Goal: Task Accomplishment & Management: Manage account settings

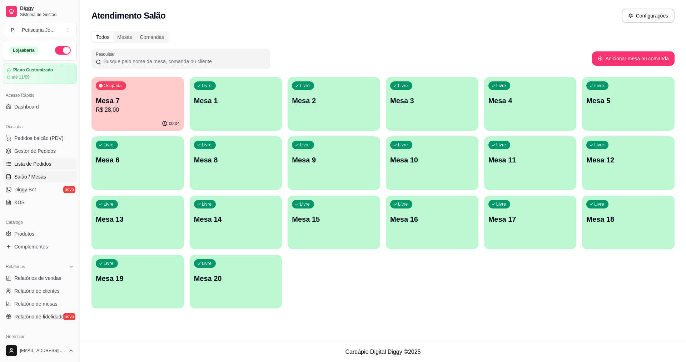
click at [26, 163] on span "Lista de Pedidos" at bounding box center [32, 163] width 37 height 7
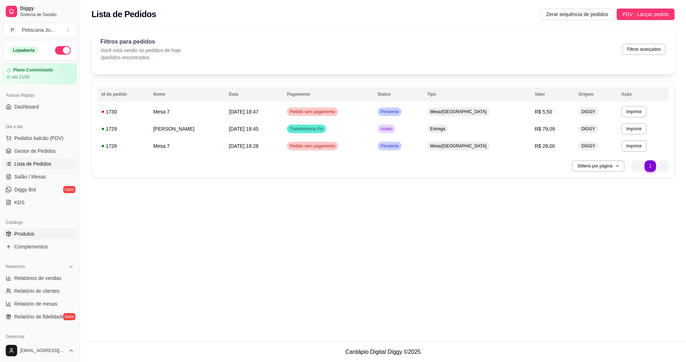
click at [19, 232] on span "Produtos" at bounding box center [24, 233] width 20 height 7
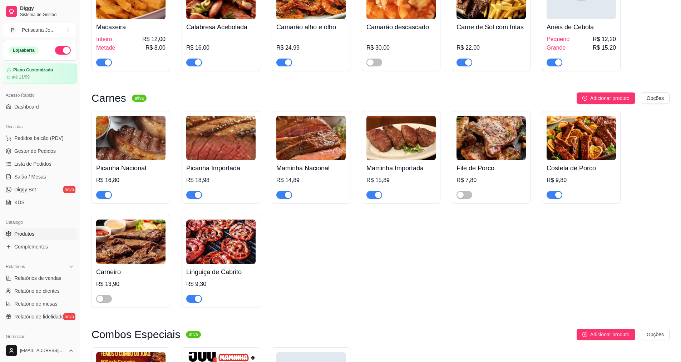
scroll to position [1072, 0]
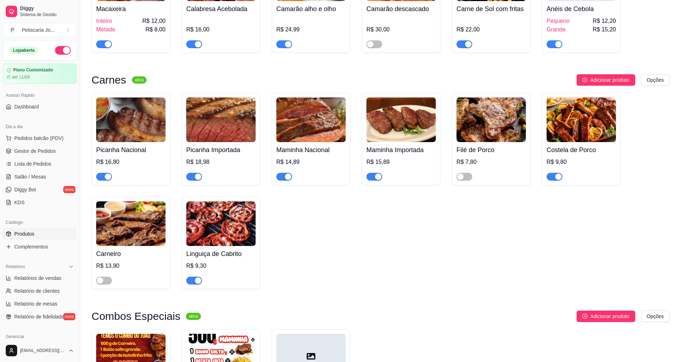
click at [558, 174] on div "button" at bounding box center [558, 177] width 6 height 6
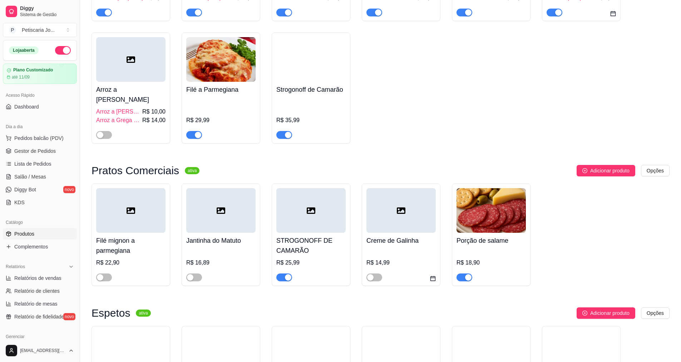
scroll to position [36, 0]
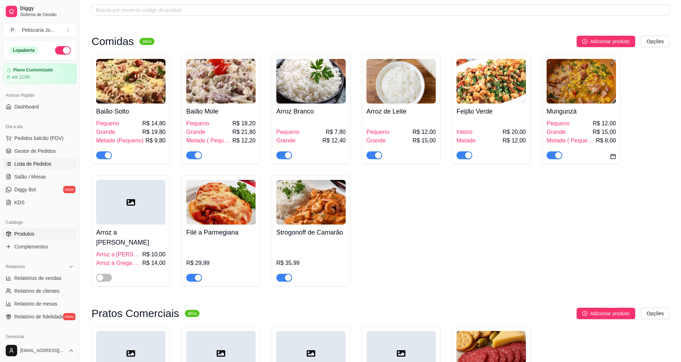
click at [19, 160] on link "Lista de Pedidos" at bounding box center [40, 163] width 74 height 11
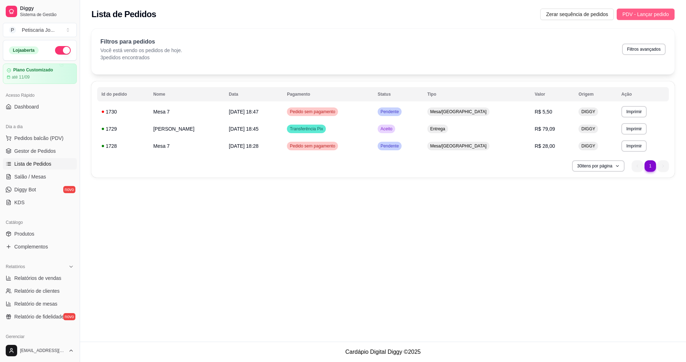
click at [633, 13] on span "PDV - Lançar pedido" at bounding box center [645, 14] width 46 height 8
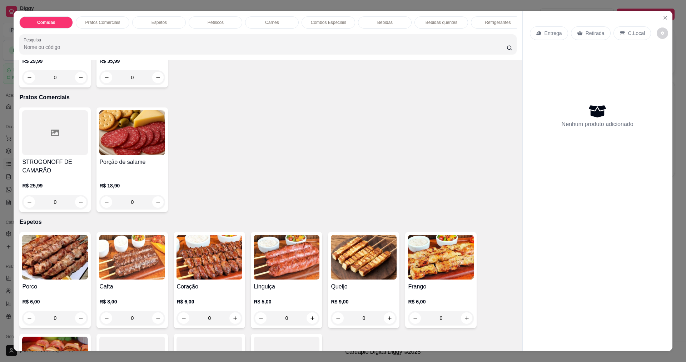
scroll to position [214, 0]
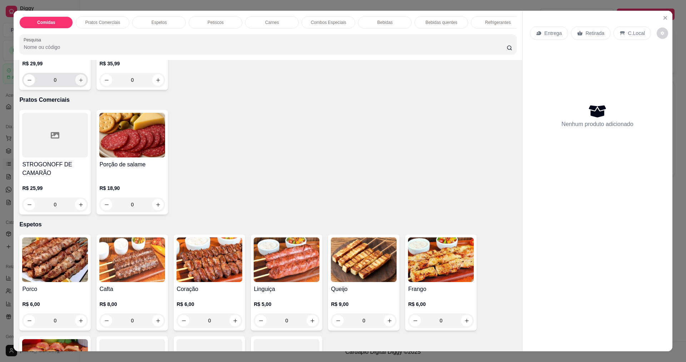
click at [83, 84] on button "increase-product-quantity" at bounding box center [80, 80] width 11 height 11
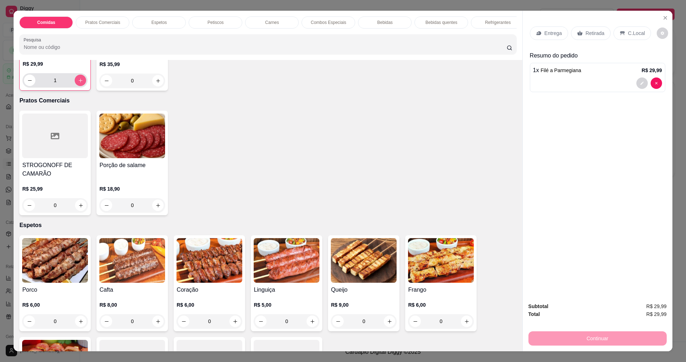
scroll to position [215, 0]
click at [83, 84] on button "increase-product-quantity" at bounding box center [80, 79] width 11 height 11
type input "2"
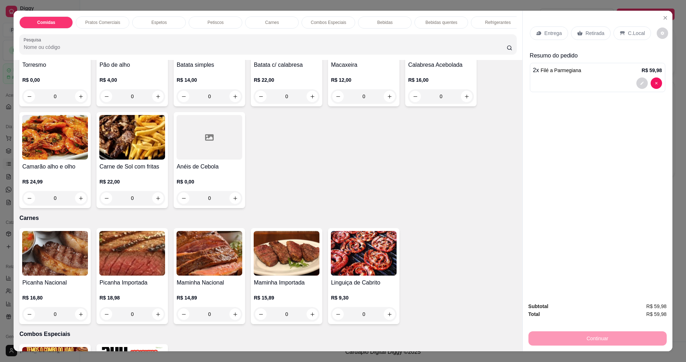
scroll to position [679, 0]
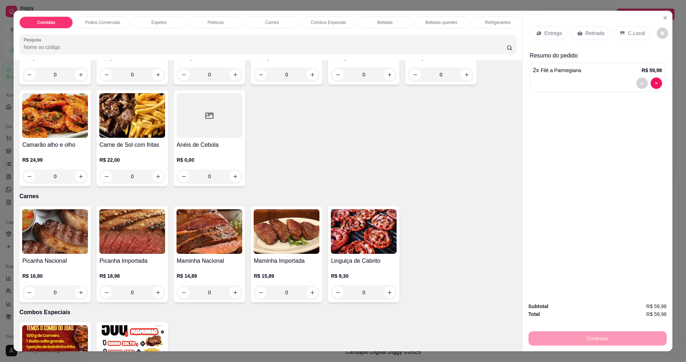
click at [232, 181] on div "0" at bounding box center [210, 176] width 66 height 14
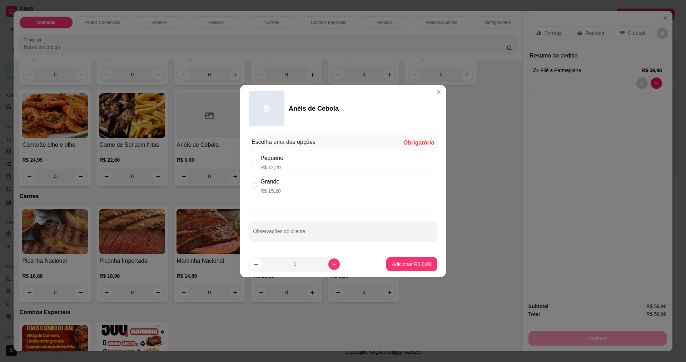
click at [273, 185] on div "Grande" at bounding box center [270, 182] width 20 height 9
radio input "true"
click at [399, 262] on p "Adicionar R$ 15,20" at bounding box center [410, 264] width 43 height 7
type input "1"
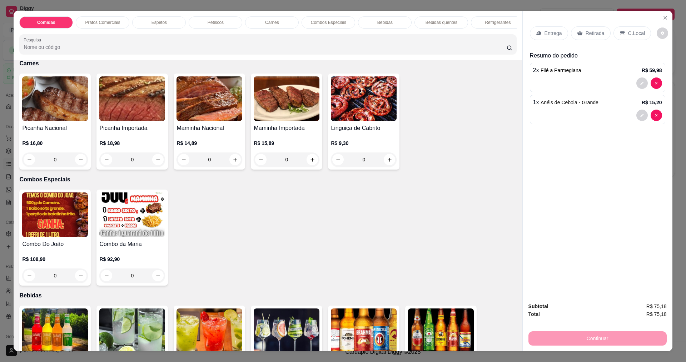
scroll to position [822, 0]
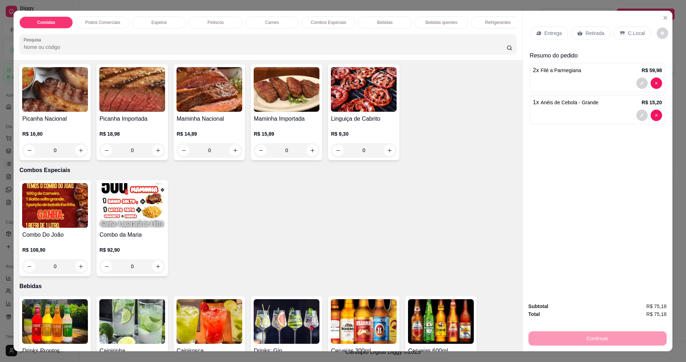
click at [552, 35] on p "Entrega" at bounding box center [554, 33] width 18 height 7
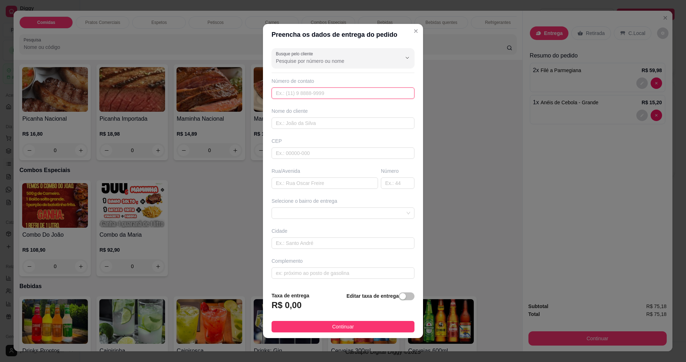
click at [299, 94] on input "text" at bounding box center [343, 93] width 143 height 11
type input "888"
click at [295, 124] on input "text" at bounding box center [343, 123] width 143 height 11
type input "d"
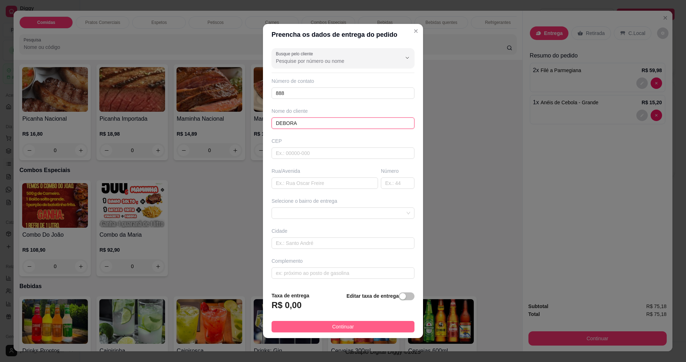
type input "DEBORA"
click at [326, 325] on button "Continuar" at bounding box center [343, 326] width 143 height 11
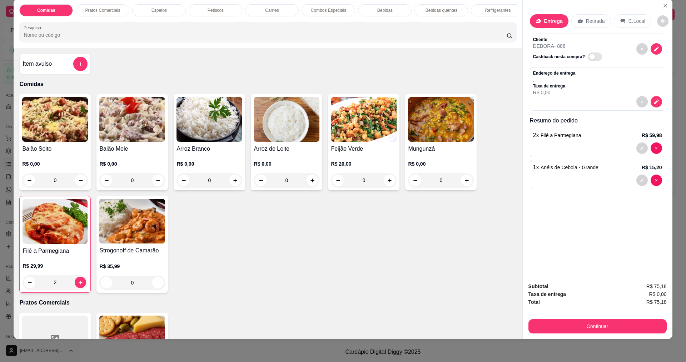
scroll to position [0, 0]
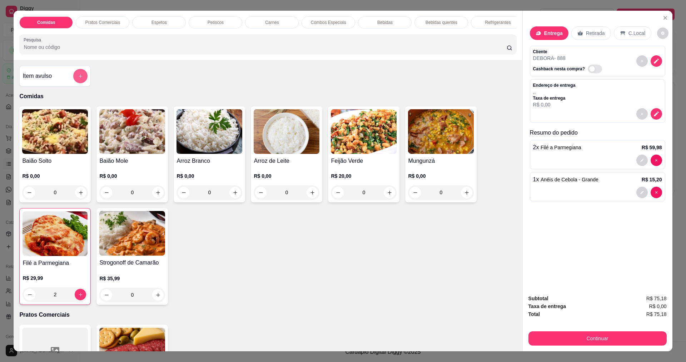
click at [74, 82] on button "add-separate-item" at bounding box center [80, 76] width 14 height 14
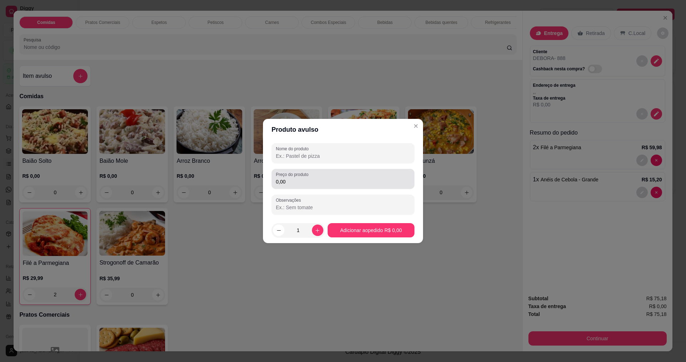
click at [299, 179] on input "0,00" at bounding box center [343, 181] width 134 height 7
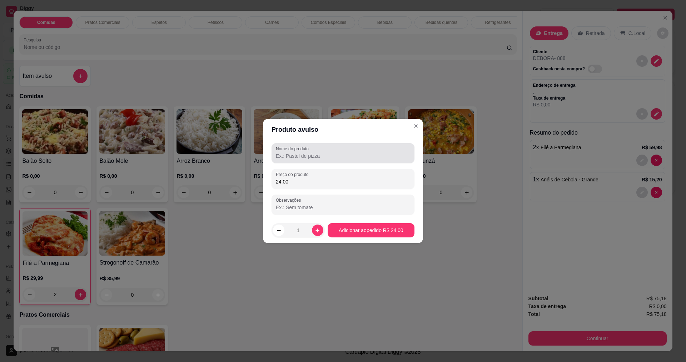
type input "24,00"
click at [315, 153] on input "Nome do produto" at bounding box center [343, 156] width 134 height 7
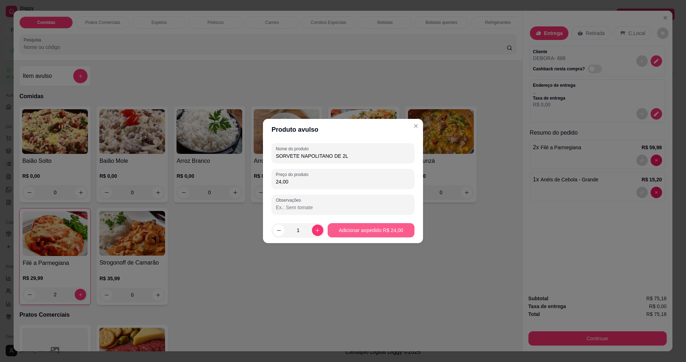
type input "SORVETE NAPOLITANO DE 2L"
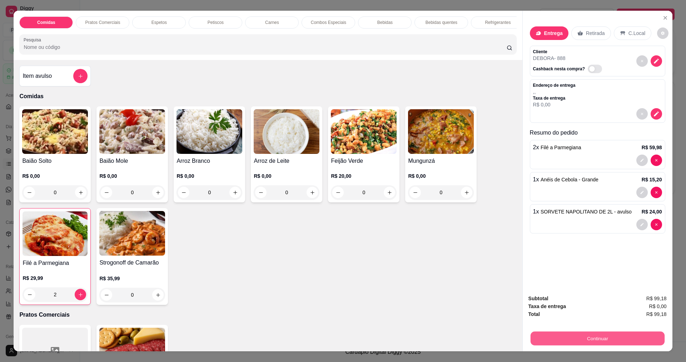
click at [630, 339] on button "Continuar" at bounding box center [597, 339] width 134 height 14
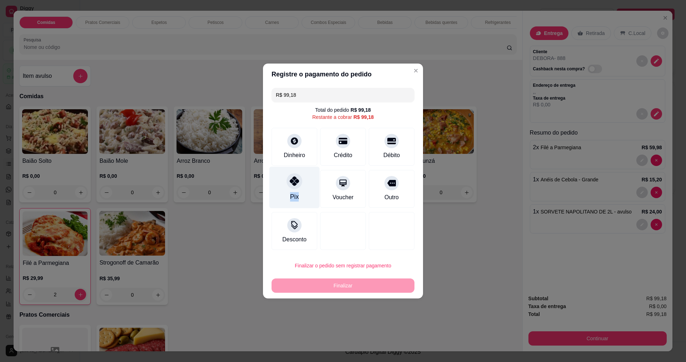
click at [296, 191] on div "Pix" at bounding box center [294, 188] width 50 height 42
type input "R$ 0,00"
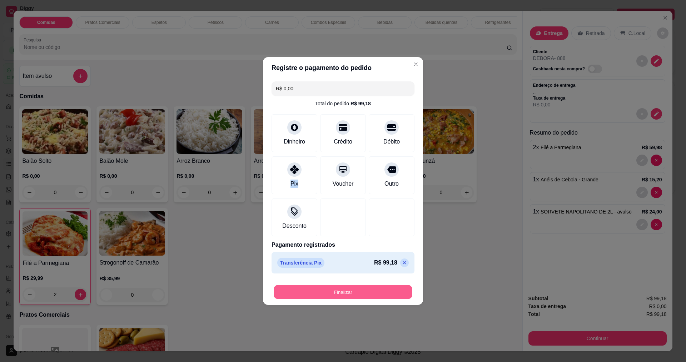
click at [321, 297] on button "Finalizar" at bounding box center [343, 292] width 139 height 14
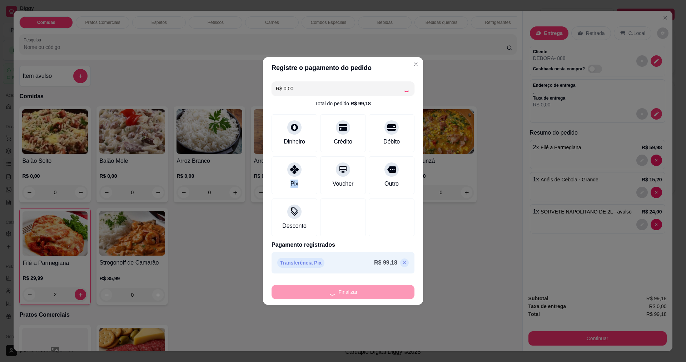
type input "0"
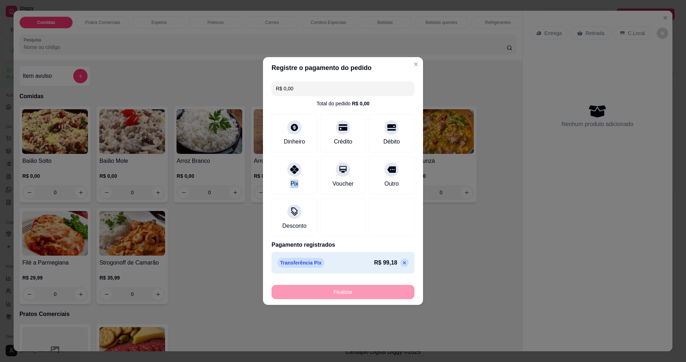
type input "-R$ 99,18"
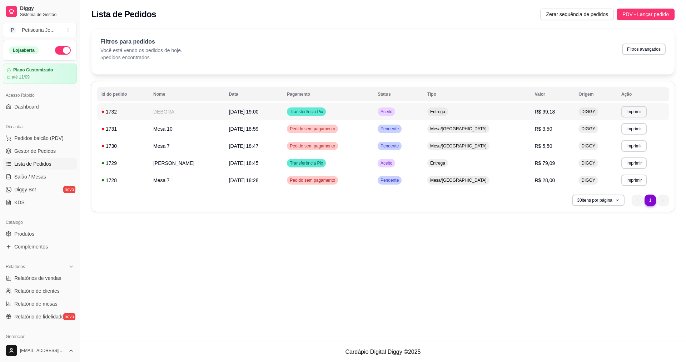
click at [310, 113] on span "Transferência Pix" at bounding box center [306, 112] width 36 height 6
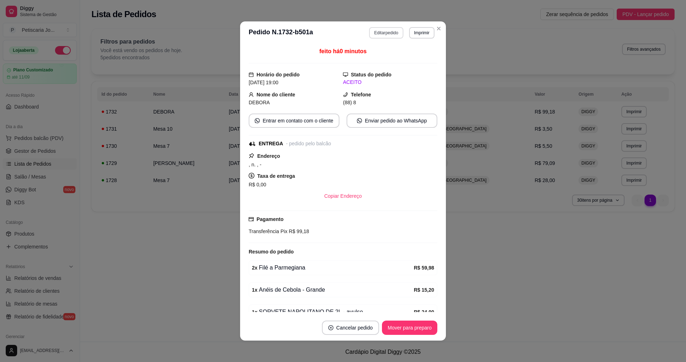
click at [389, 33] on button "Editar pedido" at bounding box center [386, 32] width 34 height 11
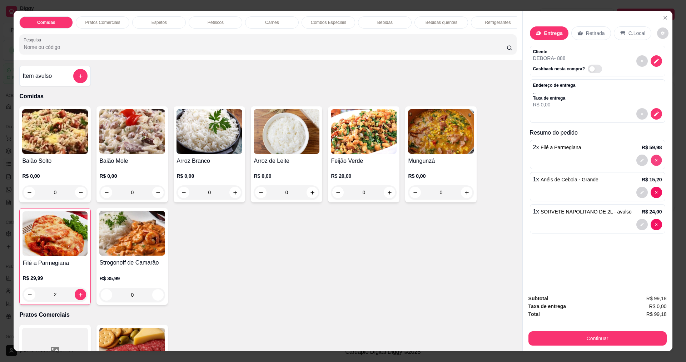
type input "0"
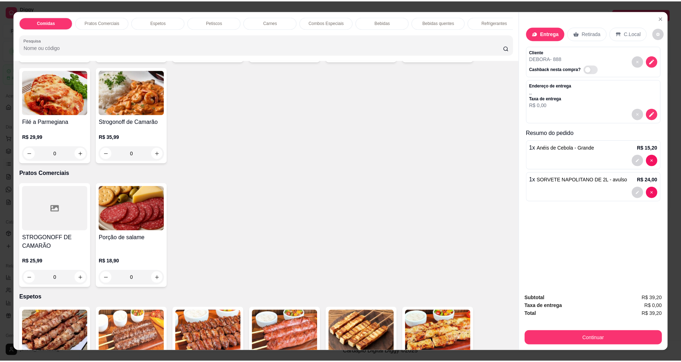
scroll to position [143, 0]
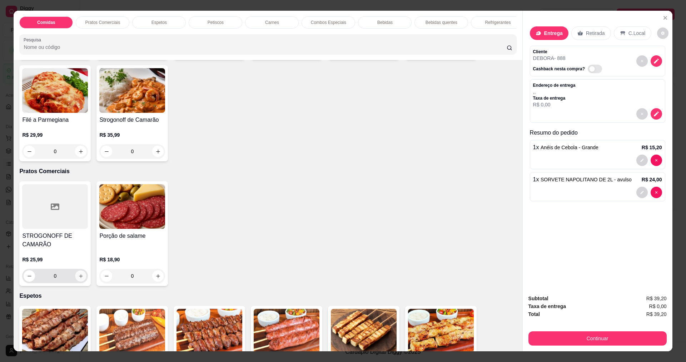
click at [80, 279] on icon "increase-product-quantity" at bounding box center [80, 276] width 5 height 5
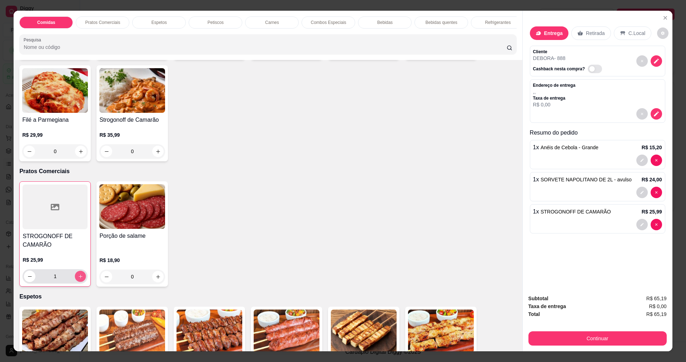
click at [79, 279] on icon "increase-product-quantity" at bounding box center [80, 276] width 5 height 5
type input "2"
click at [596, 338] on button "Continuar" at bounding box center [597, 339] width 138 height 14
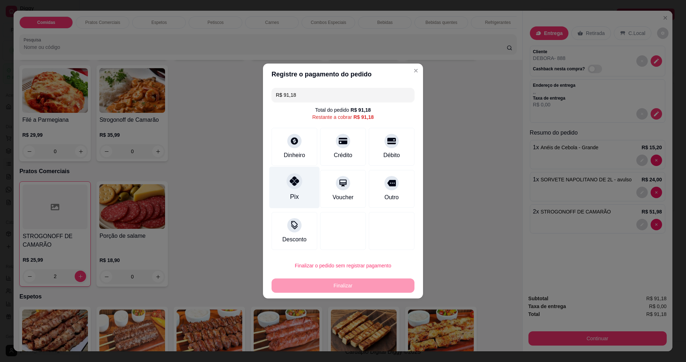
click at [297, 175] on div at bounding box center [295, 181] width 16 height 16
type input "R$ 0,00"
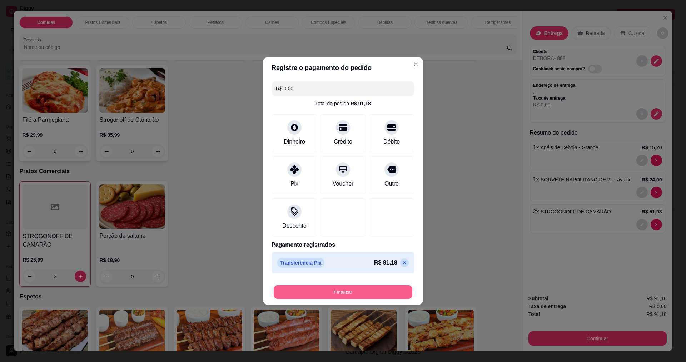
click at [325, 292] on button "Finalizar" at bounding box center [343, 292] width 139 height 14
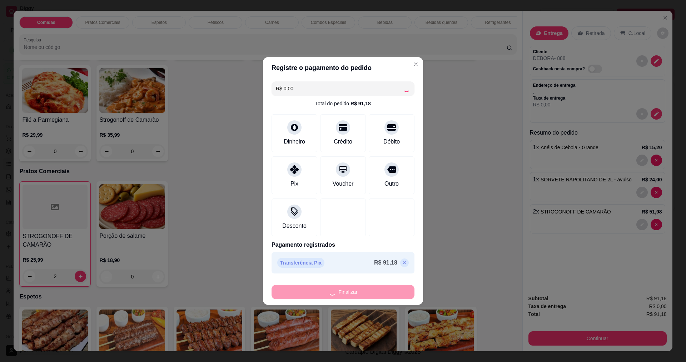
type input "0"
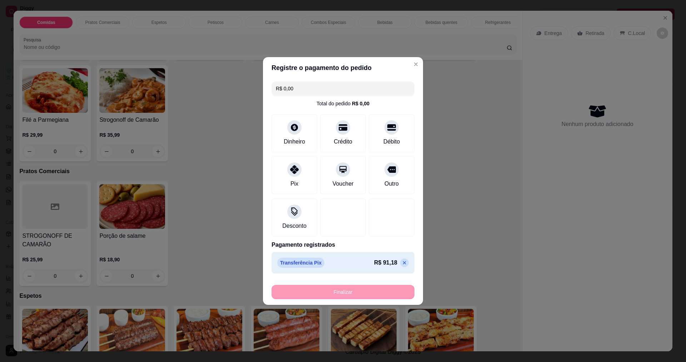
type input "-R$ 91,18"
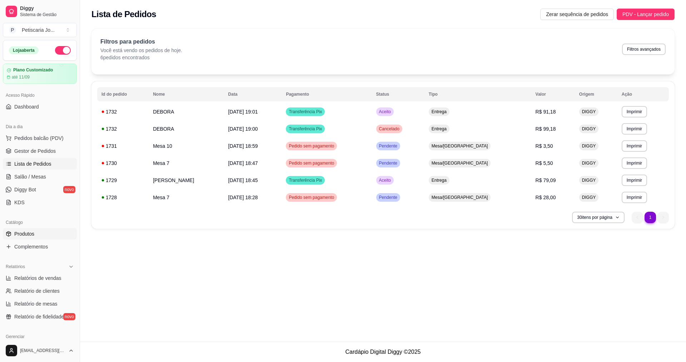
click at [25, 233] on span "Produtos" at bounding box center [24, 233] width 20 height 7
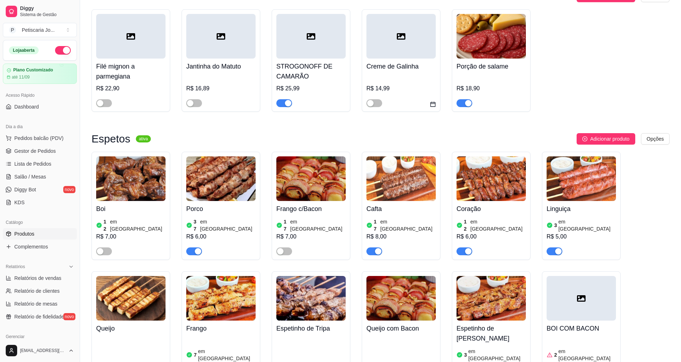
scroll to position [357, 0]
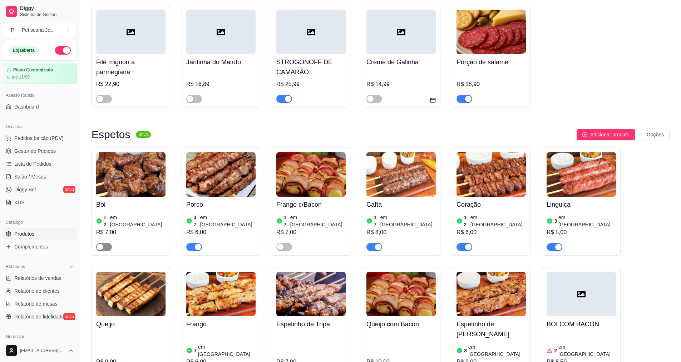
click at [103, 244] on div "button" at bounding box center [100, 247] width 6 height 6
click at [116, 214] on article "em estoque" at bounding box center [137, 221] width 55 height 14
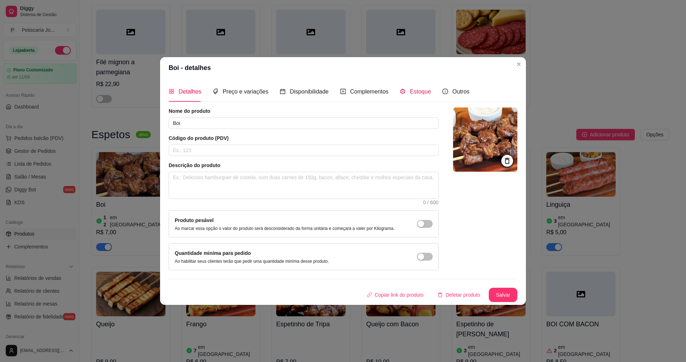
click at [412, 89] on span "Estoque" at bounding box center [420, 92] width 21 height 6
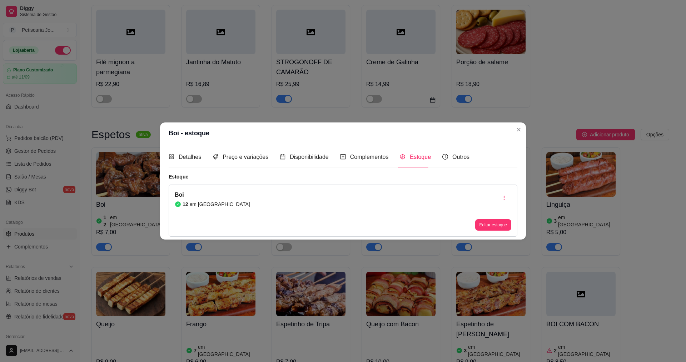
click at [217, 202] on div "Boi 12 em estoque Editar estoque" at bounding box center [343, 211] width 349 height 52
click at [230, 193] on div "Boi 12 em estoque Editar estoque" at bounding box center [343, 211] width 349 height 52
click at [486, 222] on button "Editar estoque" at bounding box center [493, 224] width 36 height 11
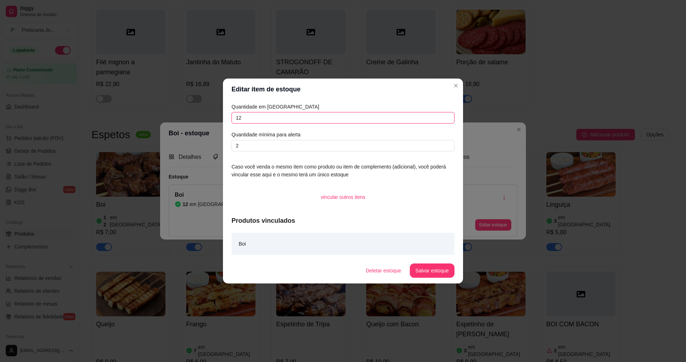
click at [251, 123] on input "12" at bounding box center [343, 117] width 223 height 11
drag, startPoint x: 251, startPoint y: 123, endPoint x: 207, endPoint y: 119, distance: 44.1
click at [208, 119] on div "Editar item de estoque Quantidade em estoque 12 Quantidade mínima para alerta 2…" at bounding box center [343, 181] width 686 height 362
type input "20"
click at [443, 272] on button "Salvar estoque" at bounding box center [432, 271] width 45 height 14
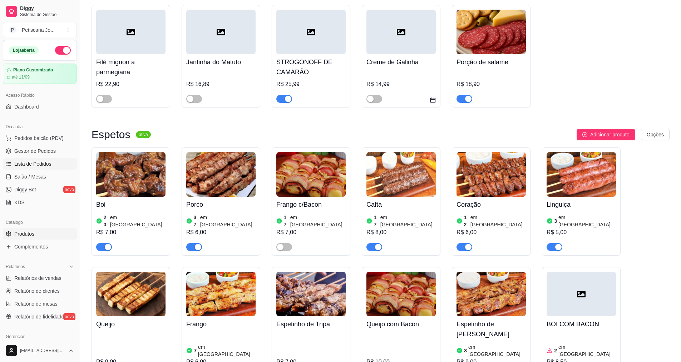
click at [29, 165] on span "Lista de Pedidos" at bounding box center [32, 163] width 37 height 7
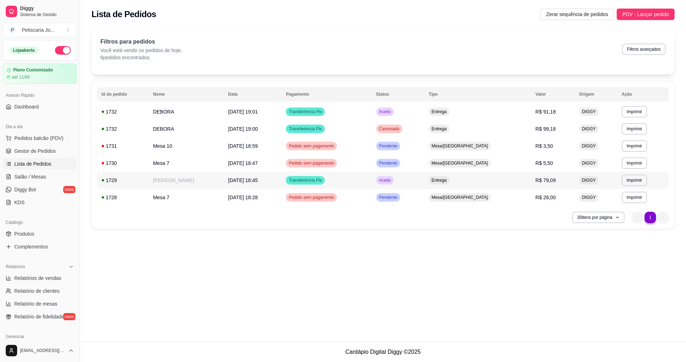
click at [229, 182] on span "29/08/25 às 18:45" at bounding box center [243, 181] width 30 height 6
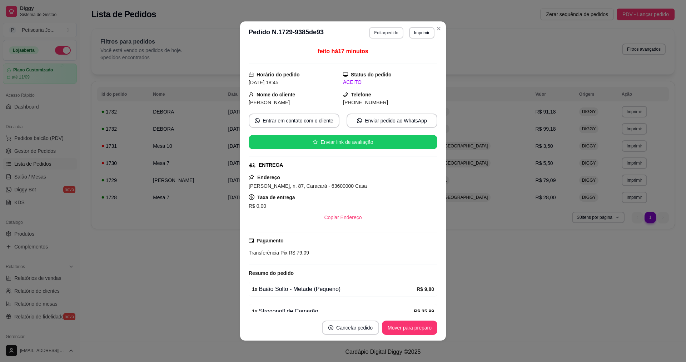
click at [386, 35] on button "Editar pedido" at bounding box center [386, 32] width 34 height 11
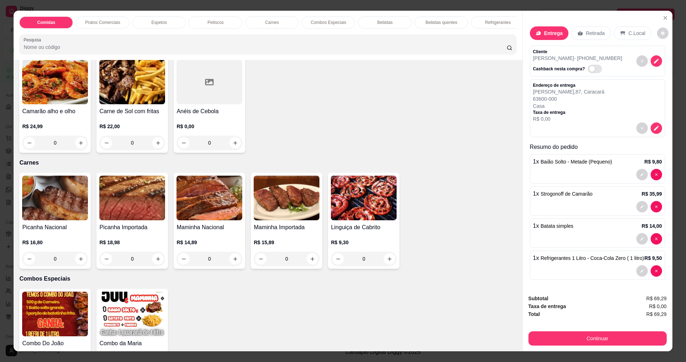
scroll to position [715, 0]
click at [228, 266] on div "0" at bounding box center [209, 259] width 63 height 14
click at [233, 262] on icon "increase-product-quantity" at bounding box center [235, 258] width 5 height 5
click at [233, 261] on icon "increase-product-quantity" at bounding box center [235, 259] width 4 height 4
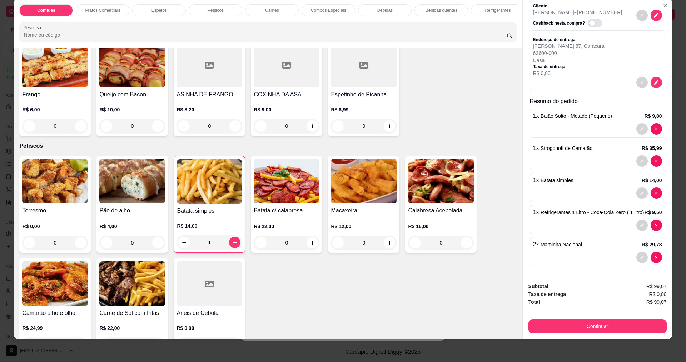
scroll to position [464, 0]
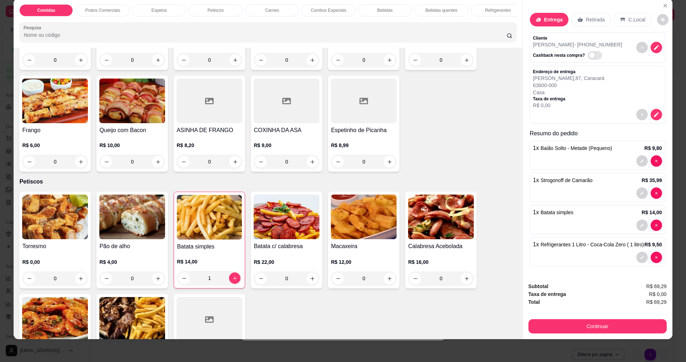
type input "0"
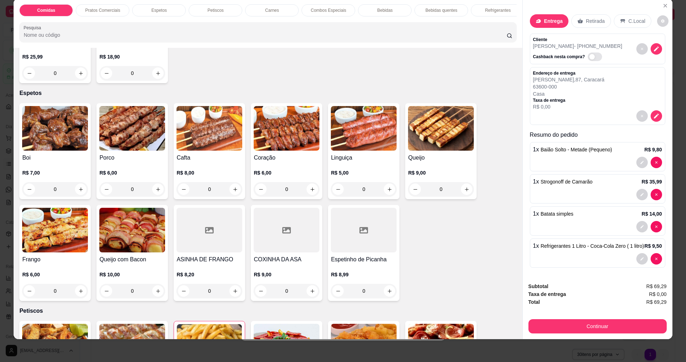
scroll to position [322, 0]
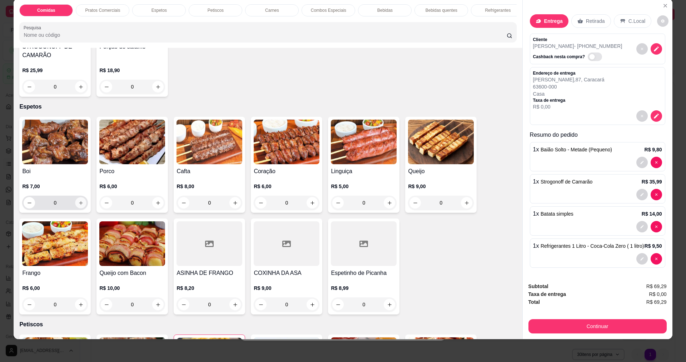
click at [78, 206] on icon "increase-product-quantity" at bounding box center [80, 202] width 5 height 5
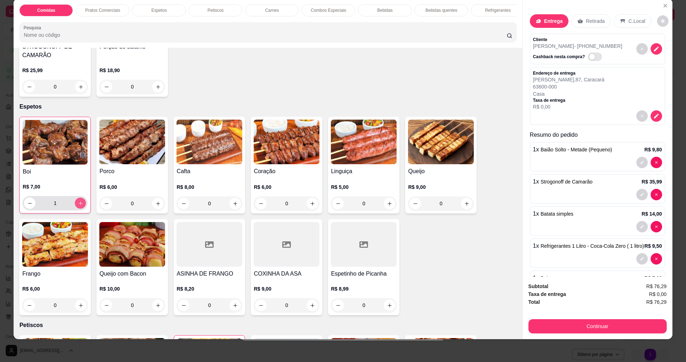
click at [78, 206] on icon "increase-product-quantity" at bounding box center [80, 203] width 5 height 5
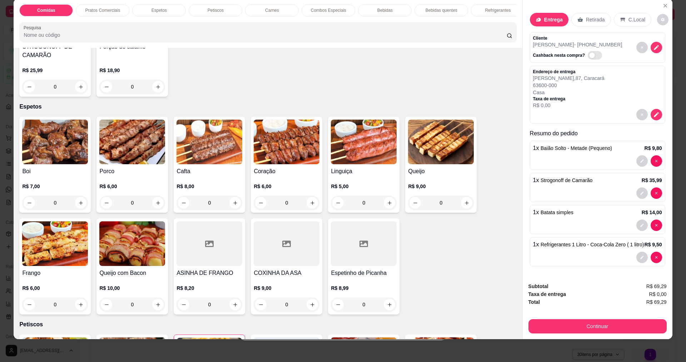
scroll to position [10, 0]
click at [78, 206] on icon "increase-product-quantity" at bounding box center [80, 202] width 5 height 5
type input "1"
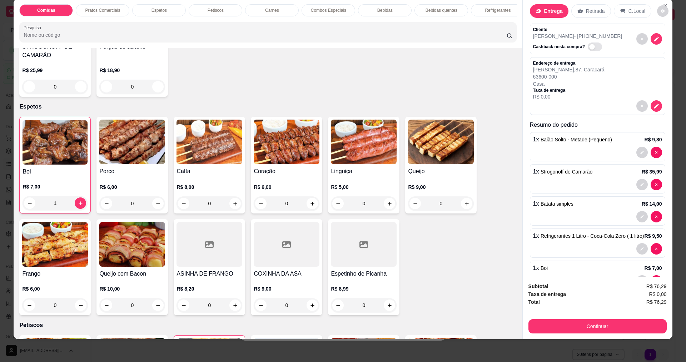
scroll to position [42, 0]
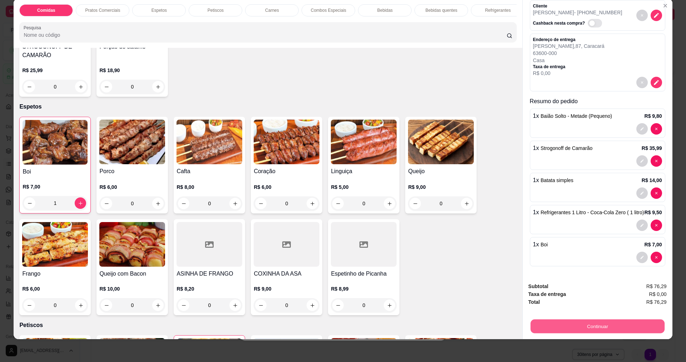
click at [604, 327] on button "Continuar" at bounding box center [597, 326] width 134 height 14
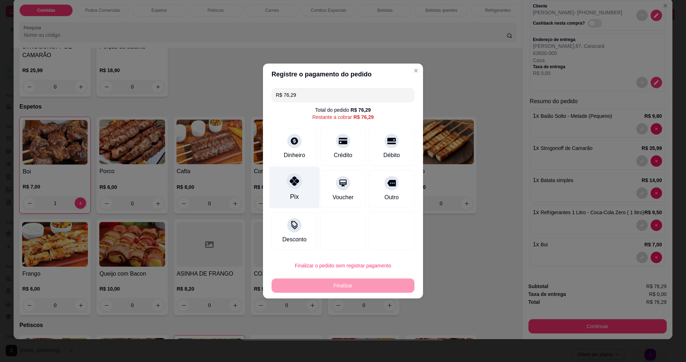
click at [290, 191] on div "Pix" at bounding box center [294, 188] width 50 height 42
type input "R$ 0,00"
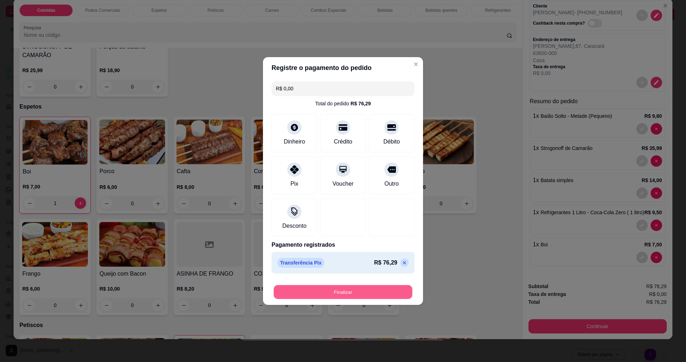
click at [323, 289] on button "Finalizar" at bounding box center [343, 292] width 139 height 14
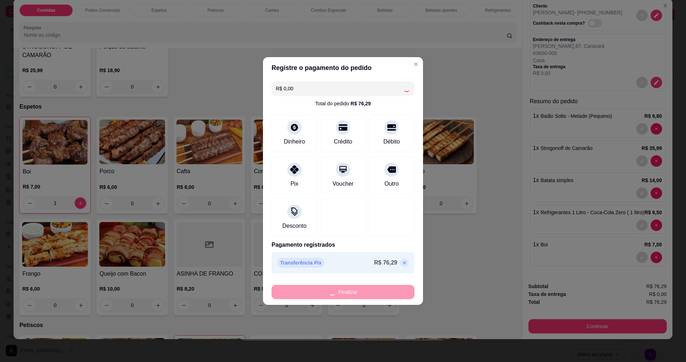
type input "0"
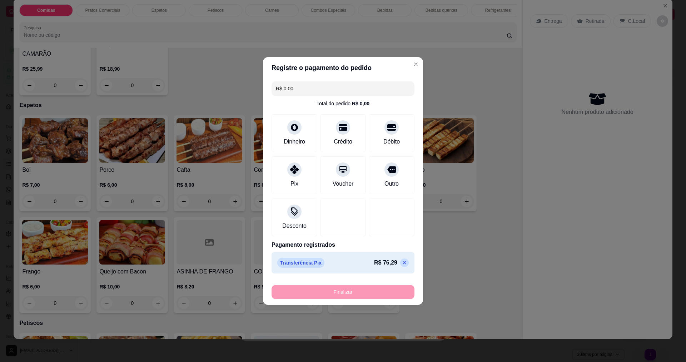
type input "-R$ 76,29"
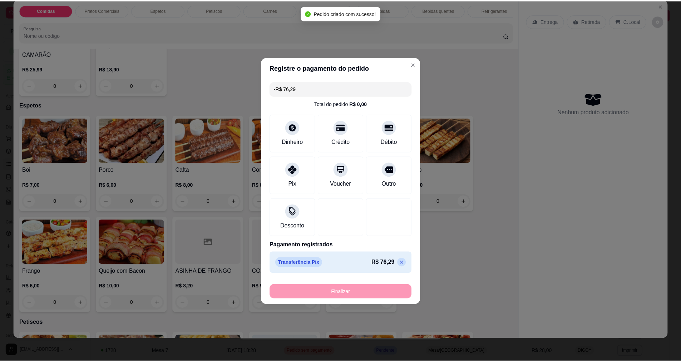
scroll to position [320, 0]
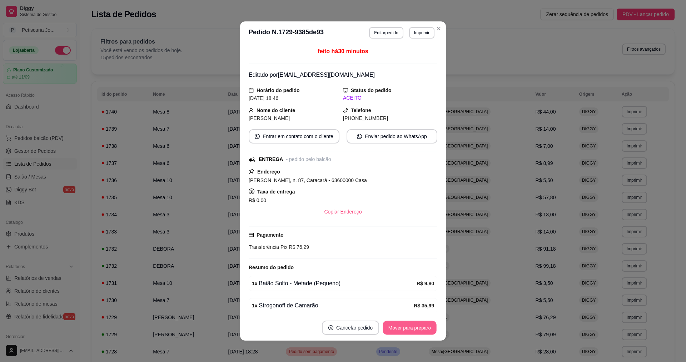
click at [409, 327] on button "Mover para preparo" at bounding box center [410, 328] width 54 height 14
click at [417, 329] on button "Mover para entrega" at bounding box center [409, 328] width 55 height 14
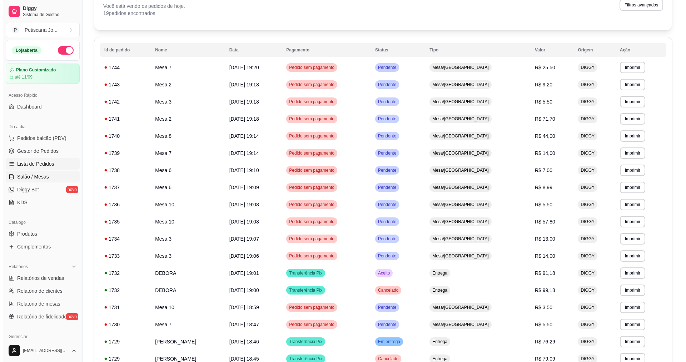
scroll to position [0, 0]
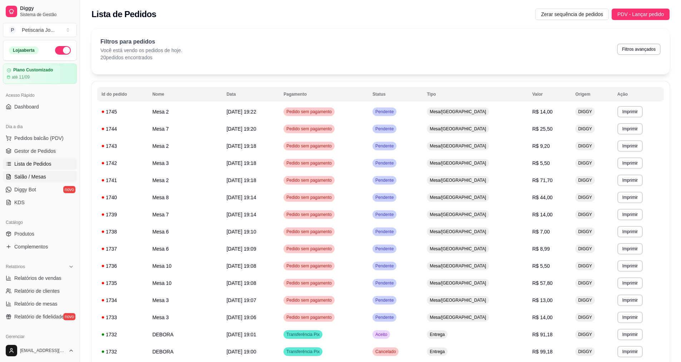
click at [23, 175] on span "Salão / Mesas" at bounding box center [30, 176] width 32 height 7
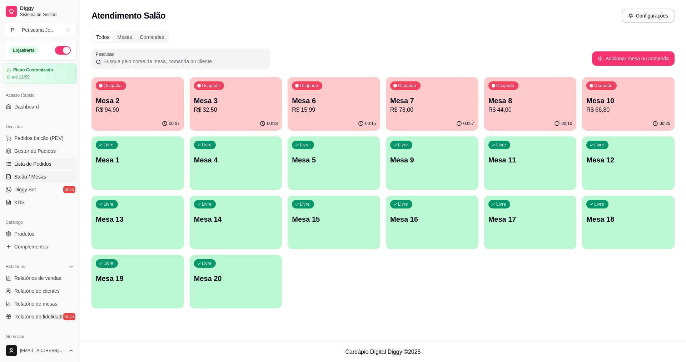
click at [32, 165] on span "Lista de Pedidos" at bounding box center [32, 163] width 37 height 7
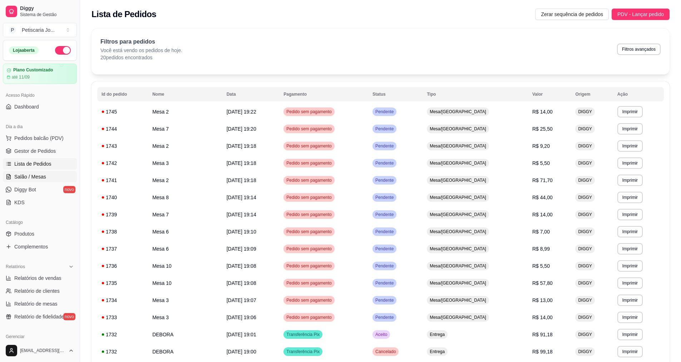
click at [35, 177] on span "Salão / Mesas" at bounding box center [30, 176] width 32 height 7
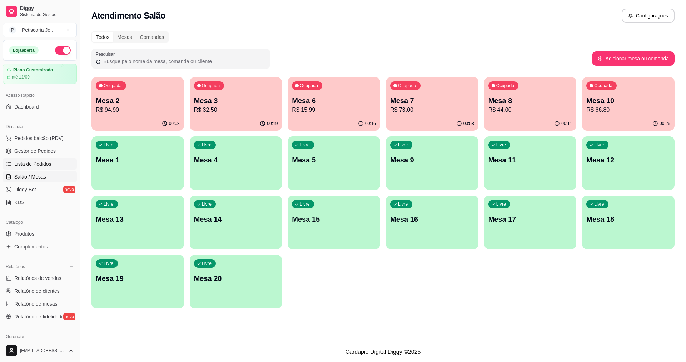
click at [36, 164] on span "Lista de Pedidos" at bounding box center [32, 163] width 37 height 7
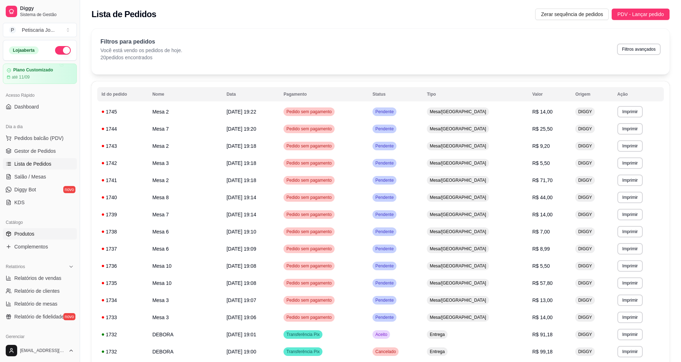
click at [21, 235] on span "Produtos" at bounding box center [24, 233] width 20 height 7
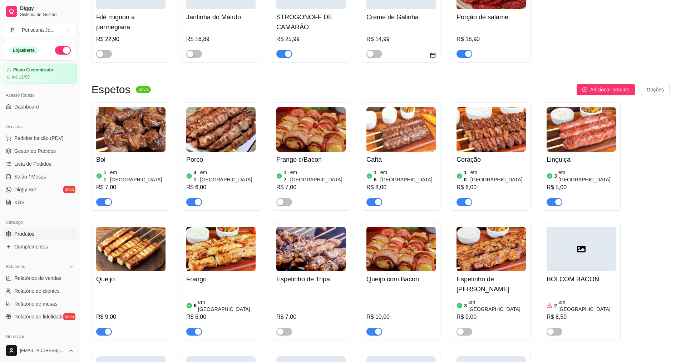
scroll to position [429, 0]
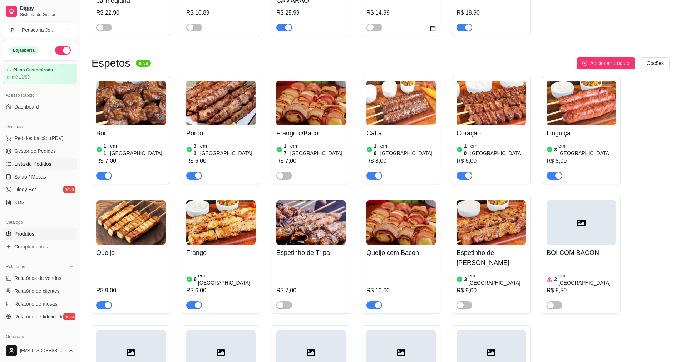
click at [30, 164] on span "Lista de Pedidos" at bounding box center [32, 163] width 37 height 7
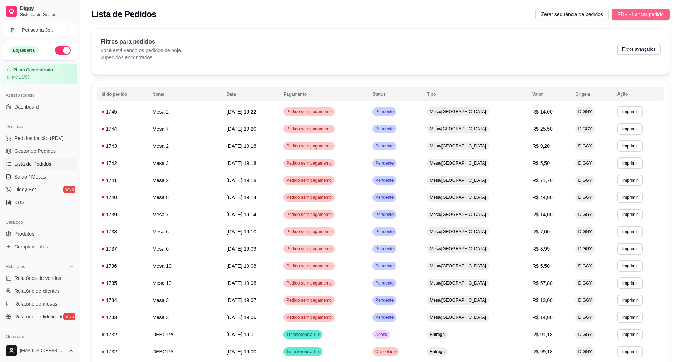
click at [648, 13] on span "PDV - Lançar pedido" at bounding box center [640, 14] width 46 height 8
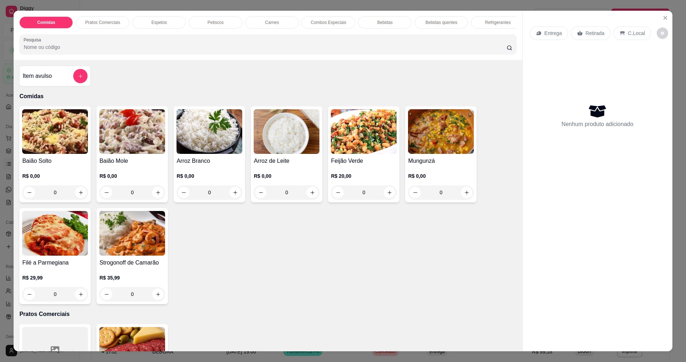
click at [462, 197] on div "0" at bounding box center [441, 192] width 66 height 14
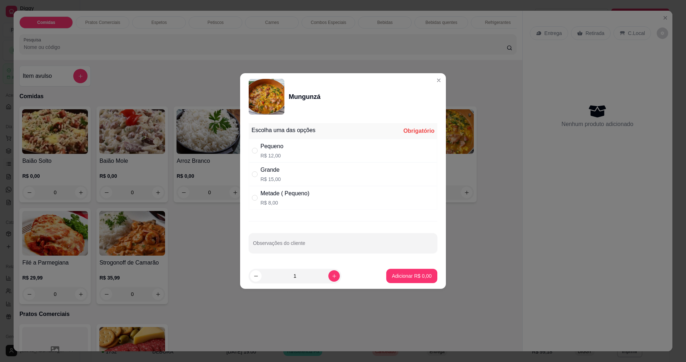
click at [277, 179] on p "R$ 15,00" at bounding box center [270, 179] width 20 height 7
radio input "true"
click at [411, 274] on p "Adicionar R$ 15,00" at bounding box center [410, 276] width 41 height 7
type input "1"
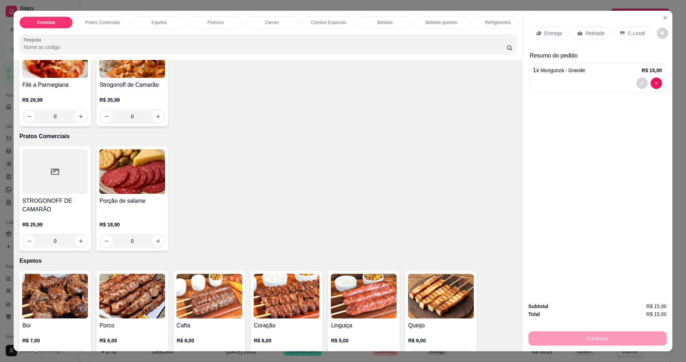
scroll to position [286, 0]
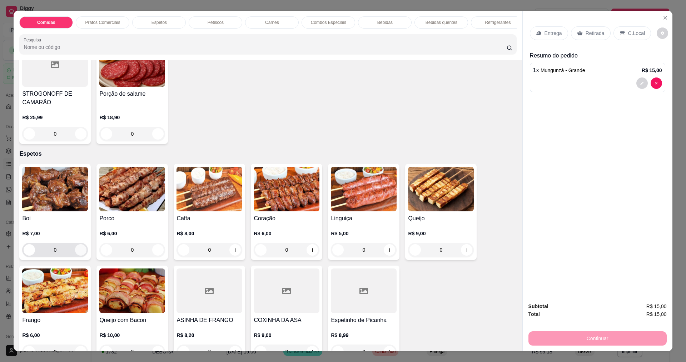
click at [78, 253] on icon "increase-product-quantity" at bounding box center [80, 250] width 5 height 5
type input "1"
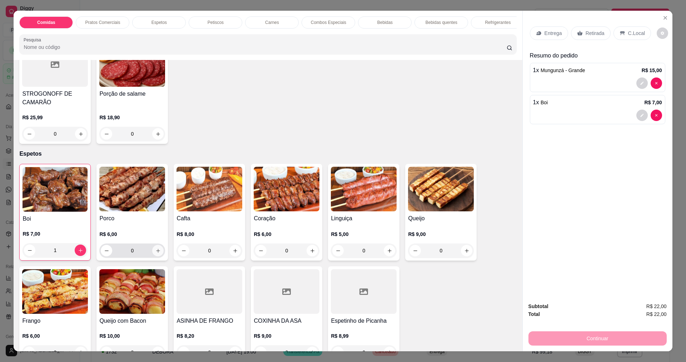
click at [156, 254] on icon "increase-product-quantity" at bounding box center [157, 250] width 5 height 5
type input "1"
click at [545, 34] on p "Entrega" at bounding box center [554, 33] width 18 height 7
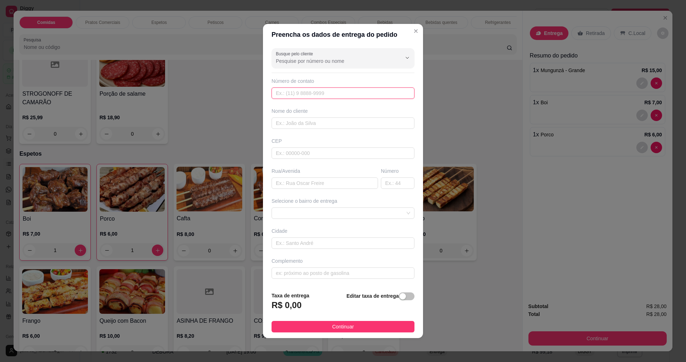
click at [329, 95] on input "text" at bounding box center [343, 93] width 143 height 11
type input "8888"
click at [300, 125] on input "text" at bounding box center [343, 123] width 143 height 11
type input "M"
click at [287, 184] on input "text" at bounding box center [325, 183] width 106 height 11
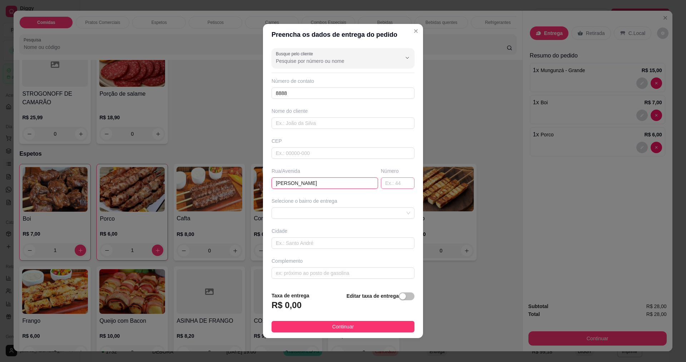
type input "BARBARA CLEMENTE DA ROCHA"
click at [387, 182] on input "text" at bounding box center [398, 183] width 34 height 11
type input "38"
click at [326, 326] on button "Continuar" at bounding box center [343, 326] width 143 height 11
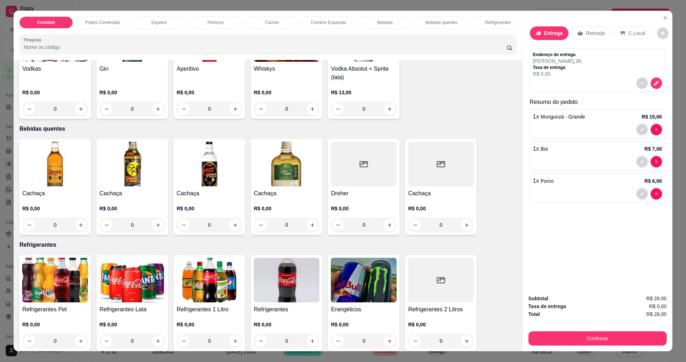
scroll to position [1251, 0]
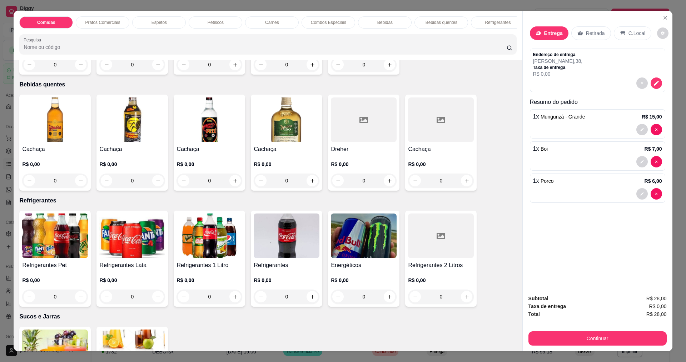
click at [140, 258] on img at bounding box center [132, 236] width 66 height 45
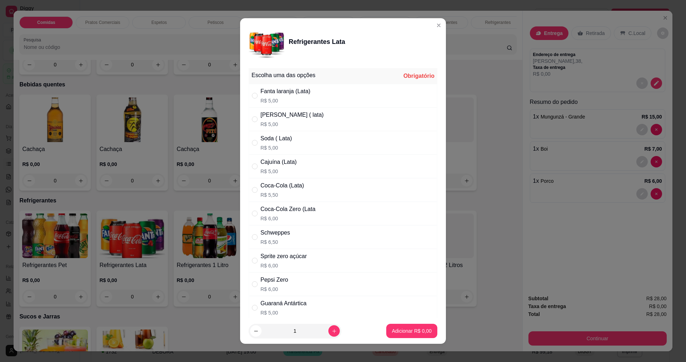
click at [284, 187] on div "Coca-Cola (Lata)" at bounding box center [282, 186] width 44 height 9
radio input "true"
click at [406, 327] on button "Adicionar R$ 5,50" at bounding box center [411, 331] width 51 height 14
type input "1"
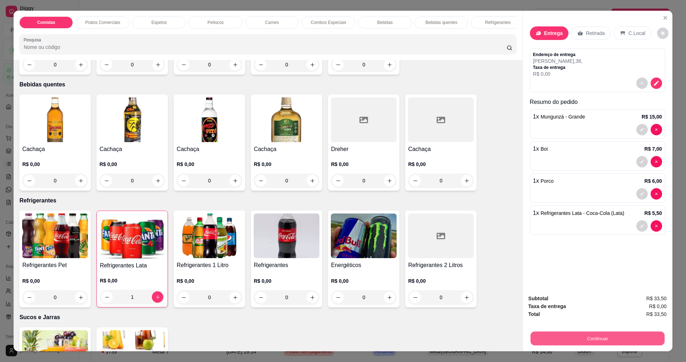
click at [589, 339] on button "Continuar" at bounding box center [597, 339] width 134 height 14
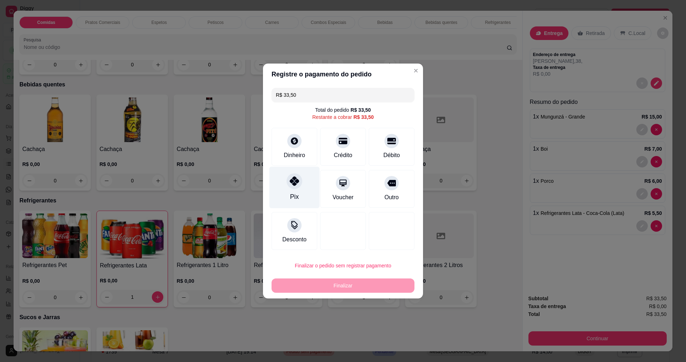
click at [295, 186] on div at bounding box center [295, 181] width 16 height 16
type input "R$ 0,00"
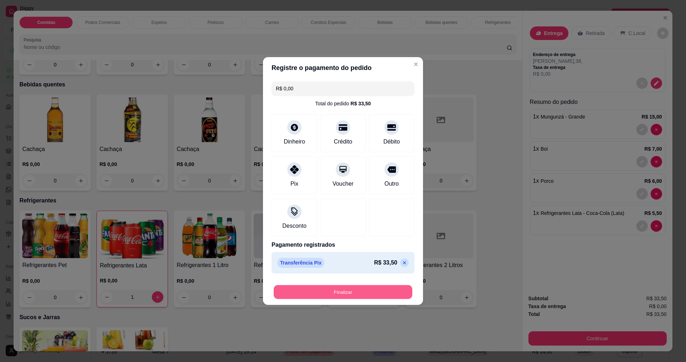
click at [328, 291] on button "Finalizar" at bounding box center [343, 292] width 139 height 14
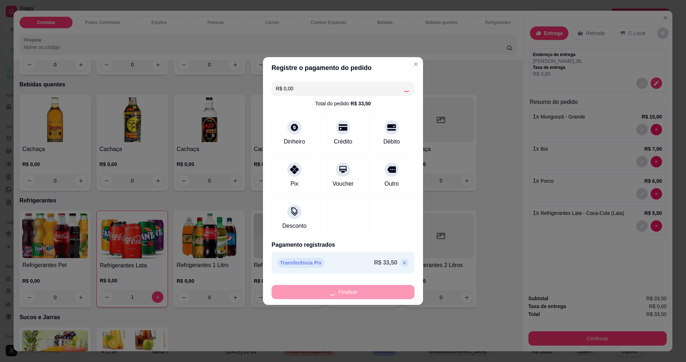
type input "0"
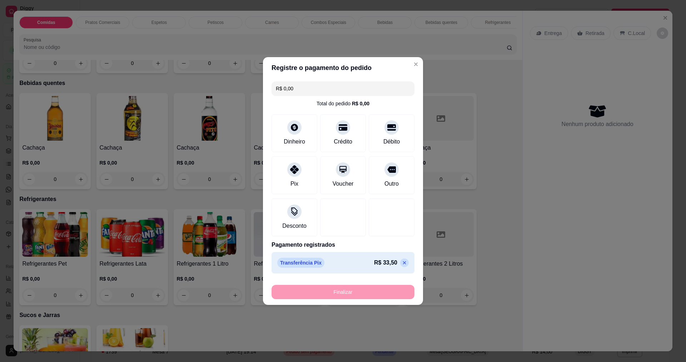
type input "-R$ 33,50"
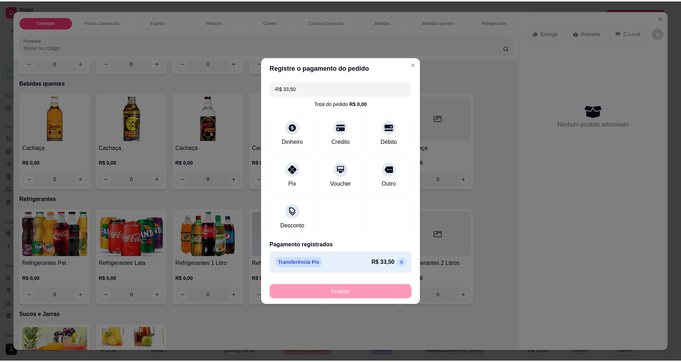
scroll to position [1249, 0]
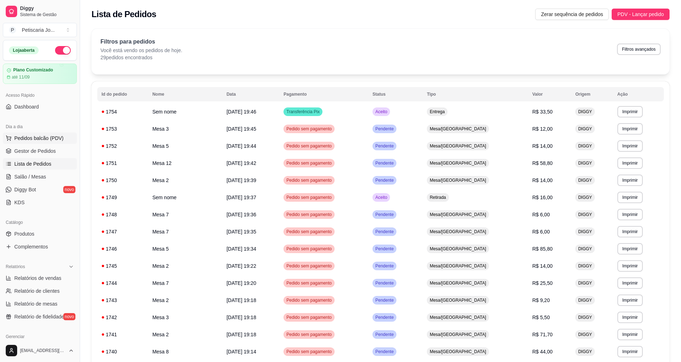
click at [39, 139] on span "Pedidos balcão (PDV)" at bounding box center [38, 138] width 49 height 7
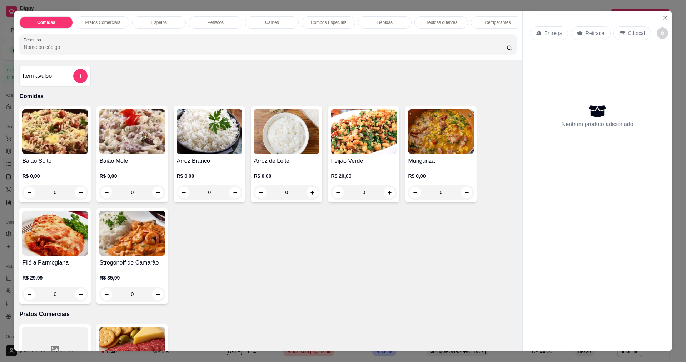
click at [656, 19] on div "Entrega Retirada C.Local Nenhum produto adicionado" at bounding box center [598, 175] width 150 height 329
click at [663, 18] on icon "Close" at bounding box center [665, 18] width 6 height 6
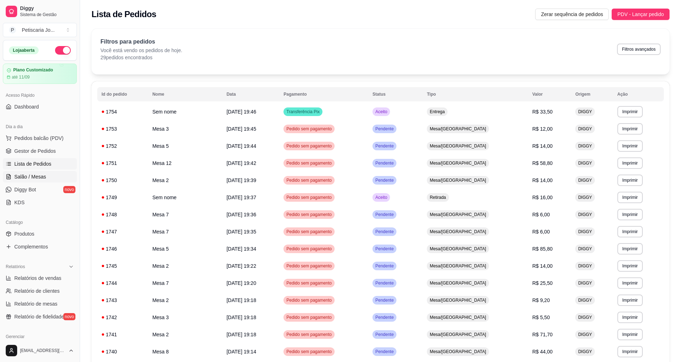
click at [46, 179] on link "Salão / Mesas" at bounding box center [40, 176] width 74 height 11
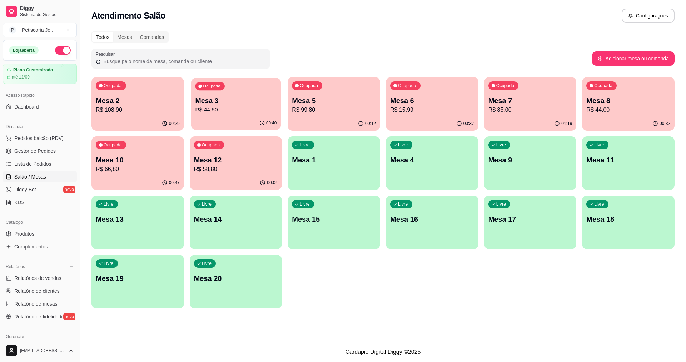
click at [224, 101] on p "Mesa 3" at bounding box center [235, 101] width 81 height 10
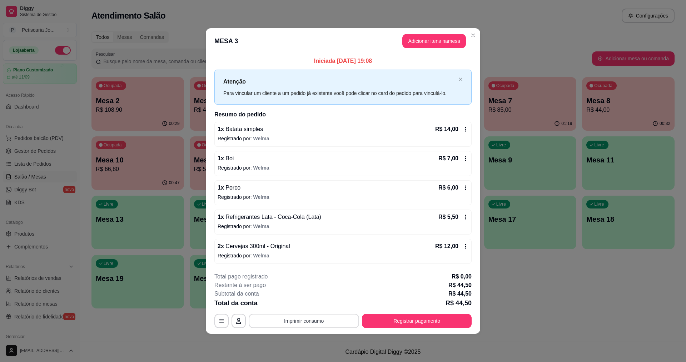
click at [298, 316] on button "Imprimir consumo" at bounding box center [304, 321] width 110 height 14
click at [294, 304] on button "IMPRESSORA" at bounding box center [306, 304] width 50 height 11
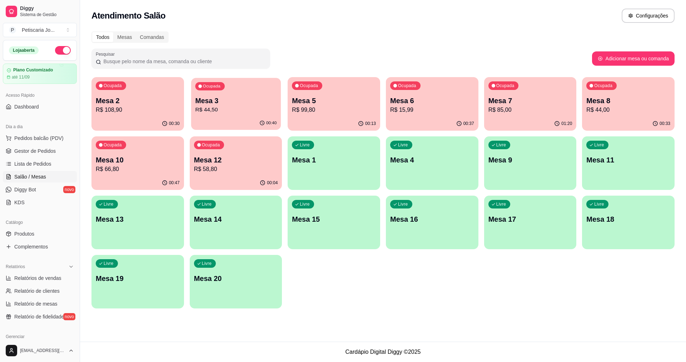
click at [260, 93] on div "Ocupada Mesa 3 R$ 44,50" at bounding box center [236, 97] width 90 height 39
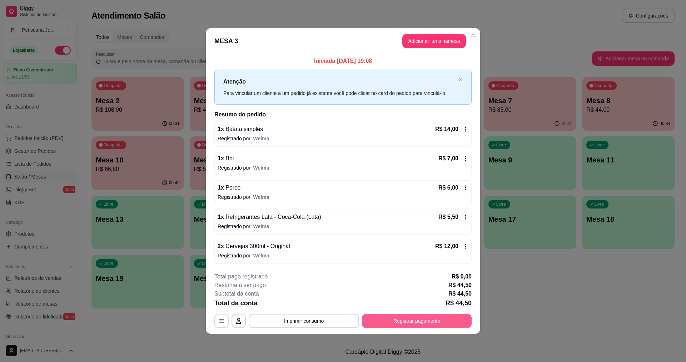
click at [382, 319] on button "Registrar pagamento" at bounding box center [417, 321] width 110 height 14
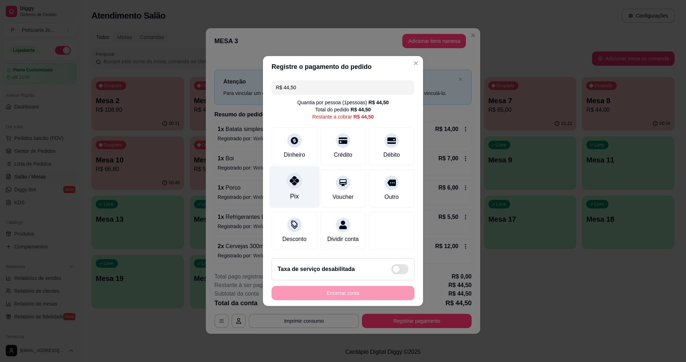
click at [301, 189] on div "Pix" at bounding box center [294, 188] width 50 height 42
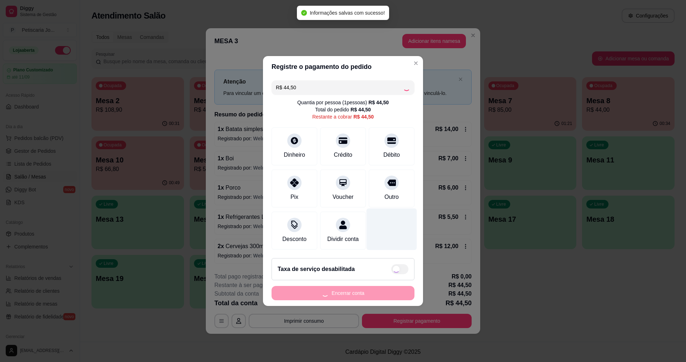
type input "R$ 0,00"
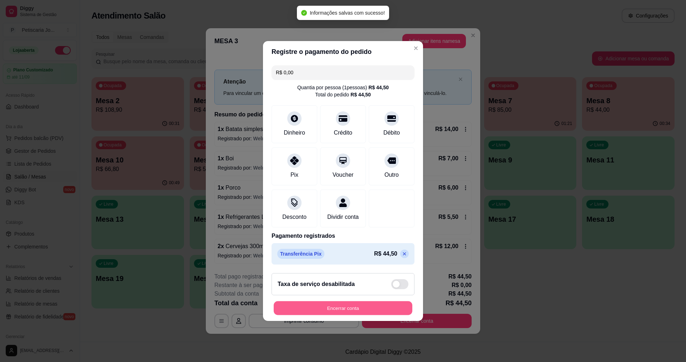
click at [345, 312] on button "Encerrar conta" at bounding box center [343, 309] width 139 height 14
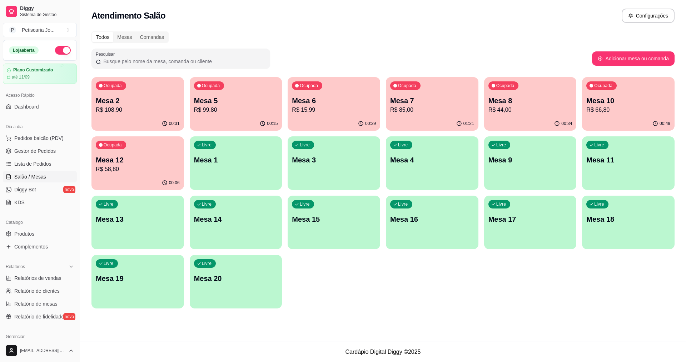
click at [185, 88] on div "Ocupada Mesa 2 R$ 108,90 00:31 Ocupada Mesa 5 R$ 99,80 00:15 Ocupada Mesa 6 R$ …" at bounding box center [382, 193] width 583 height 232
click at [250, 99] on p "Mesa 5" at bounding box center [235, 101] width 81 height 10
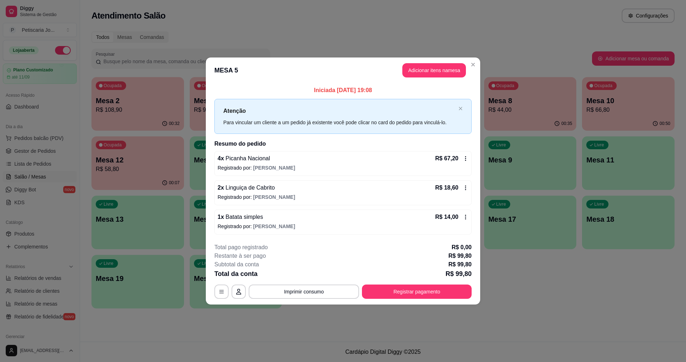
click at [253, 217] on span "Batata simples" at bounding box center [243, 217] width 39 height 6
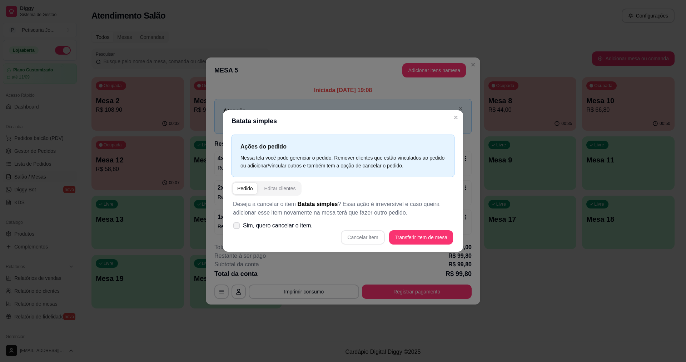
click at [302, 225] on span "Sim, quero cancelar o item." at bounding box center [278, 226] width 70 height 9
click at [237, 227] on input "Sim, quero cancelar o item." at bounding box center [235, 229] width 5 height 5
checkbox input "true"
click at [372, 240] on button "Cancelar item" at bounding box center [363, 238] width 43 height 14
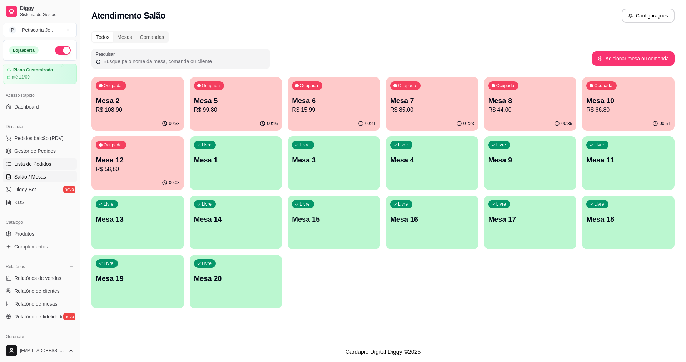
click at [43, 165] on span "Lista de Pedidos" at bounding box center [32, 163] width 37 height 7
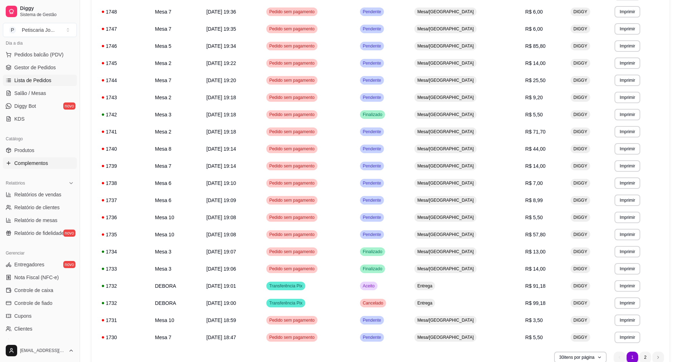
scroll to position [36, 0]
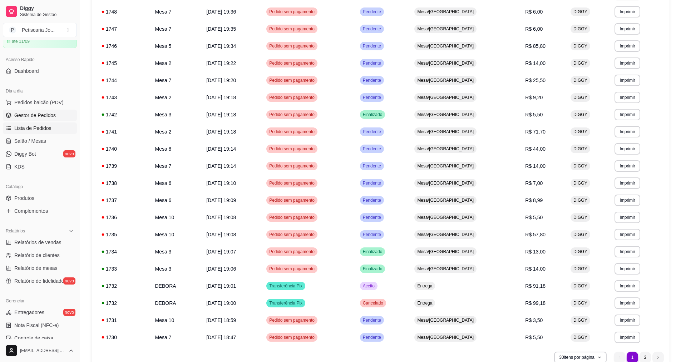
click at [27, 118] on span "Gestor de Pedidos" at bounding box center [34, 115] width 41 height 7
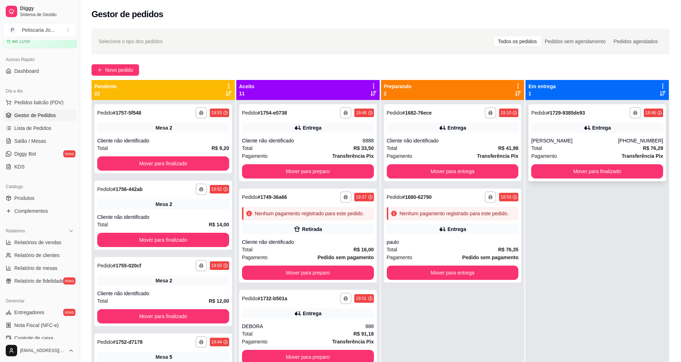
click at [571, 143] on div "Ana Carolina" at bounding box center [574, 140] width 87 height 7
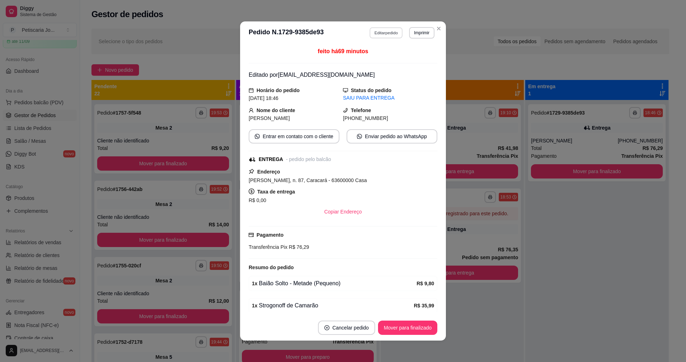
click at [378, 32] on button "Editar pedido" at bounding box center [386, 32] width 33 height 11
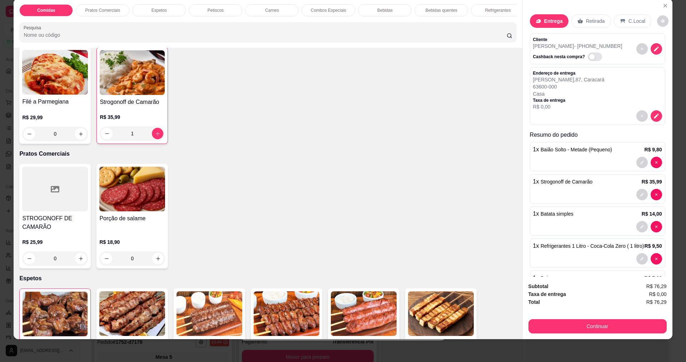
scroll to position [179, 0]
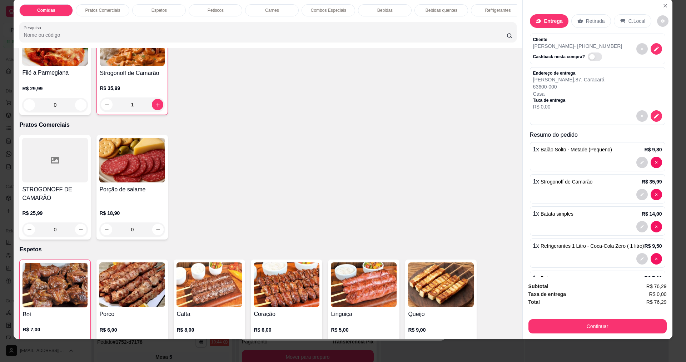
click at [54, 200] on h4 "STROGONOFF DE CAMARÃO" at bounding box center [55, 193] width 66 height 17
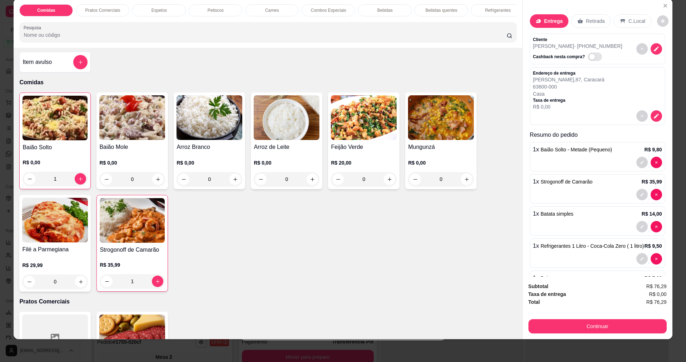
scroll to position [0, 0]
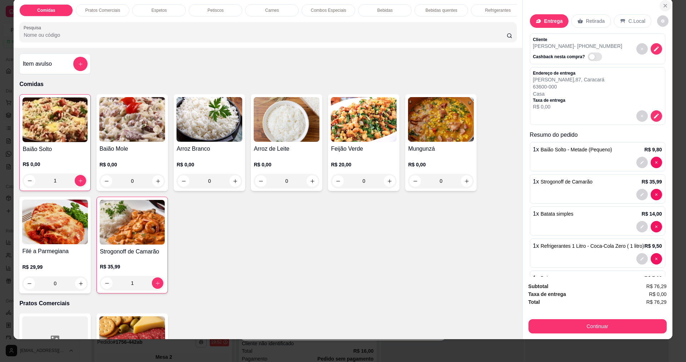
click at [664, 5] on icon "Close" at bounding box center [665, 5] width 3 height 3
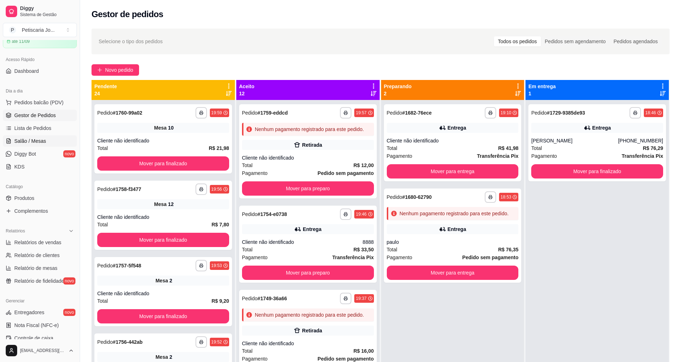
click at [28, 144] on span "Salão / Mesas" at bounding box center [30, 141] width 32 height 7
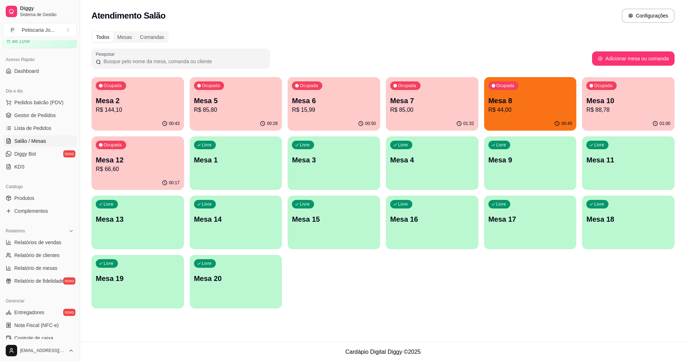
click at [615, 118] on div "01:00" at bounding box center [628, 124] width 93 height 14
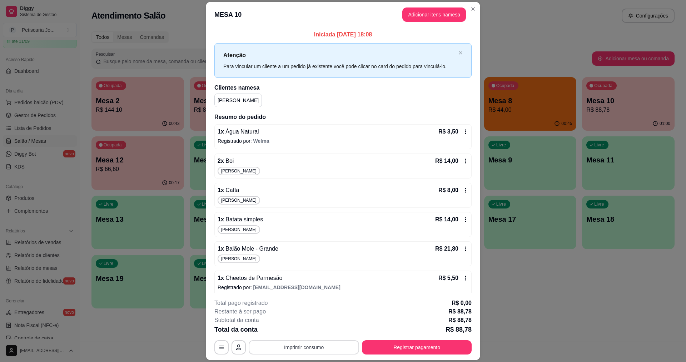
click at [315, 345] on button "Imprimir consumo" at bounding box center [304, 348] width 110 height 14
click at [304, 331] on button "IMPRESSORA" at bounding box center [303, 330] width 50 height 11
click at [426, 351] on button "Registrar pagamento" at bounding box center [417, 348] width 106 height 14
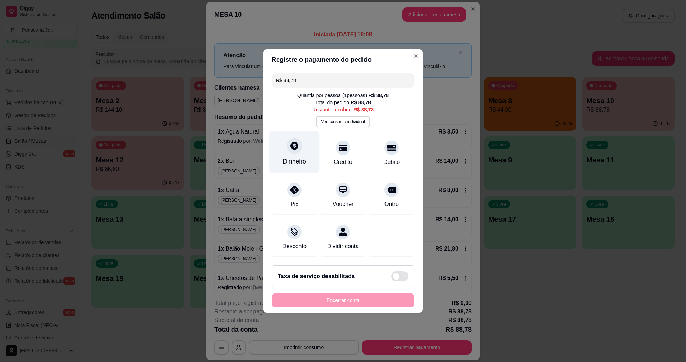
click at [293, 142] on icon at bounding box center [294, 145] width 9 height 9
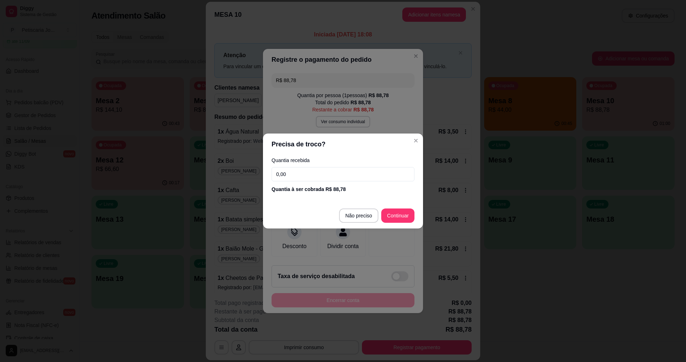
click at [289, 177] on input "0,00" at bounding box center [343, 174] width 143 height 14
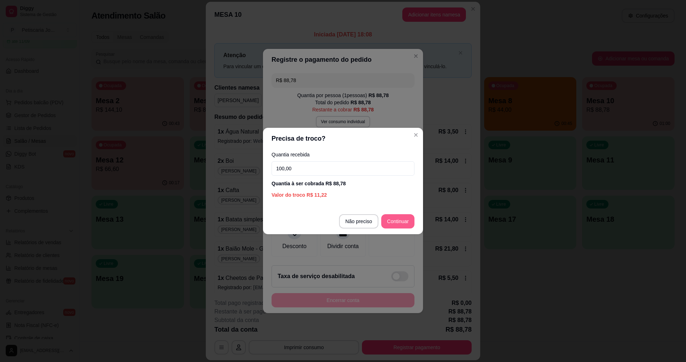
type input "100,00"
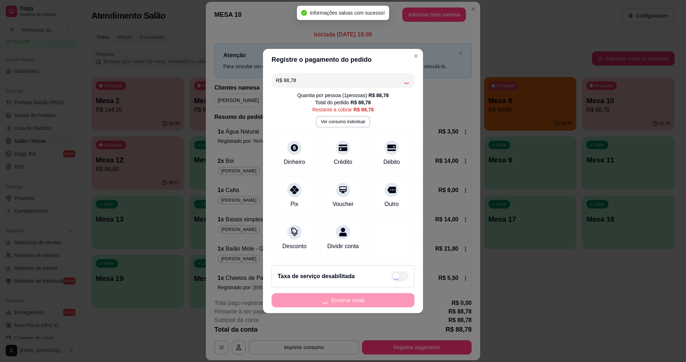
type input "R$ 0,00"
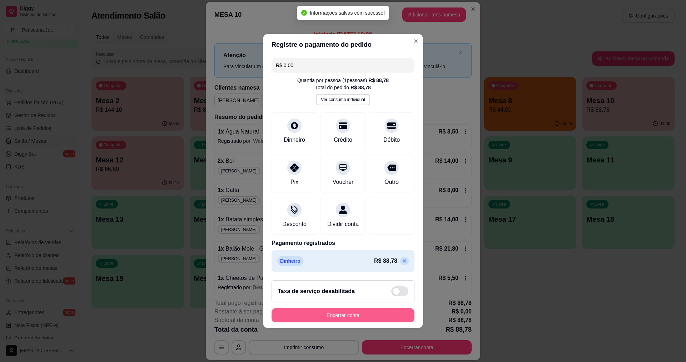
click at [364, 322] on button "Encerrar conta" at bounding box center [343, 315] width 143 height 14
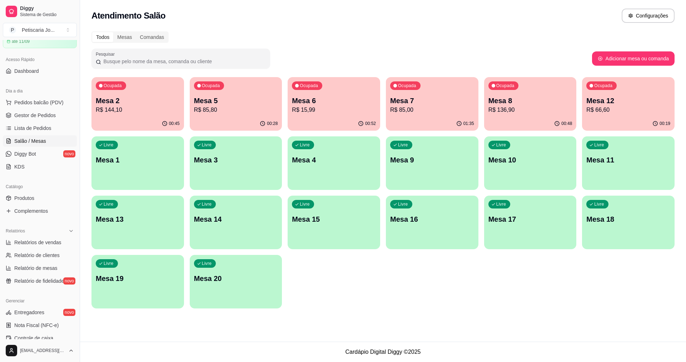
click at [126, 110] on p "R$ 144,10" at bounding box center [138, 110] width 84 height 9
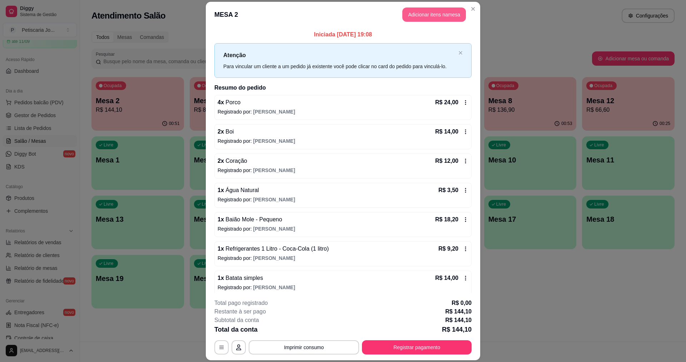
click at [429, 10] on button "Adicionar itens na mesa" at bounding box center [434, 15] width 64 height 14
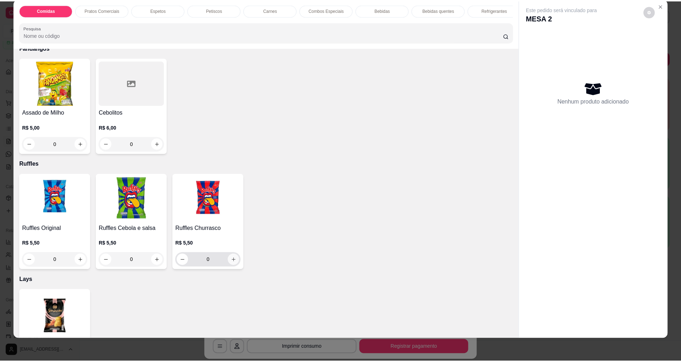
scroll to position [2435, 0]
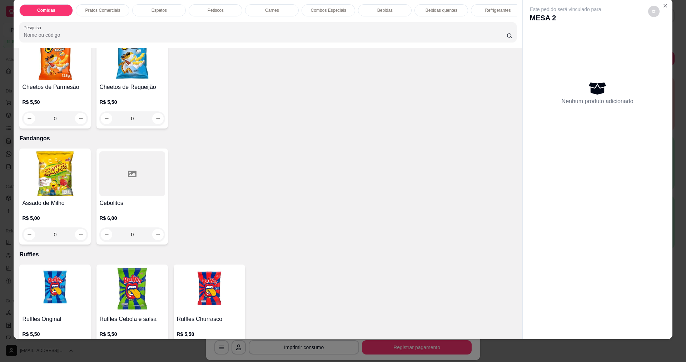
click at [141, 180] on div at bounding box center [132, 173] width 66 height 45
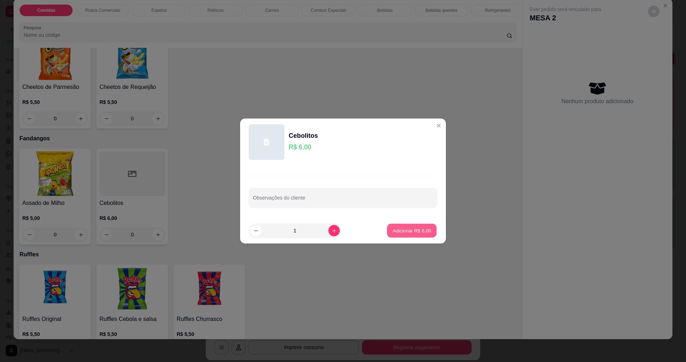
click at [403, 232] on p "Adicionar R$ 6,00" at bounding box center [411, 230] width 39 height 7
type input "1"
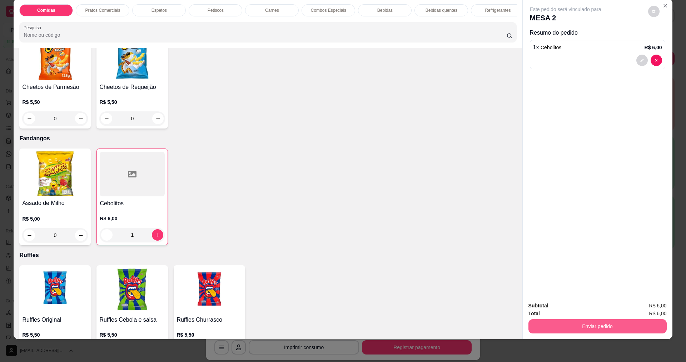
click at [579, 323] on button "Enviar pedido" at bounding box center [597, 326] width 138 height 14
click at [637, 308] on button "Sim, quero registrar" at bounding box center [641, 309] width 53 height 14
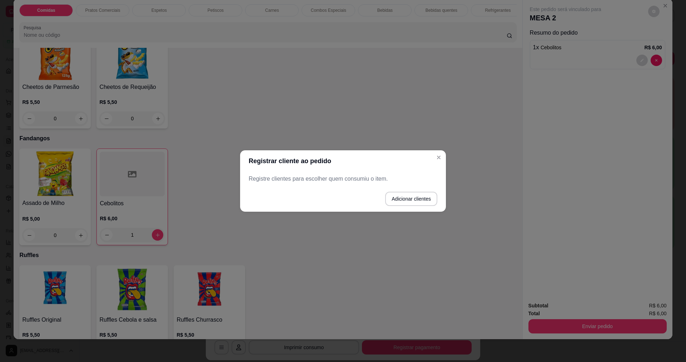
click at [334, 192] on footer "Adicionar clientes" at bounding box center [343, 199] width 206 height 26
click at [337, 180] on p "Registre clientes para escolher quem consumiu o item." at bounding box center [343, 179] width 189 height 9
click at [337, 178] on p "Registre clientes para escolher quem consumiu o item." at bounding box center [343, 179] width 189 height 9
click at [401, 200] on button "Adicionar clientes" at bounding box center [411, 199] width 52 height 14
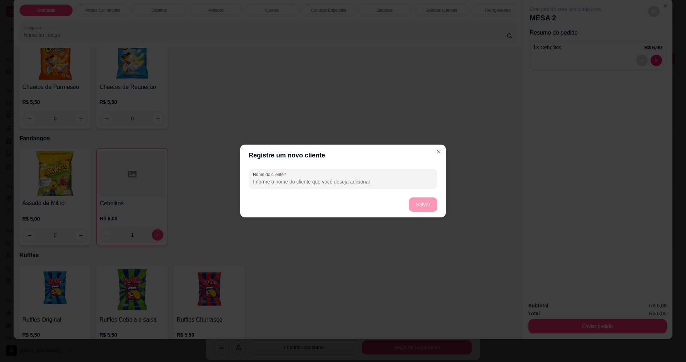
click at [283, 181] on input "Nome do cliente" at bounding box center [343, 181] width 180 height 7
type input "2"
click at [422, 199] on button "Salvar" at bounding box center [423, 205] width 28 height 14
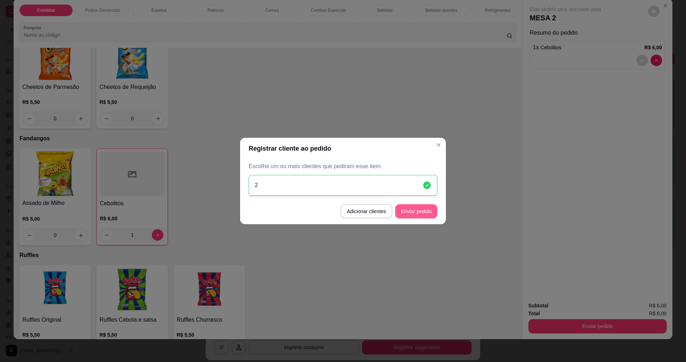
click at [432, 215] on button "Enviar pedido" at bounding box center [416, 211] width 42 height 14
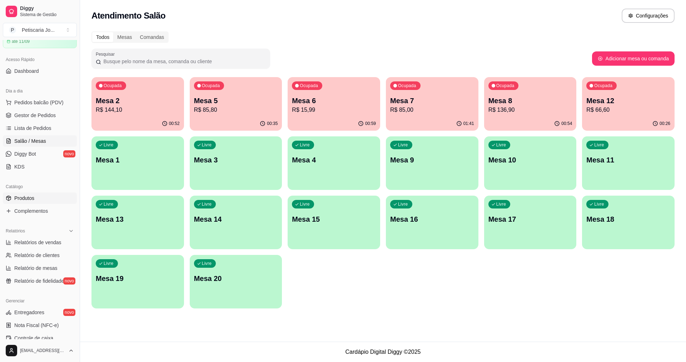
click at [16, 199] on span "Produtos" at bounding box center [24, 198] width 20 height 7
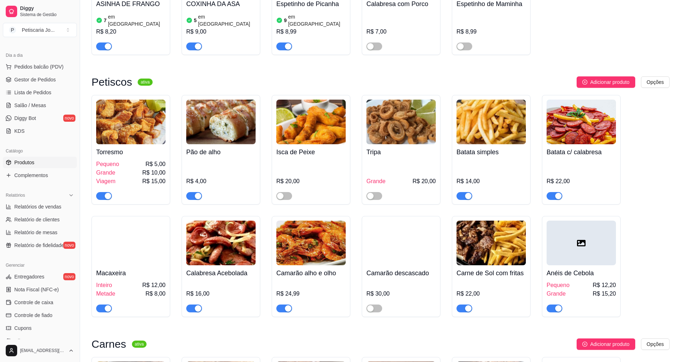
scroll to position [822, 0]
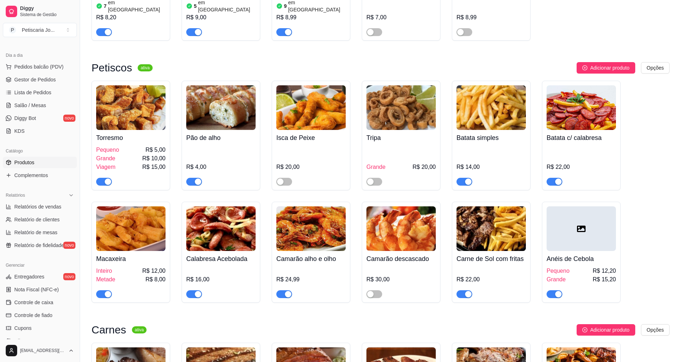
click at [109, 291] on div "button" at bounding box center [108, 294] width 6 height 6
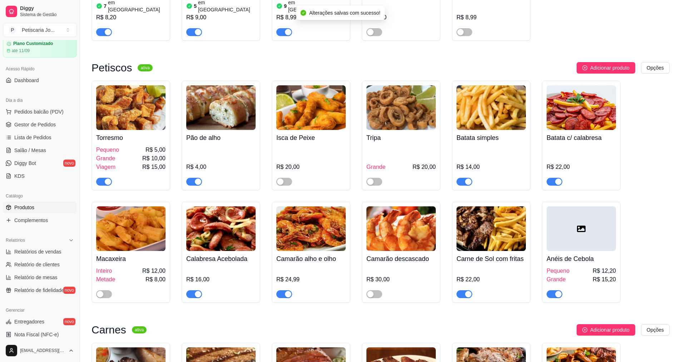
scroll to position [0, 0]
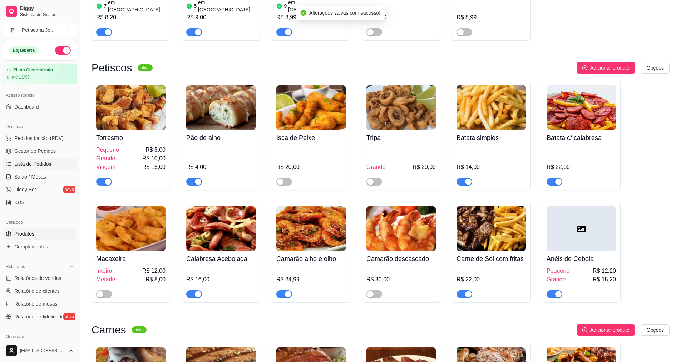
click at [35, 167] on span "Lista de Pedidos" at bounding box center [32, 163] width 37 height 7
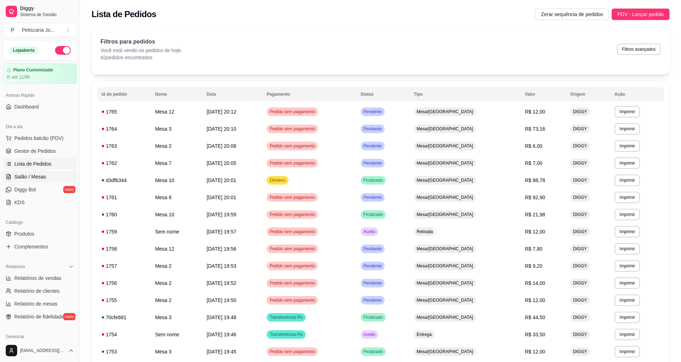
click at [24, 176] on span "Salão / Mesas" at bounding box center [30, 176] width 32 height 7
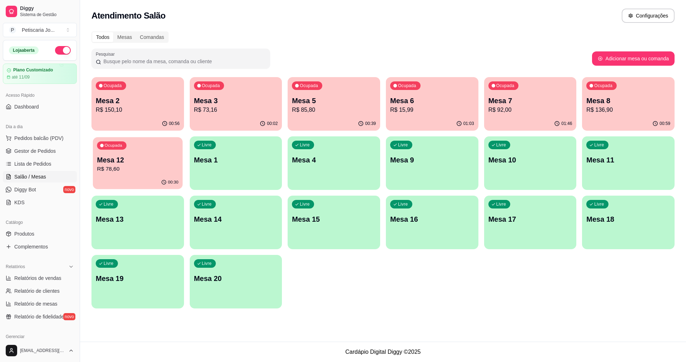
click at [124, 170] on p "R$ 78,60" at bounding box center [137, 169] width 81 height 8
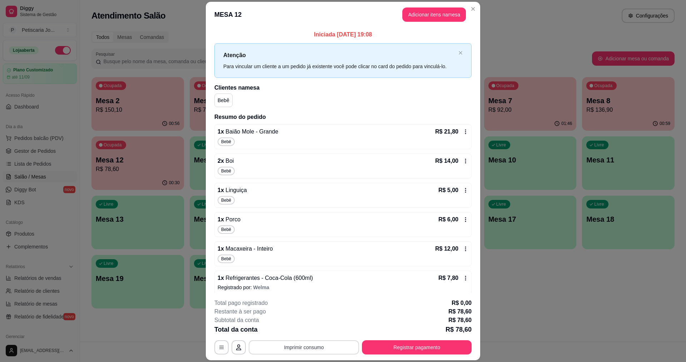
click at [285, 351] on button "Imprimir consumo" at bounding box center [304, 348] width 110 height 14
click at [312, 334] on button "IMPRESSORA" at bounding box center [303, 330] width 50 height 11
click at [438, 342] on button "Registrar pagamento" at bounding box center [417, 348] width 110 height 14
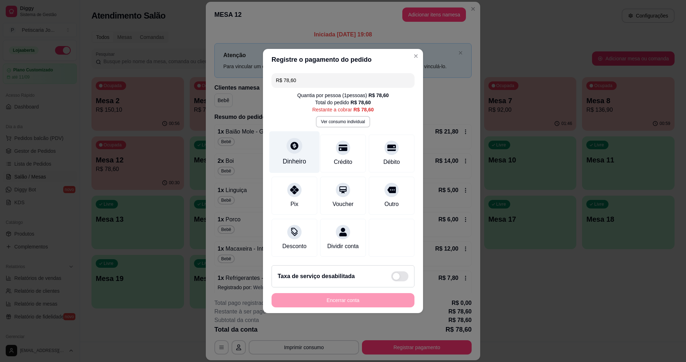
click at [290, 143] on icon at bounding box center [294, 146] width 8 height 8
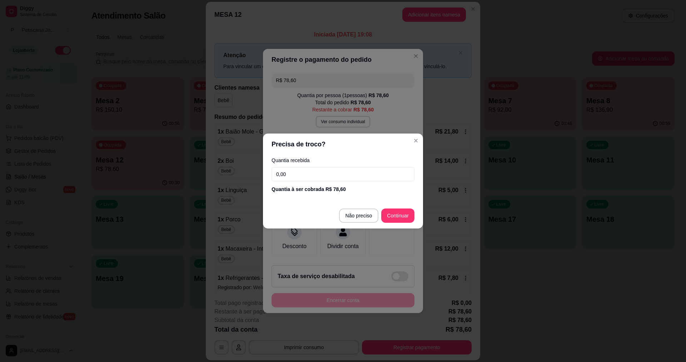
click at [301, 172] on input "0,00" at bounding box center [343, 174] width 143 height 14
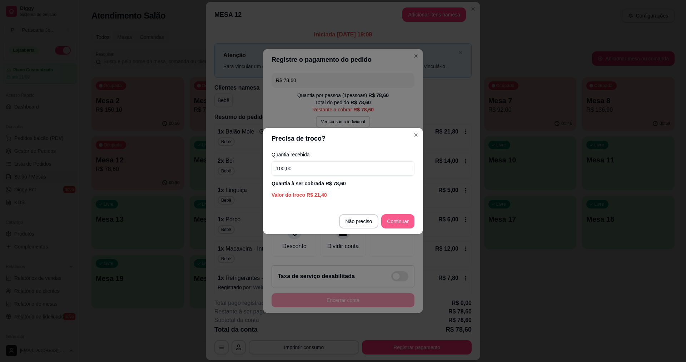
type input "100,00"
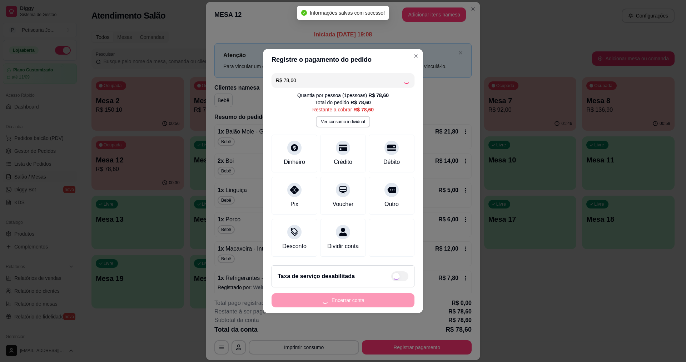
type input "R$ 0,00"
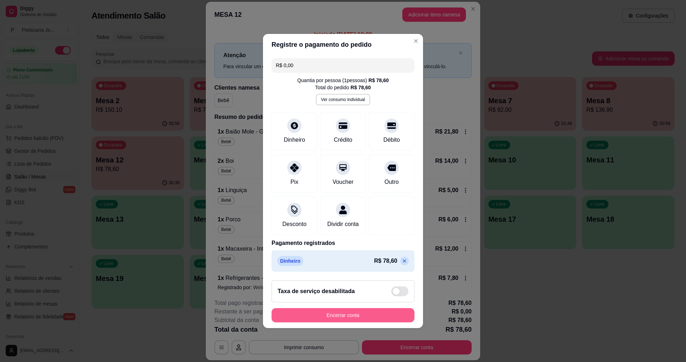
click at [347, 321] on button "Encerrar conta" at bounding box center [343, 315] width 143 height 14
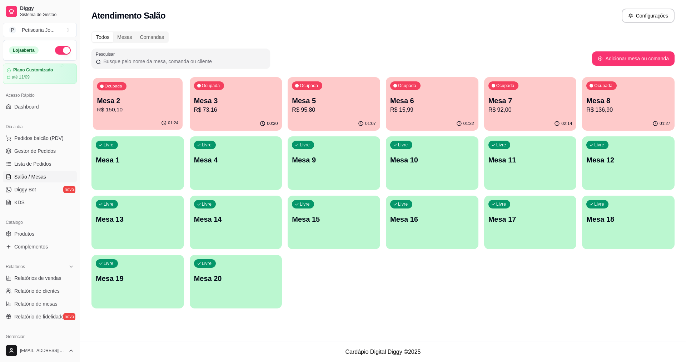
click at [118, 103] on p "Mesa 2" at bounding box center [137, 101] width 81 height 10
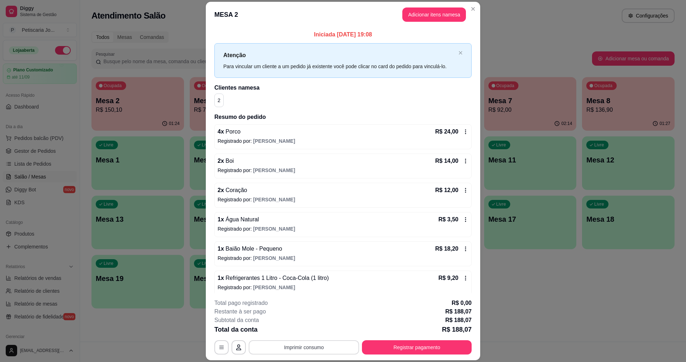
click at [290, 352] on button "Imprimir consumo" at bounding box center [304, 348] width 110 height 14
click at [307, 328] on button "IMPRESSORA" at bounding box center [303, 330] width 50 height 11
click at [433, 348] on button "Registrar pagamento" at bounding box center [417, 348] width 110 height 14
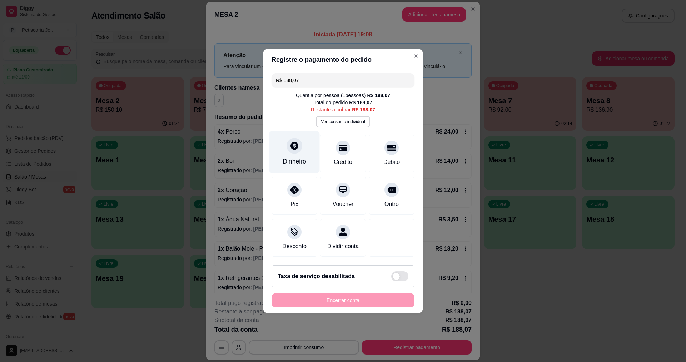
click at [299, 144] on div at bounding box center [295, 146] width 16 height 16
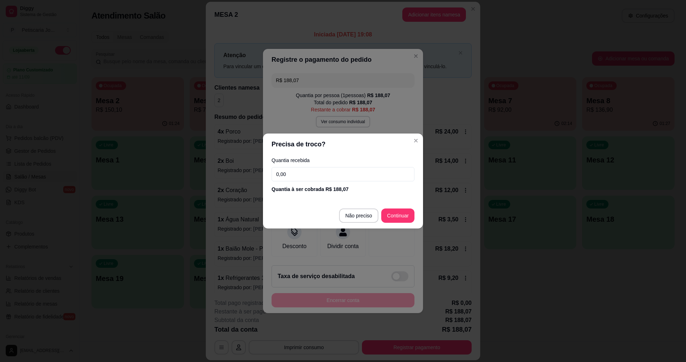
click at [293, 173] on input "0,00" at bounding box center [343, 174] width 143 height 14
type input "96,00"
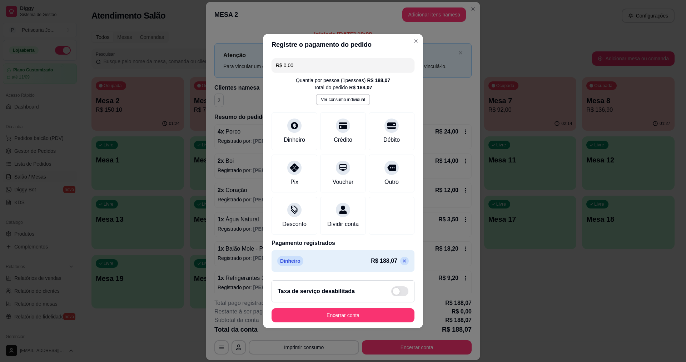
click at [402, 264] on icon at bounding box center [405, 261] width 6 height 6
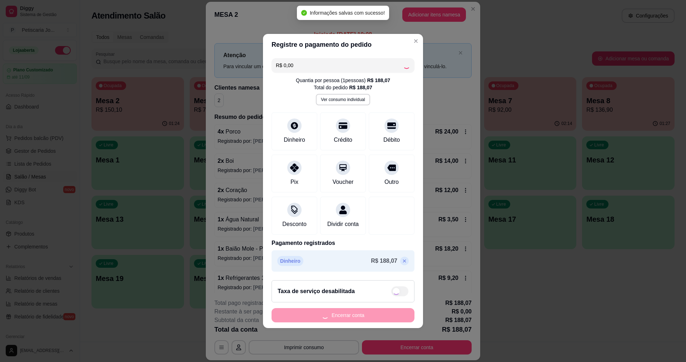
type input "R$ 188,07"
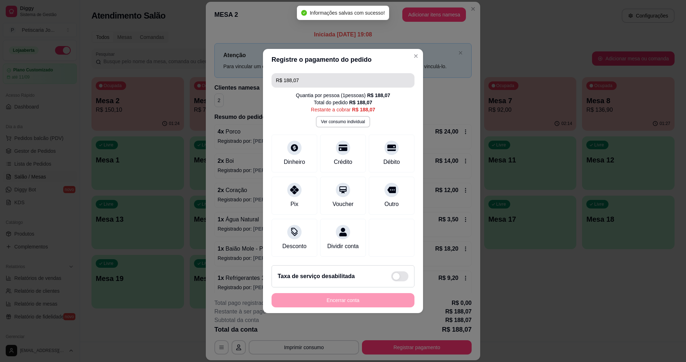
click at [303, 76] on input "R$ 188,07" at bounding box center [343, 80] width 134 height 14
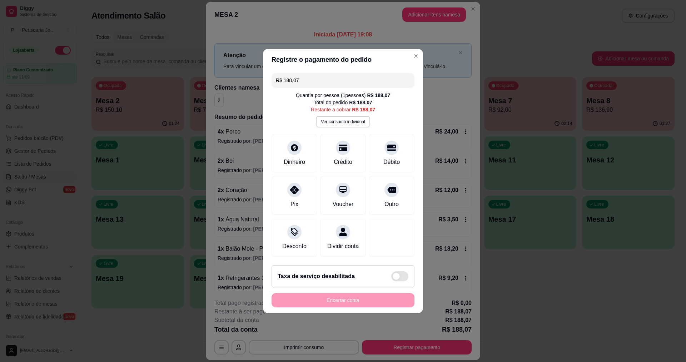
drag, startPoint x: 303, startPoint y: 76, endPoint x: 234, endPoint y: 65, distance: 69.8
click at [234, 65] on div "Registre o pagamento do pedido R$ 188,07 Quantia por pessoa ( 1 pessoas) R$ 188…" at bounding box center [343, 181] width 686 height 362
click at [291, 142] on icon at bounding box center [294, 146] width 8 height 8
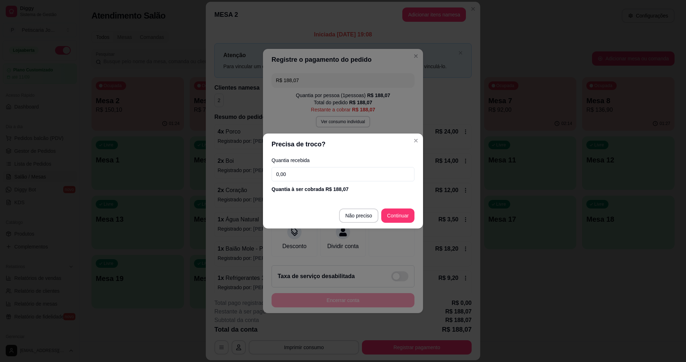
click at [299, 175] on input "0,00" at bounding box center [343, 174] width 143 height 14
type input "96,00"
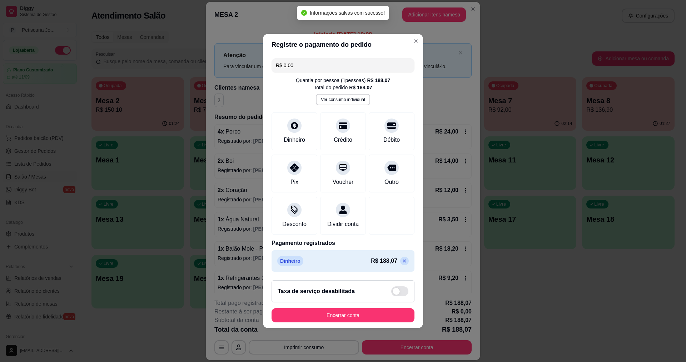
click at [400, 262] on p at bounding box center [404, 261] width 9 height 9
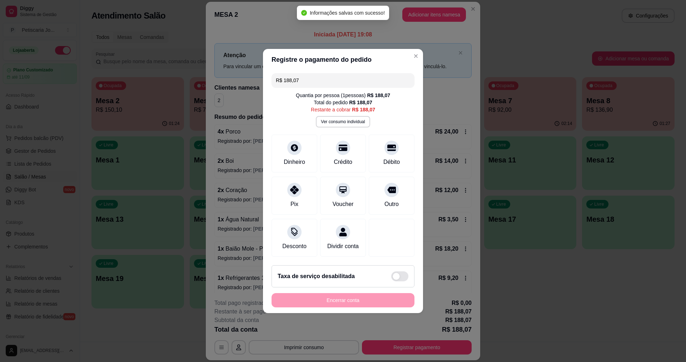
drag, startPoint x: 300, startPoint y: 76, endPoint x: 83, endPoint y: 10, distance: 227.1
click at [84, 10] on div "Registre o pagamento do pedido R$ 188,07 Quantia por pessoa ( 1 pessoas) R$ 188…" at bounding box center [343, 181] width 686 height 362
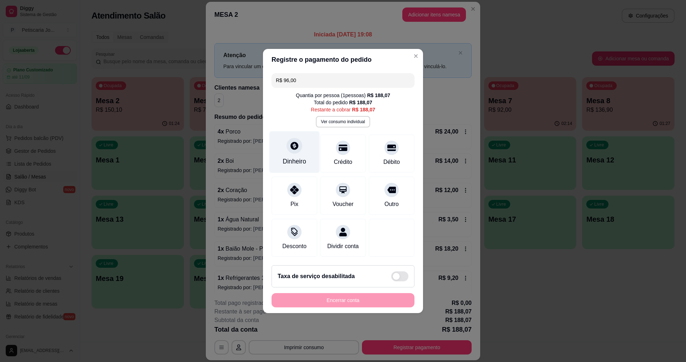
type input "R$ 96,00"
click at [295, 151] on div "Dinheiro" at bounding box center [294, 152] width 50 height 42
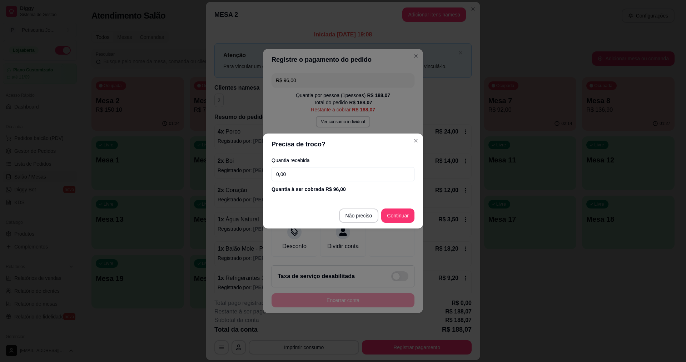
click at [299, 167] on div "Quantia recebida 0,00 Quantia à ser cobrada R$ 96,00" at bounding box center [343, 175] width 160 height 41
click at [310, 184] on div "Quantia recebida 0,00 Quantia à ser cobrada R$ 96,00" at bounding box center [343, 175] width 160 height 41
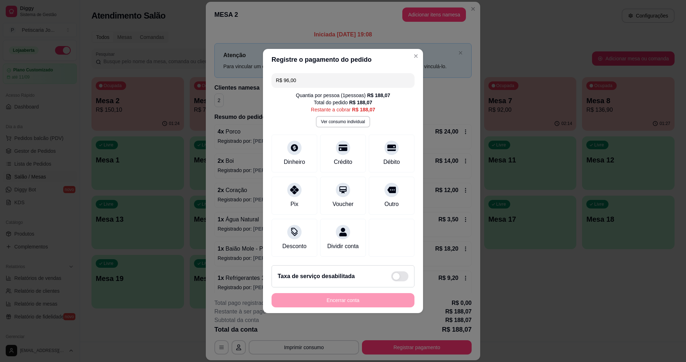
drag, startPoint x: 305, startPoint y: 81, endPoint x: 213, endPoint y: 60, distance: 94.5
click at [213, 60] on div "Registre o pagamento do pedido R$ 96,00 Quantia por pessoa ( 1 pessoas) R$ 188,…" at bounding box center [343, 181] width 686 height 362
click at [317, 108] on div "Restante a cobrar R$ 188,07" at bounding box center [343, 109] width 64 height 7
click at [284, 119] on div "Quantia por pessoa ( 1 pessoas) R$ 188,07 Total do pedido R$ 188,07 Restante a …" at bounding box center [343, 110] width 143 height 36
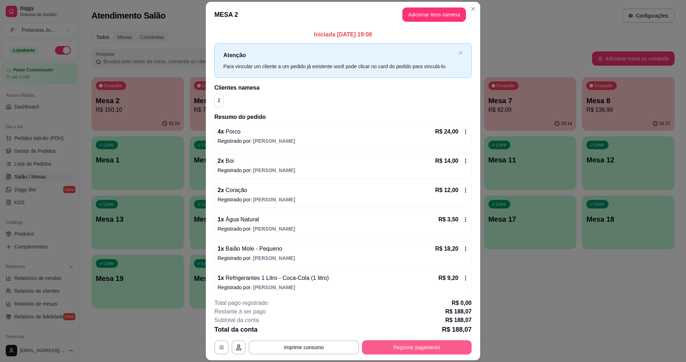
click at [404, 346] on button "Registrar pagamento" at bounding box center [417, 348] width 110 height 14
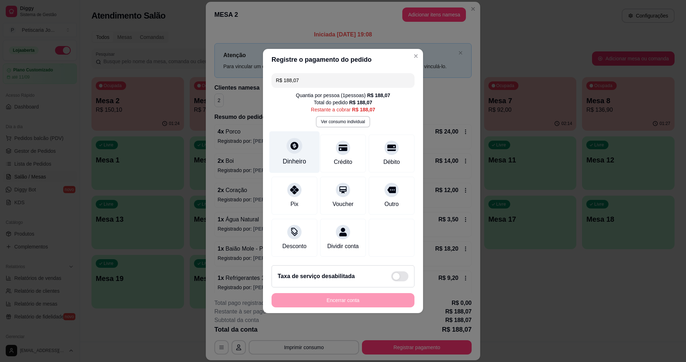
click at [292, 146] on icon at bounding box center [294, 145] width 9 height 9
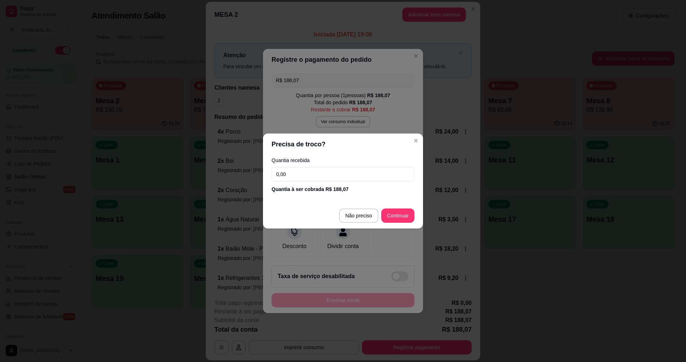
click at [301, 173] on input "0,00" at bounding box center [343, 174] width 143 height 14
drag, startPoint x: 290, startPoint y: 177, endPoint x: 272, endPoint y: 167, distance: 21.4
click at [286, 176] on input "0,00" at bounding box center [343, 174] width 143 height 14
type input "96,00"
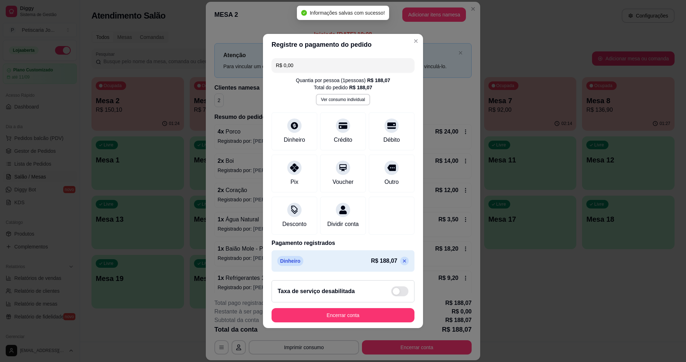
click at [402, 264] on icon at bounding box center [405, 261] width 6 height 6
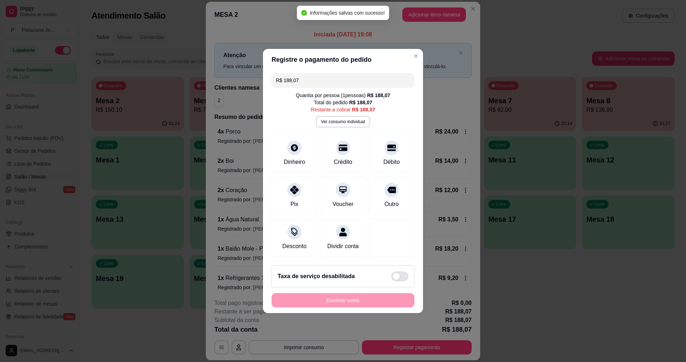
drag, startPoint x: 307, startPoint y: 77, endPoint x: 155, endPoint y: 24, distance: 161.1
click at [155, 24] on div "Registre o pagamento do pedido R$ 188,07 Quantia por pessoa ( 1 pessoas) R$ 188…" at bounding box center [343, 181] width 686 height 362
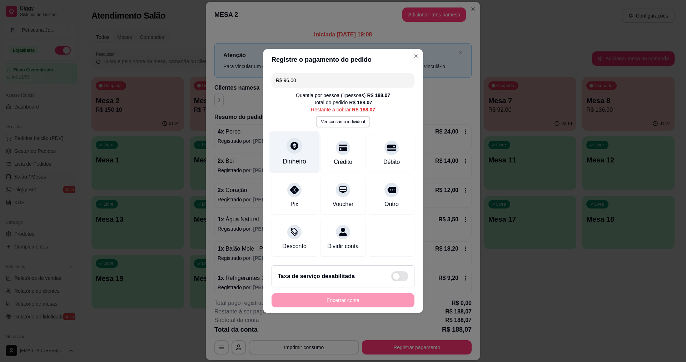
type input "R$ 96,00"
click at [295, 148] on div at bounding box center [295, 146] width 16 height 16
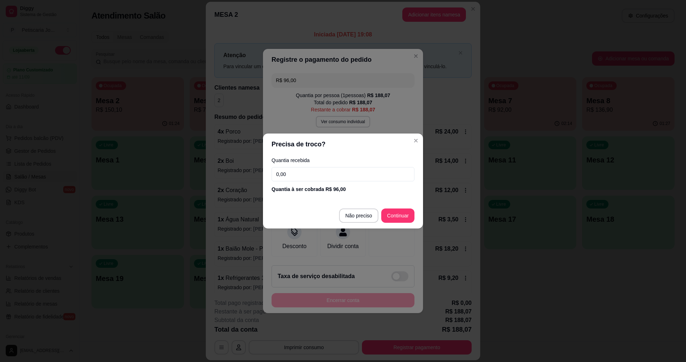
click at [294, 179] on input "0,00" at bounding box center [343, 174] width 143 height 14
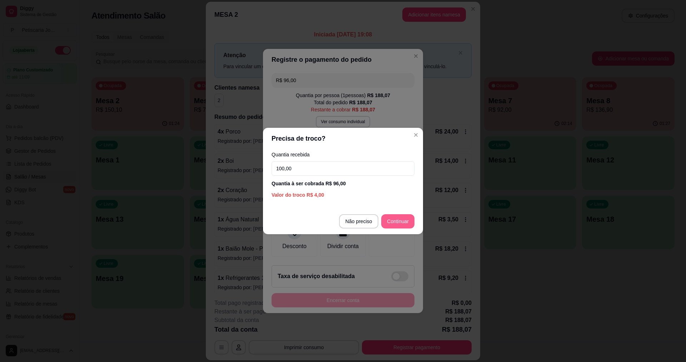
type input "100,00"
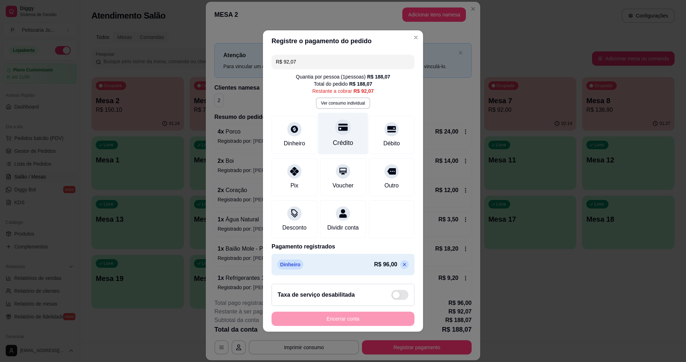
click at [338, 124] on icon at bounding box center [342, 127] width 9 height 9
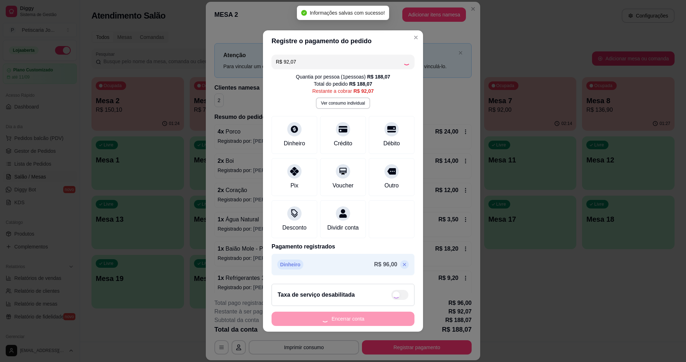
type input "R$ 0,00"
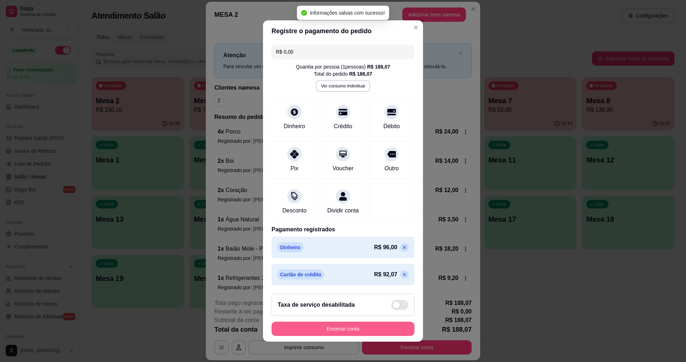
click at [351, 331] on button "Encerrar conta" at bounding box center [343, 329] width 143 height 14
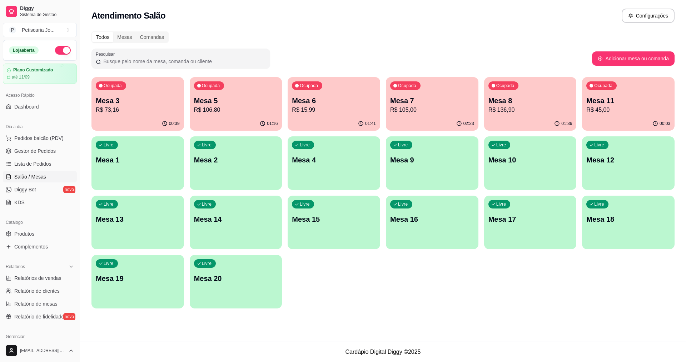
click at [309, 163] on p "Mesa 4" at bounding box center [334, 160] width 84 height 10
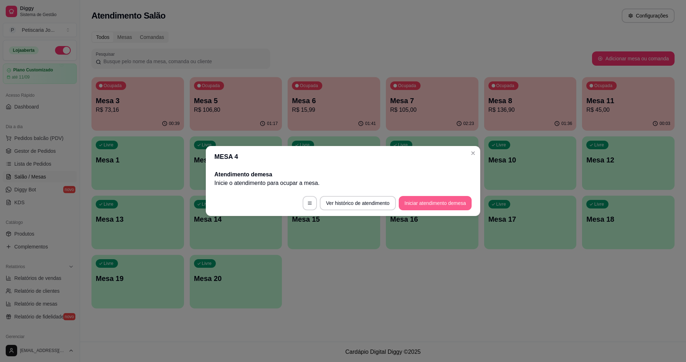
click at [438, 203] on button "Iniciar atendimento de mesa" at bounding box center [435, 203] width 73 height 14
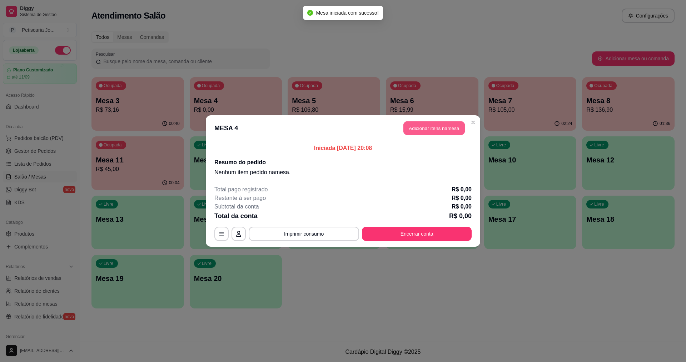
click at [421, 128] on button "Adicionar itens na mesa" at bounding box center [433, 128] width 61 height 14
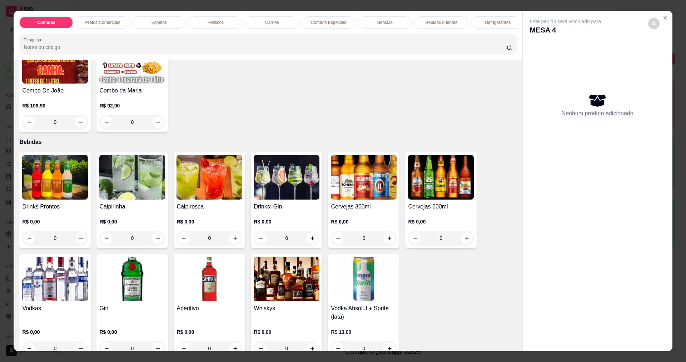
scroll to position [965, 0]
click at [443, 197] on img at bounding box center [441, 177] width 66 height 45
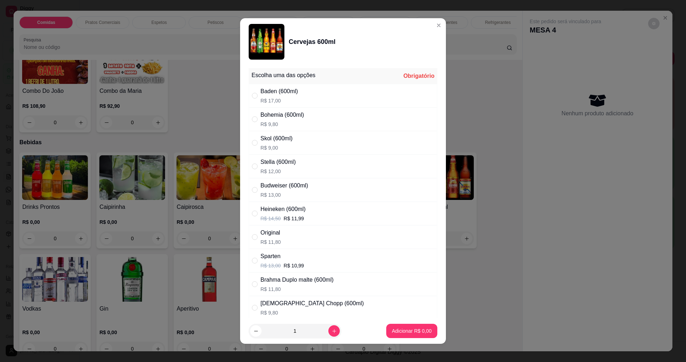
click at [284, 167] on div "Stella (600ml) R$ 12,00" at bounding box center [277, 166] width 35 height 17
radio input "true"
click at [332, 331] on icon "increase-product-quantity" at bounding box center [334, 331] width 5 height 5
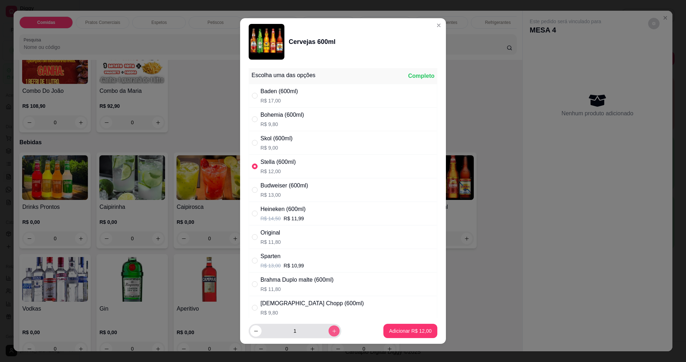
type input "2"
click at [397, 331] on p "Adicionar R$ 24,00" at bounding box center [410, 331] width 41 height 7
type input "2"
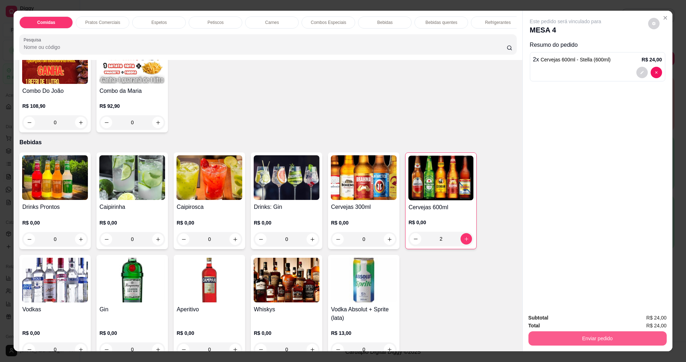
click at [576, 338] on button "Enviar pedido" at bounding box center [597, 339] width 138 height 14
click at [653, 318] on button "Sim, quero registrar" at bounding box center [641, 321] width 53 height 14
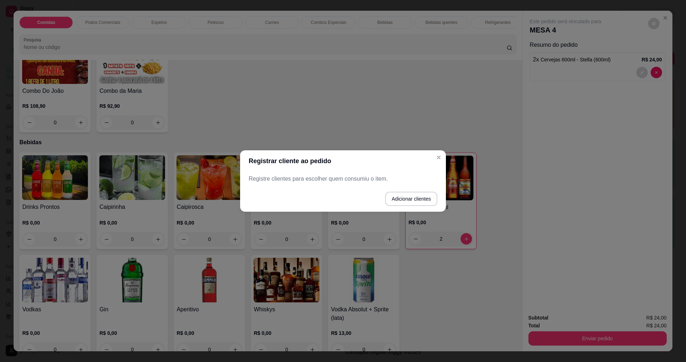
click at [401, 183] on p "Registre clientes para escolher quem consumiu o item." at bounding box center [343, 179] width 189 height 9
click at [401, 182] on p "Registre clientes para escolher quem consumiu o item." at bounding box center [343, 179] width 189 height 9
click at [408, 199] on button "Adicionar clientes" at bounding box center [411, 199] width 50 height 14
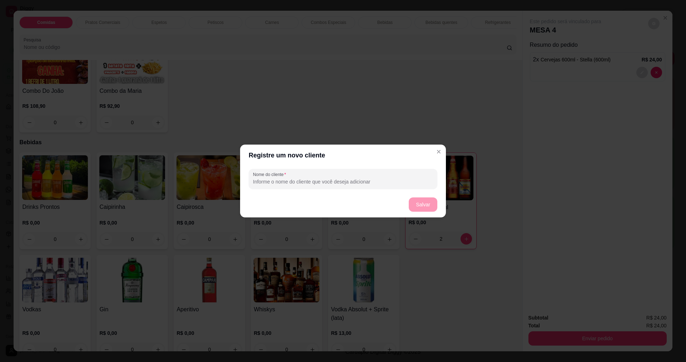
click at [311, 180] on input "Nome do cliente" at bounding box center [343, 181] width 180 height 7
type input "888"
click at [417, 205] on button "Salvar" at bounding box center [423, 205] width 29 height 14
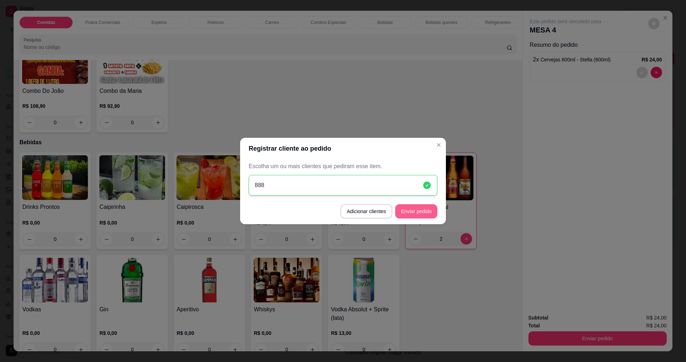
click at [406, 208] on button "Enviar pedido" at bounding box center [416, 211] width 42 height 14
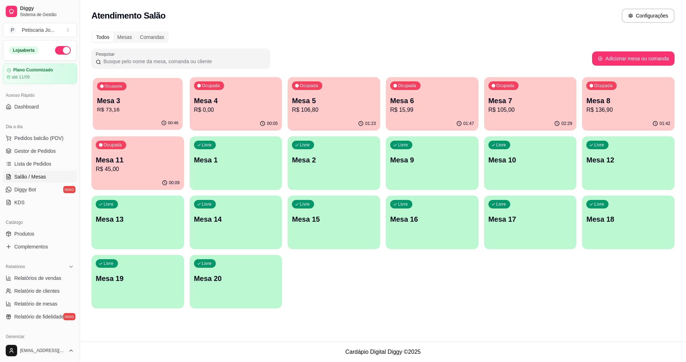
click at [139, 101] on p "Mesa 3" at bounding box center [137, 101] width 81 height 10
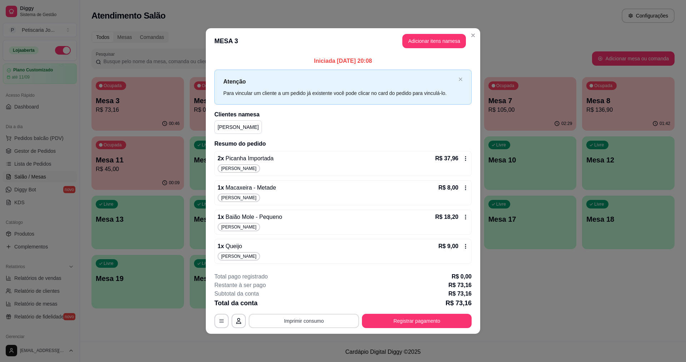
click at [315, 321] on button "Imprimir consumo" at bounding box center [304, 321] width 110 height 14
click at [312, 305] on button "IMPRESSORA" at bounding box center [306, 304] width 50 height 11
click at [293, 320] on button "Imprimir consumo" at bounding box center [303, 321] width 107 height 14
click at [296, 308] on button "IMPRESSORA" at bounding box center [306, 304] width 50 height 11
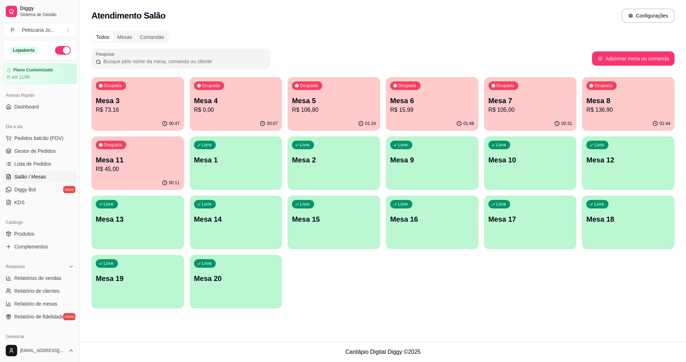
click at [249, 115] on div "Ocupada Mesa 4 R$ 0,00" at bounding box center [236, 97] width 93 height 40
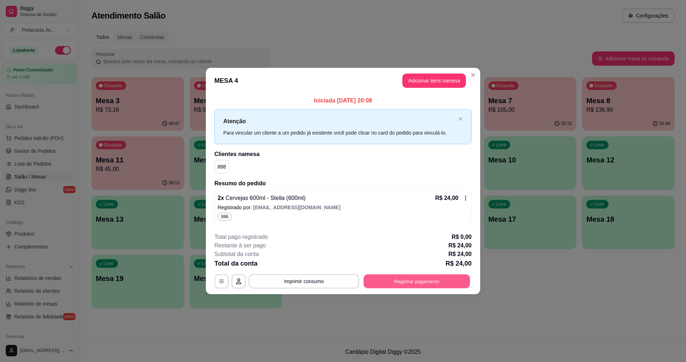
click at [412, 283] on button "Registrar pagamento" at bounding box center [417, 281] width 106 height 14
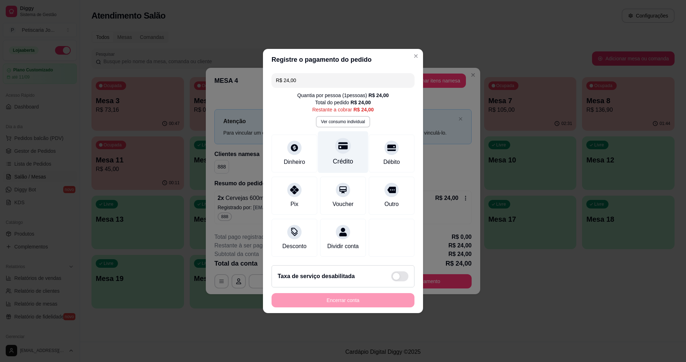
click at [342, 163] on div "Crédito" at bounding box center [343, 152] width 50 height 42
type input "R$ 0,00"
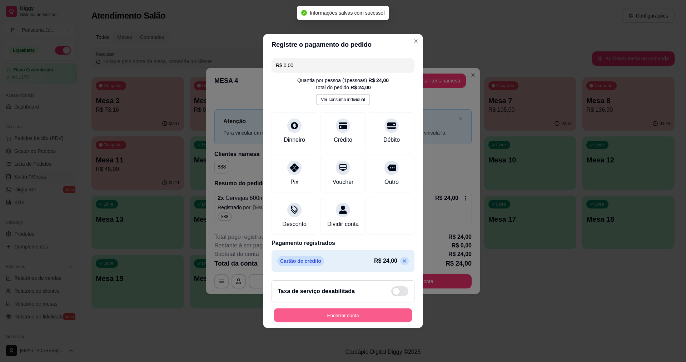
click at [332, 321] on button "Encerrar conta" at bounding box center [343, 316] width 139 height 14
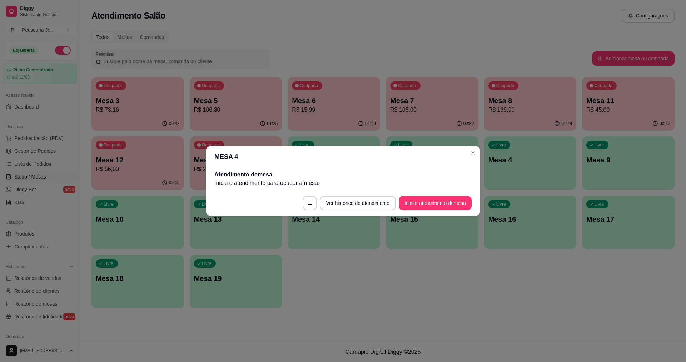
click at [477, 148] on header "MESA 4" at bounding box center [343, 156] width 274 height 21
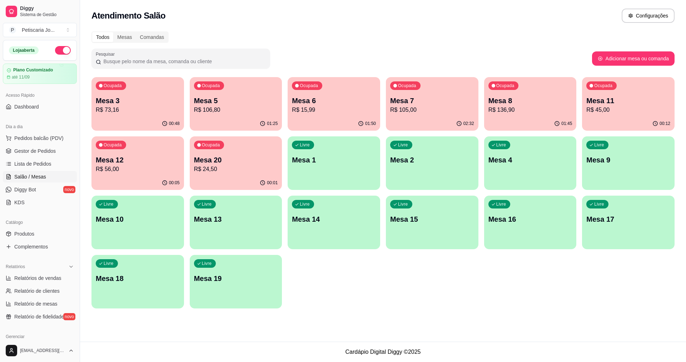
click at [230, 115] on div "Ocupada Mesa 5 R$ 106,80" at bounding box center [236, 97] width 93 height 40
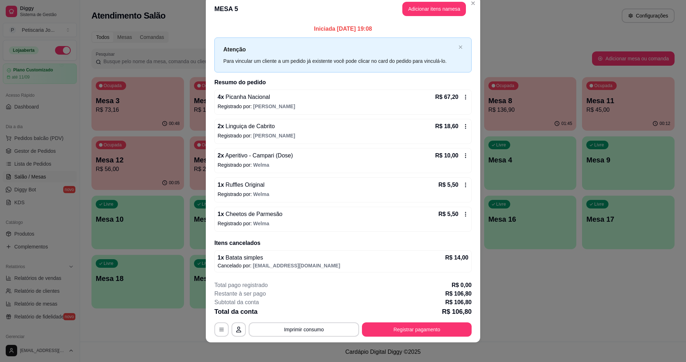
scroll to position [15, 0]
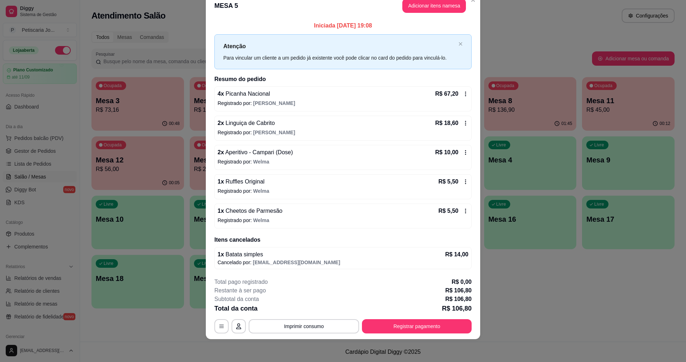
click at [464, 210] on icon at bounding box center [466, 211] width 6 height 6
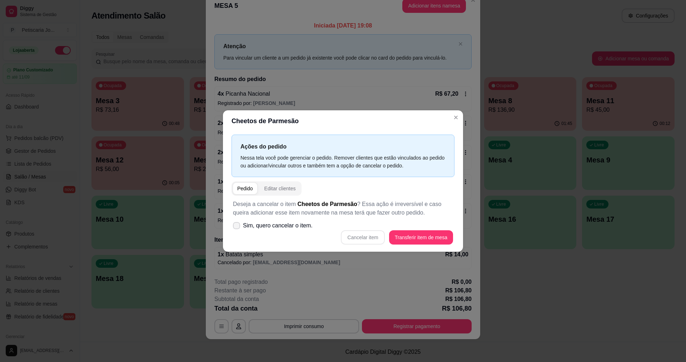
click at [238, 226] on icon at bounding box center [237, 226] width 6 height 4
click at [237, 227] on input "Sim, quero cancelar o item." at bounding box center [235, 229] width 5 height 5
checkbox input "true"
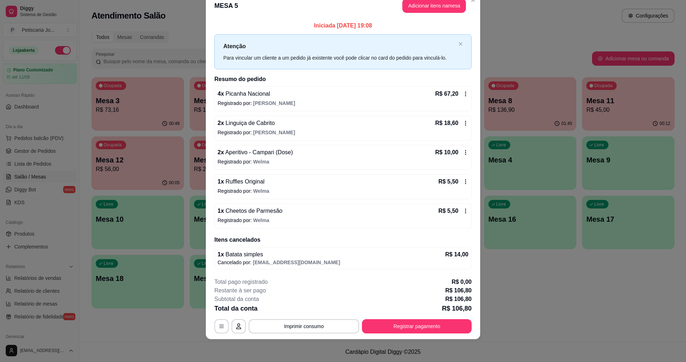
click at [465, 210] on icon at bounding box center [466, 211] width 6 height 6
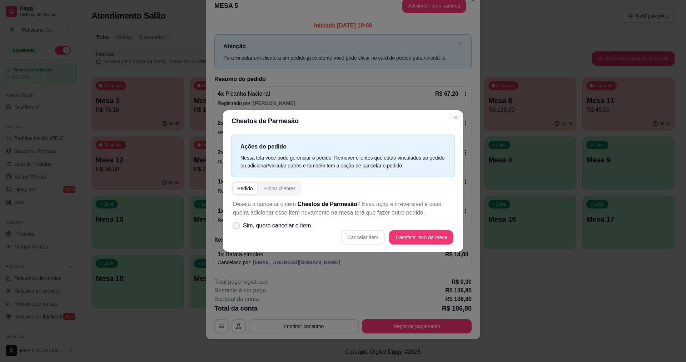
click at [234, 226] on icon at bounding box center [236, 226] width 5 height 4
click at [234, 227] on input "Sim, quero cancelar o item." at bounding box center [235, 229] width 5 height 5
checkbox input "true"
click at [370, 239] on button "Cancelar item" at bounding box center [363, 238] width 43 height 14
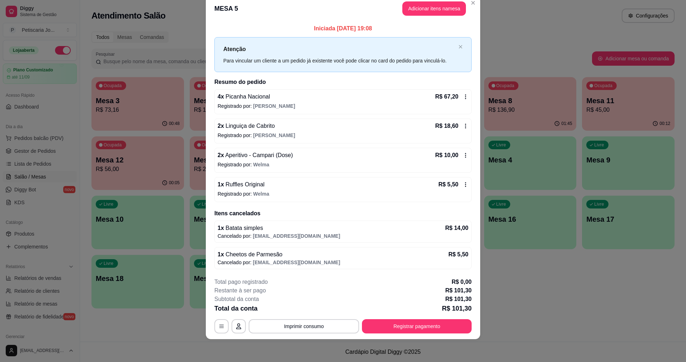
click at [463, 184] on icon at bounding box center [466, 185] width 6 height 6
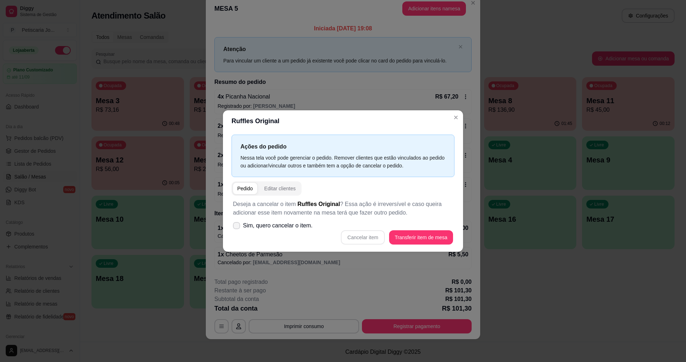
click at [241, 226] on label "Sim, quero cancelar o item." at bounding box center [272, 226] width 85 height 14
click at [237, 227] on input "Sim, quero cancelar o item." at bounding box center [235, 229] width 5 height 5
checkbox input "true"
click at [367, 240] on button "Cancelar item" at bounding box center [363, 237] width 44 height 14
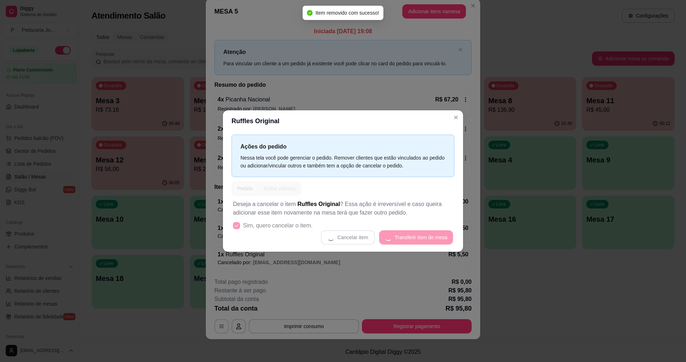
scroll to position [12, 0]
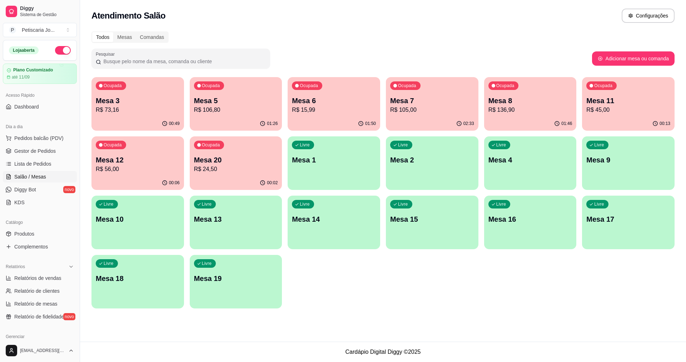
click at [133, 105] on p "Mesa 3" at bounding box center [138, 101] width 84 height 10
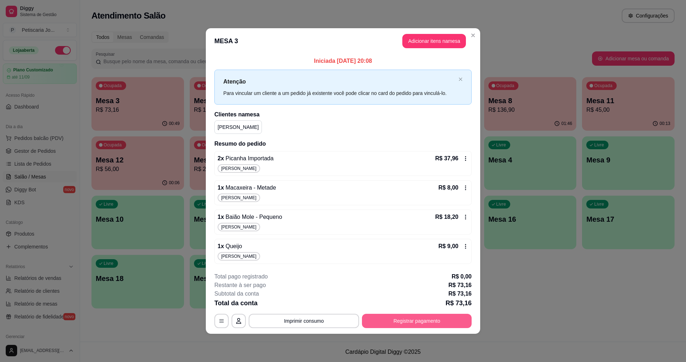
click at [401, 319] on button "Registrar pagamento" at bounding box center [417, 321] width 110 height 14
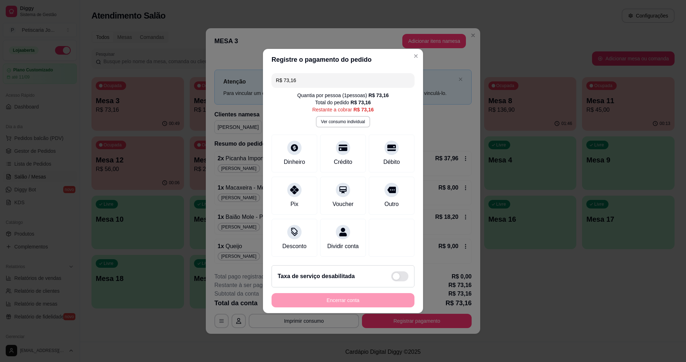
drag, startPoint x: 300, startPoint y: 76, endPoint x: 212, endPoint y: 56, distance: 90.6
click at [212, 56] on div "Registre o pagamento do pedido R$ 73,16 Quantia por pessoa ( 1 pessoas) R$ 73,1…" at bounding box center [343, 181] width 686 height 362
click at [341, 151] on div "Crédito" at bounding box center [343, 152] width 50 height 42
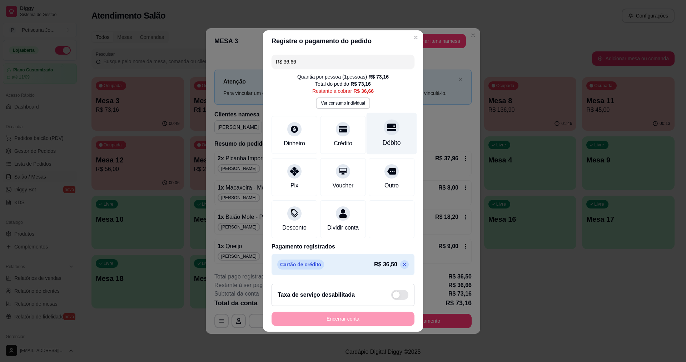
click at [387, 124] on icon at bounding box center [391, 127] width 9 height 7
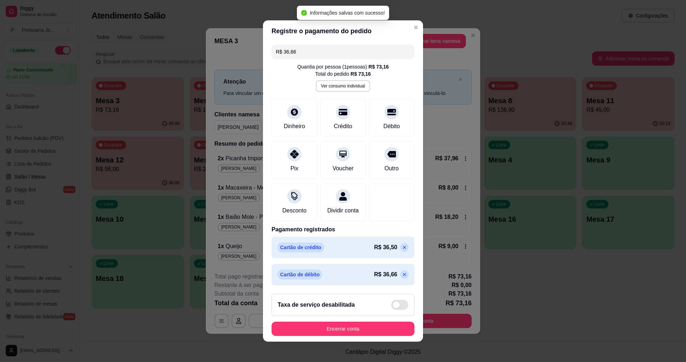
type input "R$ 0,00"
click at [335, 332] on button "Encerrar conta" at bounding box center [343, 329] width 143 height 14
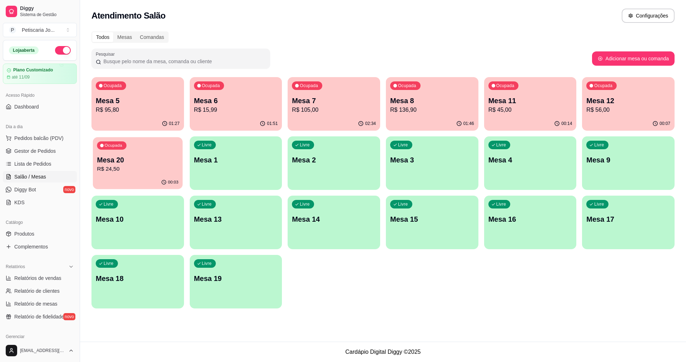
click at [124, 168] on p "R$ 24,50" at bounding box center [137, 169] width 81 height 8
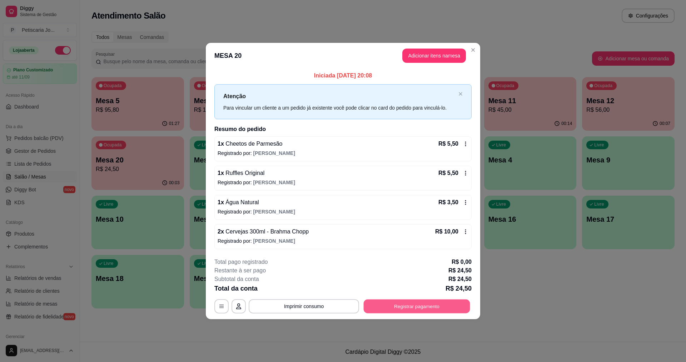
click at [399, 303] on button "Registrar pagamento" at bounding box center [417, 306] width 106 height 14
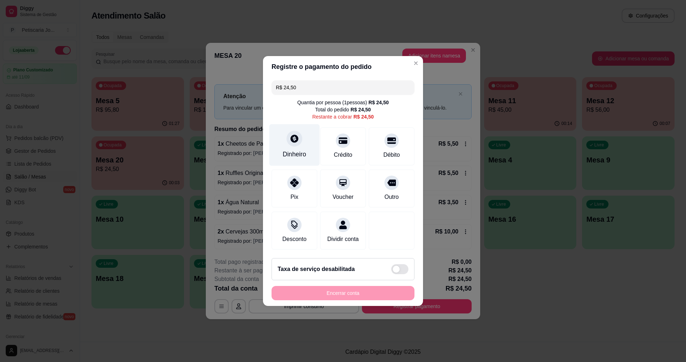
click at [295, 131] on div at bounding box center [295, 139] width 16 height 16
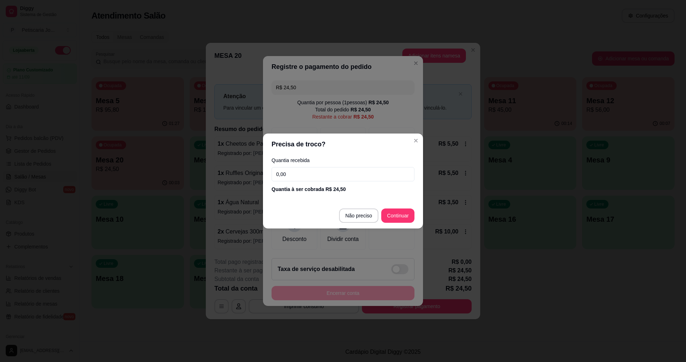
click at [325, 182] on div "Quantia recebida 0,00 Quantia à ser cobrada R$ 24,50" at bounding box center [343, 175] width 160 height 41
click at [326, 175] on input "0,00" at bounding box center [343, 174] width 143 height 14
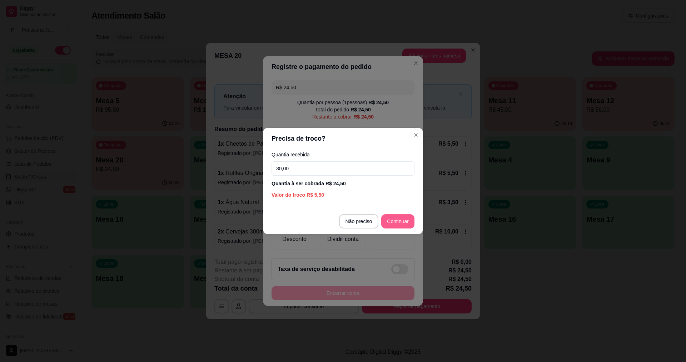
type input "30,00"
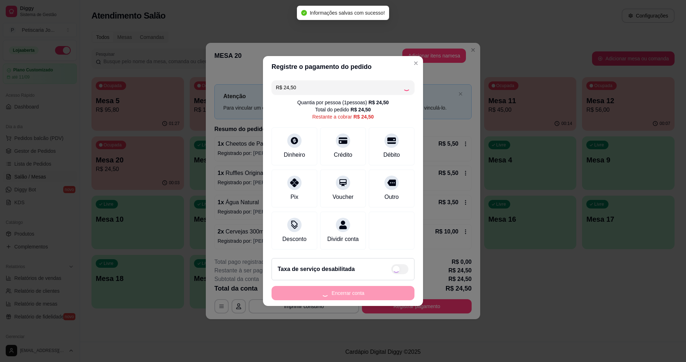
type input "R$ 0,00"
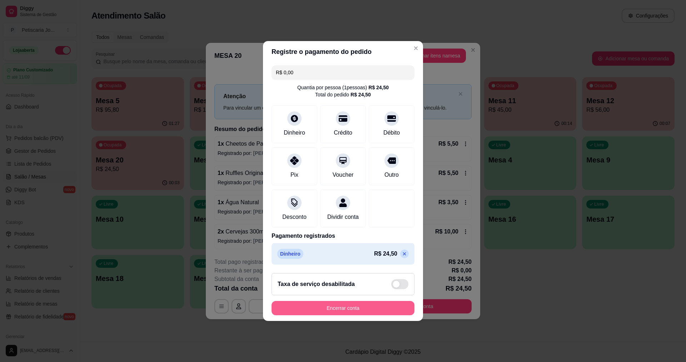
click at [328, 314] on button "Encerrar conta" at bounding box center [343, 308] width 143 height 14
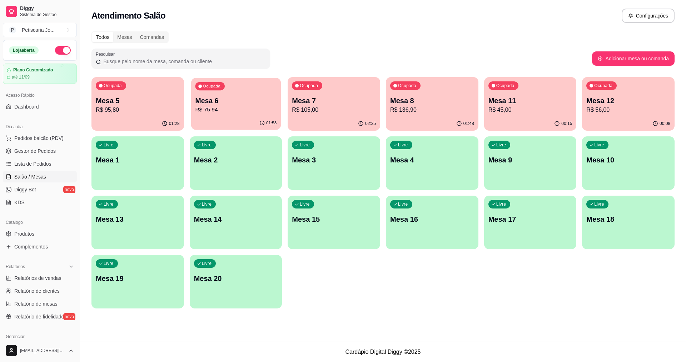
click at [208, 107] on p "R$ 75,94" at bounding box center [235, 110] width 81 height 8
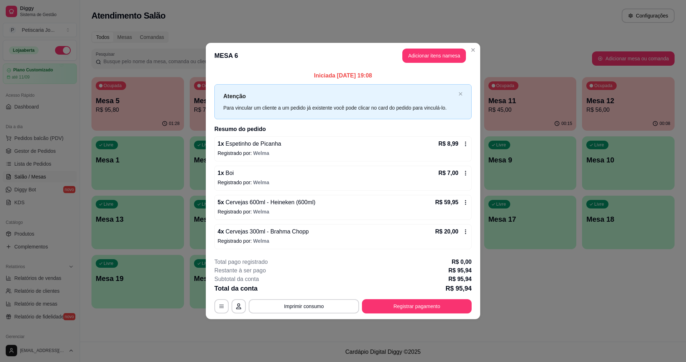
click at [467, 142] on icon at bounding box center [466, 144] width 6 height 6
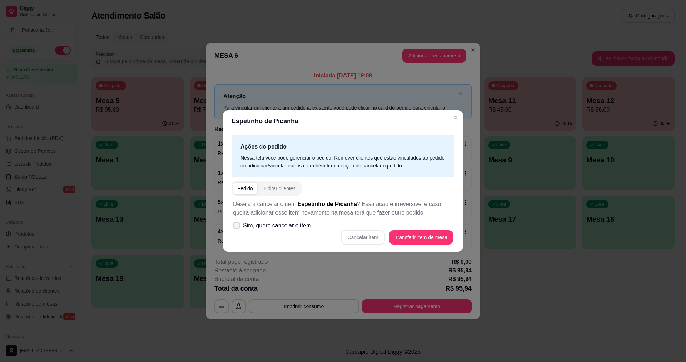
click at [235, 224] on span at bounding box center [236, 225] width 7 height 7
click at [235, 227] on input "Sim, quero cancelar o item." at bounding box center [235, 229] width 5 height 5
checkbox input "true"
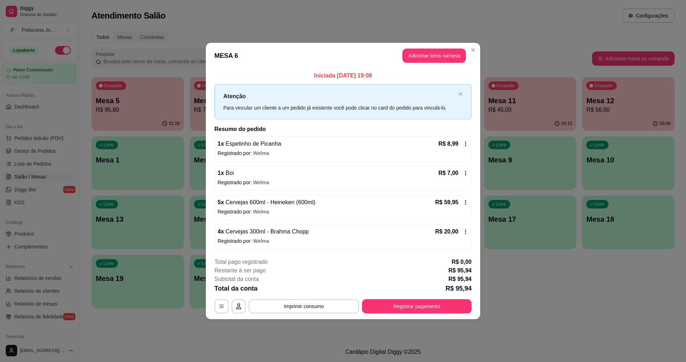
click at [465, 144] on icon at bounding box center [465, 143] width 1 height 5
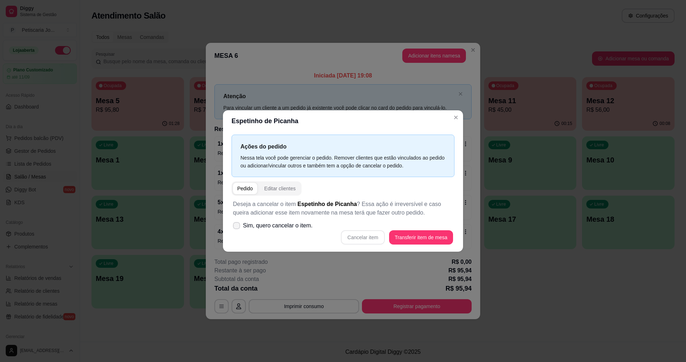
click at [237, 227] on icon at bounding box center [237, 226] width 6 height 4
click at [237, 227] on input "Sim, quero cancelar o item." at bounding box center [235, 229] width 5 height 5
checkbox input "true"
click at [353, 240] on button "Cancelar item" at bounding box center [363, 238] width 43 height 14
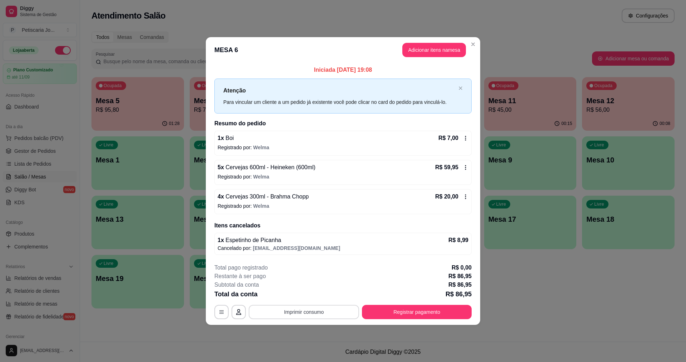
click at [306, 313] on button "Imprimir consumo" at bounding box center [304, 312] width 110 height 14
click at [312, 295] on button "IMPRESSORA" at bounding box center [306, 295] width 52 height 11
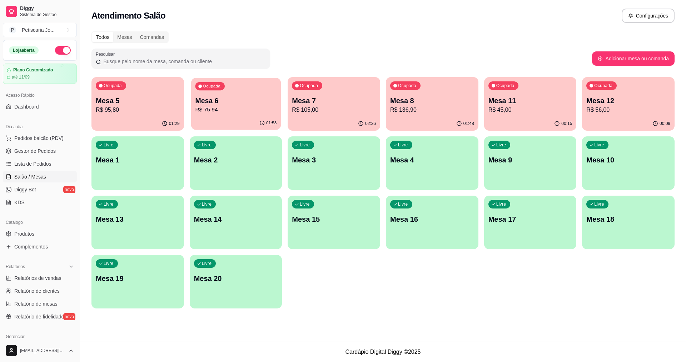
click at [238, 111] on p "R$ 75,94" at bounding box center [235, 110] width 81 height 8
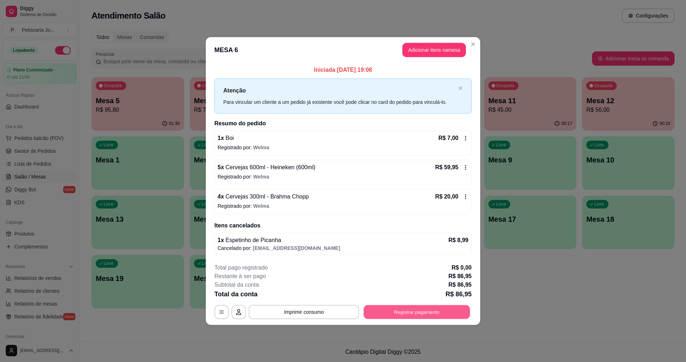
click at [419, 308] on button "Registrar pagamento" at bounding box center [417, 312] width 106 height 14
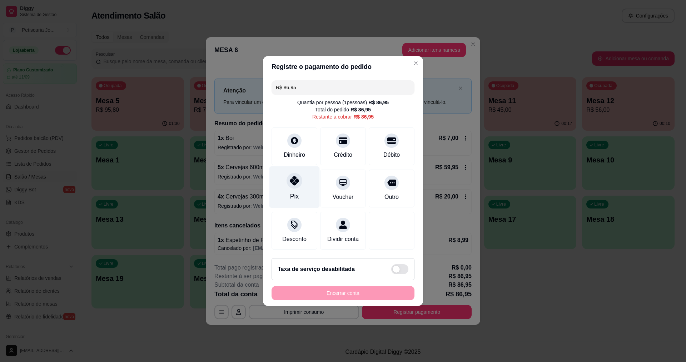
click at [290, 186] on div "Pix" at bounding box center [294, 188] width 50 height 42
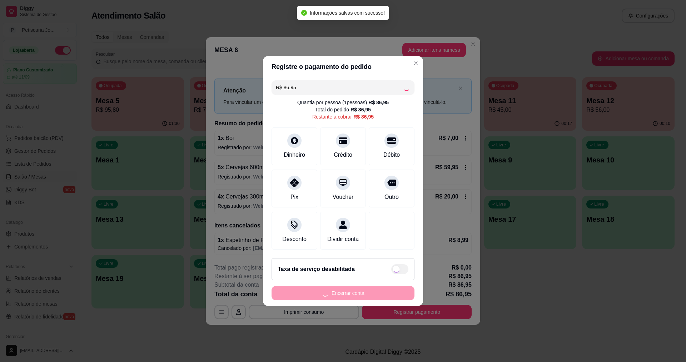
type input "R$ 0,00"
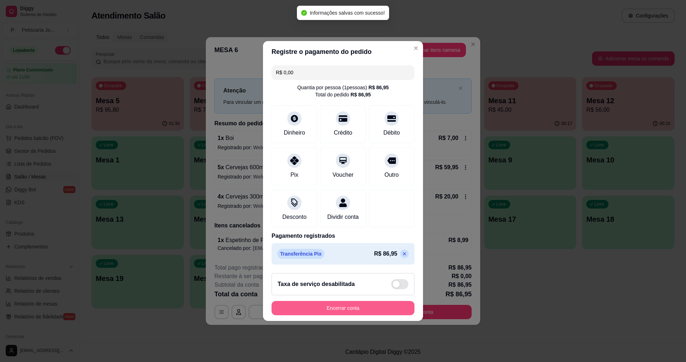
click at [368, 309] on button "Encerrar conta" at bounding box center [343, 308] width 143 height 14
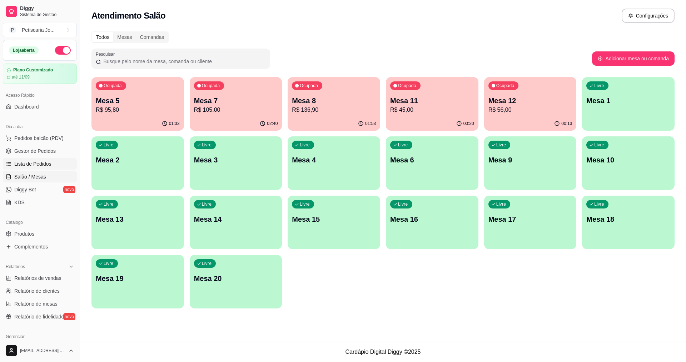
click at [31, 163] on span "Lista de Pedidos" at bounding box center [32, 163] width 37 height 7
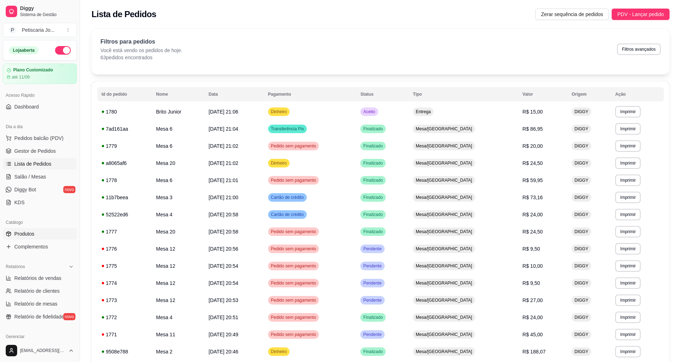
click at [25, 232] on span "Produtos" at bounding box center [24, 233] width 20 height 7
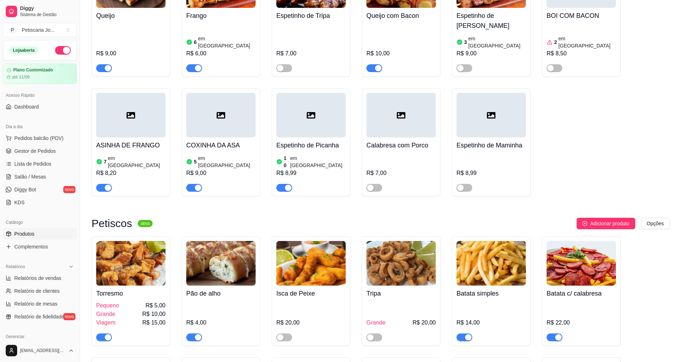
scroll to position [679, 0]
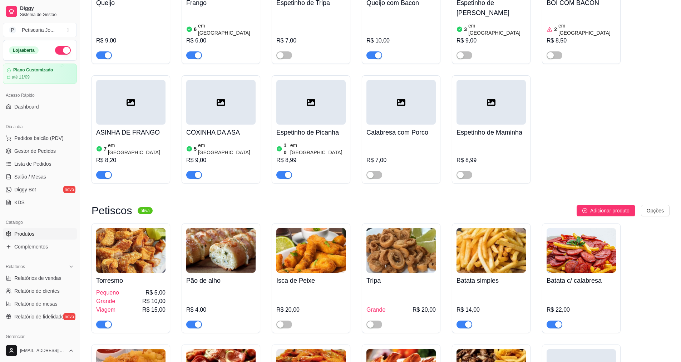
click at [104, 321] on button "button" at bounding box center [104, 325] width 16 height 8
click at [23, 164] on span "Lista de Pedidos" at bounding box center [32, 163] width 37 height 7
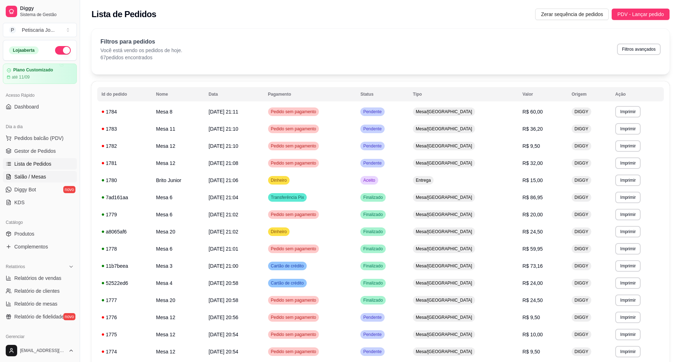
click at [40, 173] on link "Salão / Mesas" at bounding box center [40, 176] width 74 height 11
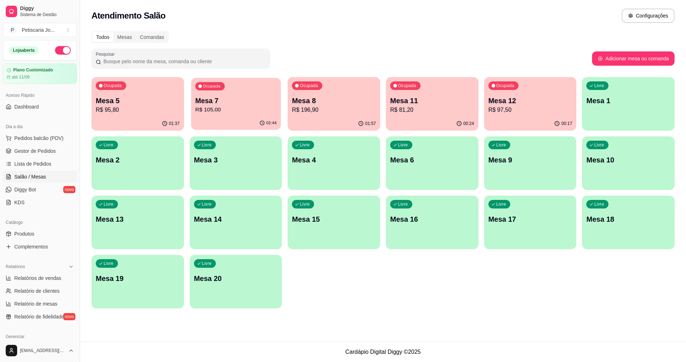
click at [207, 111] on p "R$ 105,00" at bounding box center [235, 110] width 81 height 8
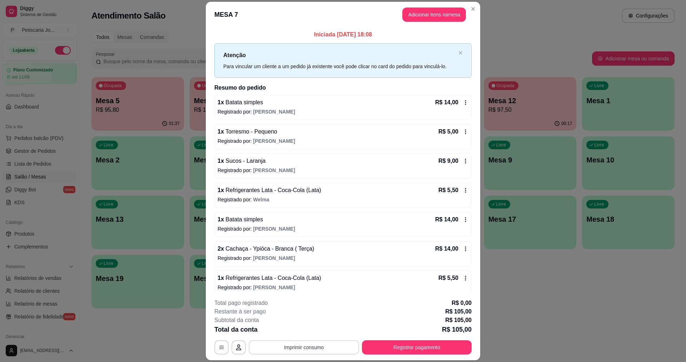
click at [292, 347] on button "Imprimir consumo" at bounding box center [304, 348] width 110 height 14
click at [312, 330] on button "IMPRESSORA" at bounding box center [303, 330] width 50 height 11
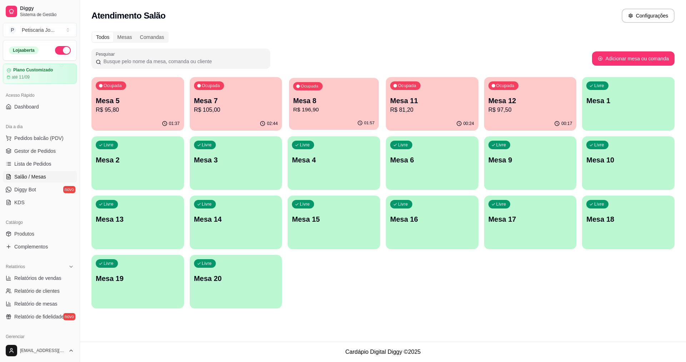
click at [351, 112] on p "R$ 196,90" at bounding box center [333, 110] width 81 height 8
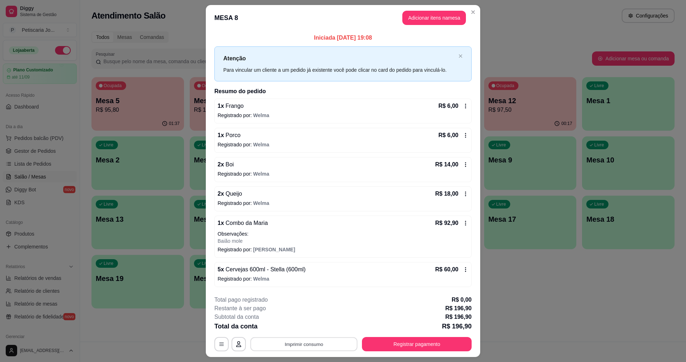
click at [303, 343] on button "Imprimir consumo" at bounding box center [303, 344] width 107 height 14
click at [310, 324] on button "IMPRESSORA" at bounding box center [303, 327] width 50 height 11
click at [409, 340] on button "Registrar pagamento" at bounding box center [417, 344] width 106 height 14
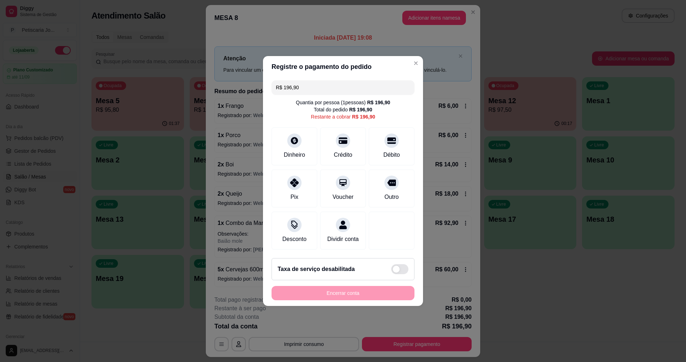
drag, startPoint x: 334, startPoint y: 83, endPoint x: 253, endPoint y: 74, distance: 82.3
click at [211, 66] on div "Registre o pagamento do pedido R$ 196,90 Quantia por pessoa ( 1 pessoas) R$ 196…" at bounding box center [343, 181] width 686 height 362
click at [337, 150] on div "Crédito" at bounding box center [343, 154] width 20 height 9
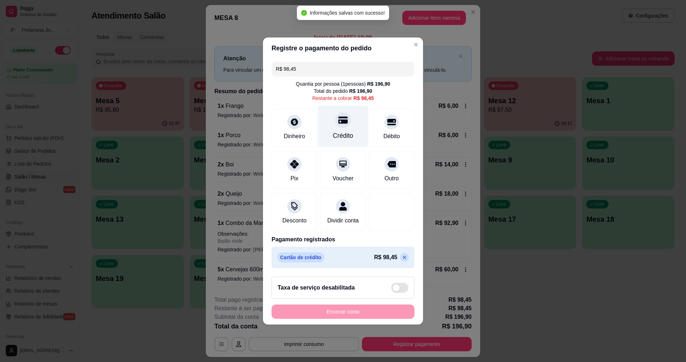
drag, startPoint x: 340, startPoint y: 121, endPoint x: 351, endPoint y: 128, distance: 12.2
click at [340, 121] on div at bounding box center [343, 120] width 16 height 16
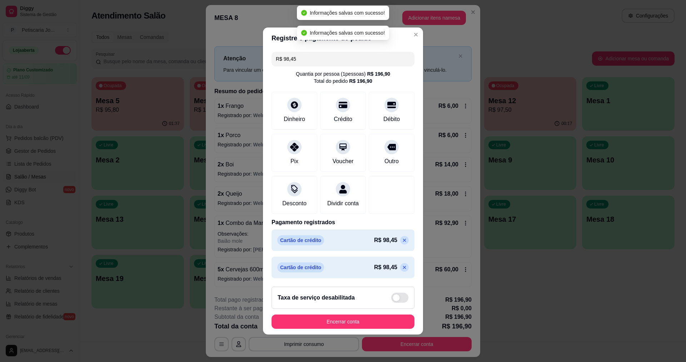
type input "R$ 0,00"
click at [373, 324] on button "Encerrar conta" at bounding box center [343, 322] width 143 height 14
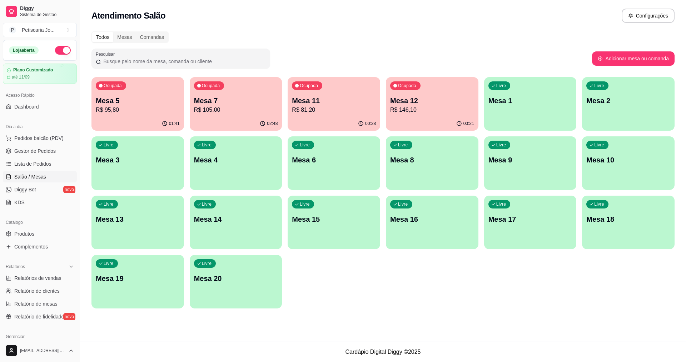
click at [411, 110] on p "R$ 146,10" at bounding box center [432, 110] width 84 height 9
click at [227, 106] on p "R$ 105,00" at bounding box center [235, 110] width 81 height 8
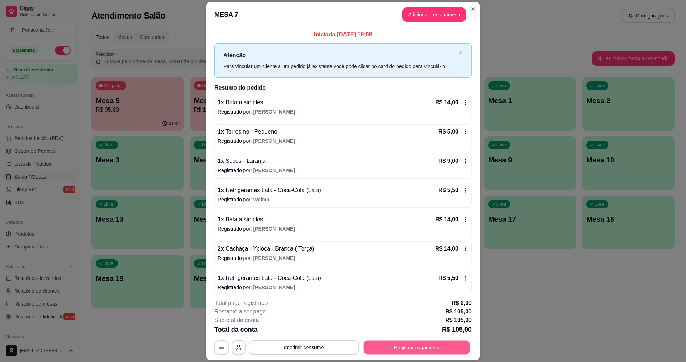
click at [417, 351] on button "Registrar pagamento" at bounding box center [417, 348] width 106 height 14
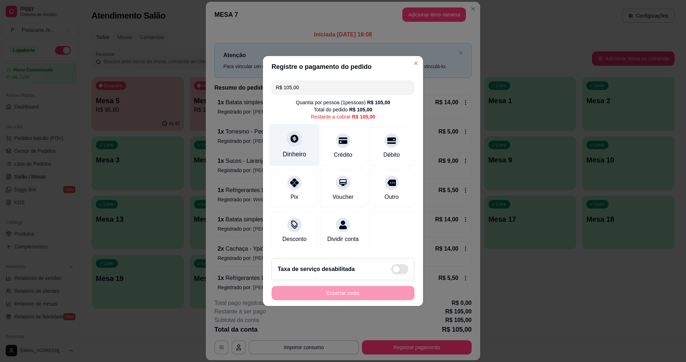
click at [293, 143] on div "Dinheiro" at bounding box center [294, 145] width 50 height 42
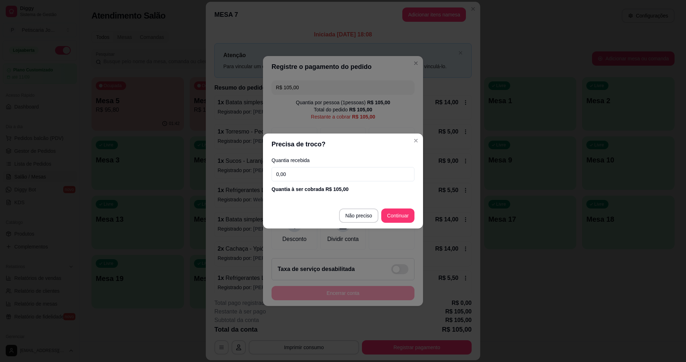
click at [344, 174] on input "0,00" at bounding box center [343, 174] width 143 height 14
type input "105,00"
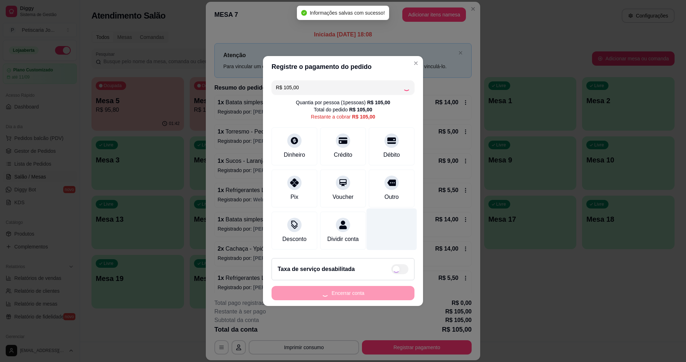
type input "R$ 0,00"
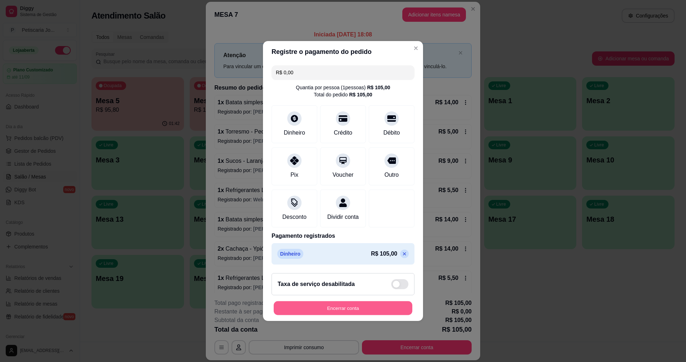
click at [345, 311] on button "Encerrar conta" at bounding box center [343, 309] width 139 height 14
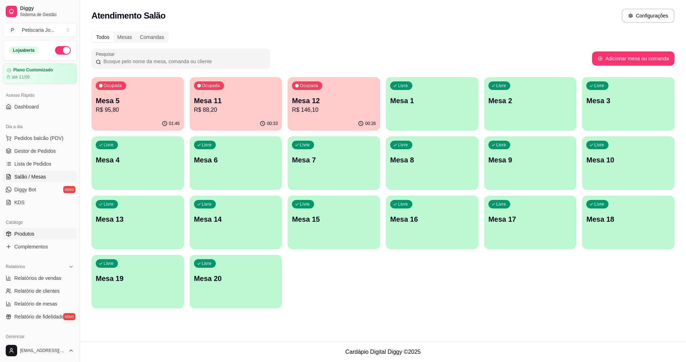
click at [26, 234] on span "Produtos" at bounding box center [24, 233] width 20 height 7
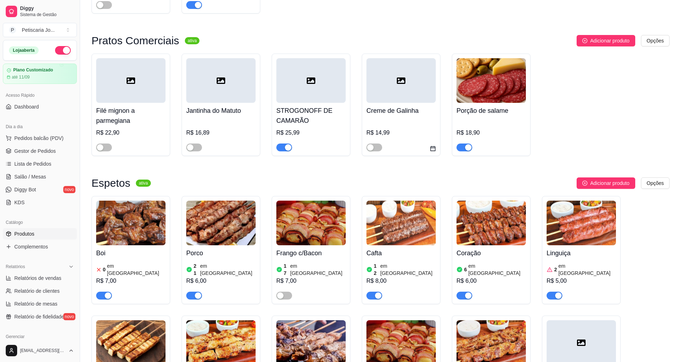
scroll to position [322, 0]
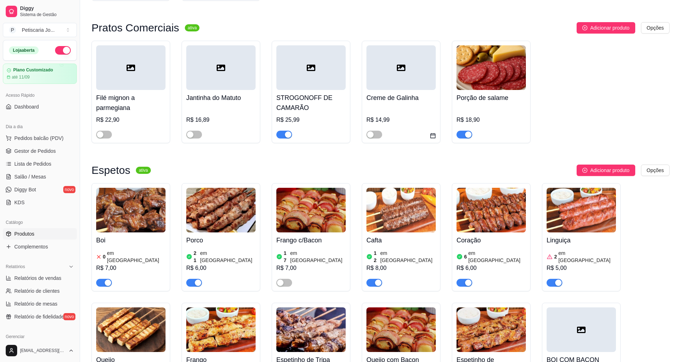
click at [115, 215] on img at bounding box center [130, 210] width 69 height 45
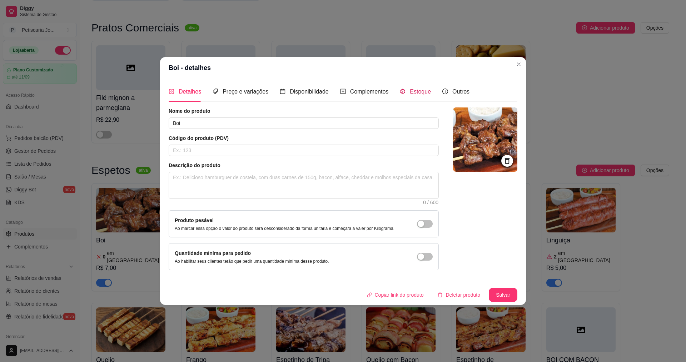
click at [421, 93] on span "Estoque" at bounding box center [420, 92] width 21 height 6
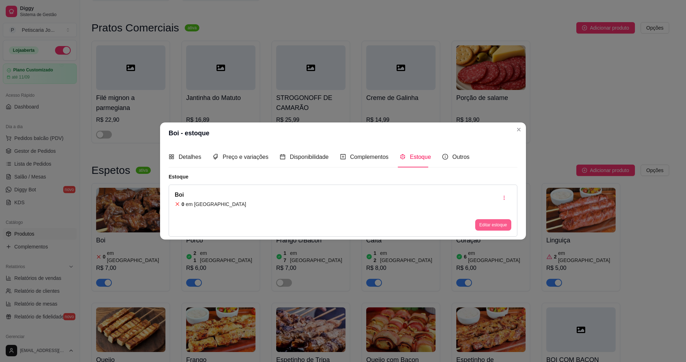
click at [483, 228] on button "Editar estoque" at bounding box center [493, 224] width 36 height 11
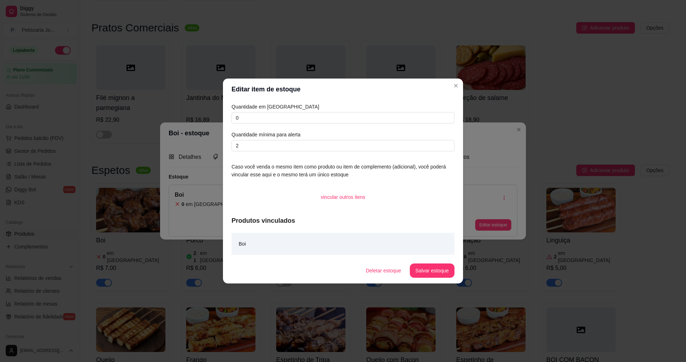
click at [248, 125] on div "Quantidade em estoque 0 Quantidade mínima para alerta 2" at bounding box center [343, 127] width 223 height 49
click at [250, 122] on input "0" at bounding box center [343, 117] width 223 height 11
type input "0"
type input "20"
click at [442, 269] on button "Salvar estoque" at bounding box center [432, 271] width 45 height 14
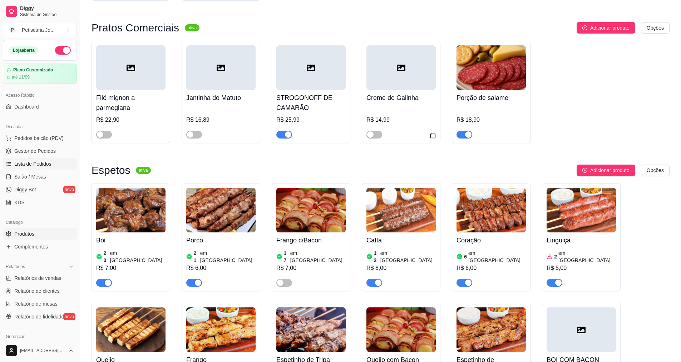
click at [35, 162] on span "Lista de Pedidos" at bounding box center [32, 163] width 37 height 7
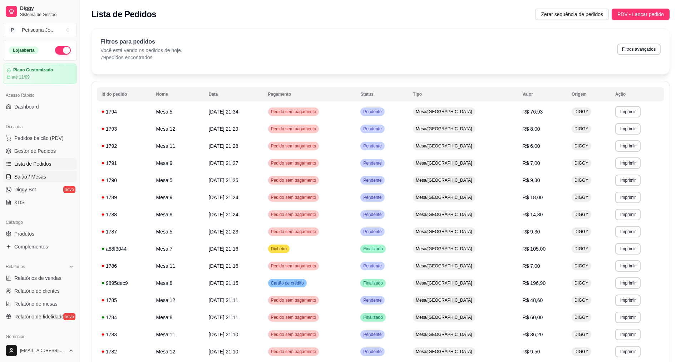
click at [31, 176] on span "Salão / Mesas" at bounding box center [30, 176] width 32 height 7
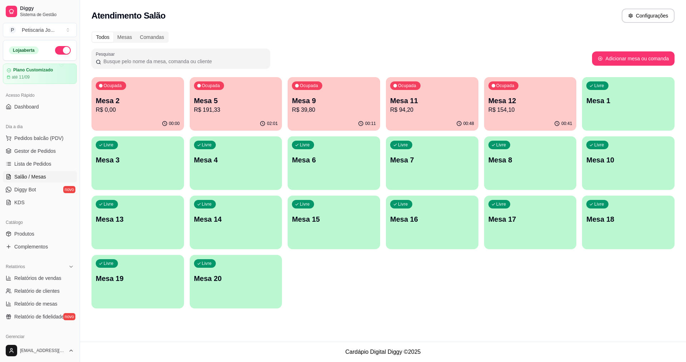
click at [221, 104] on p "Mesa 5" at bounding box center [236, 101] width 84 height 10
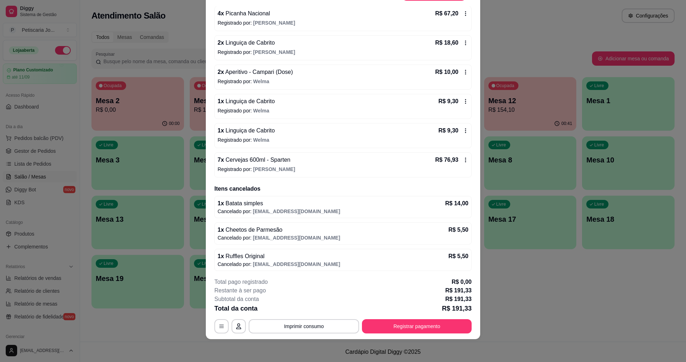
scroll to position [70, 0]
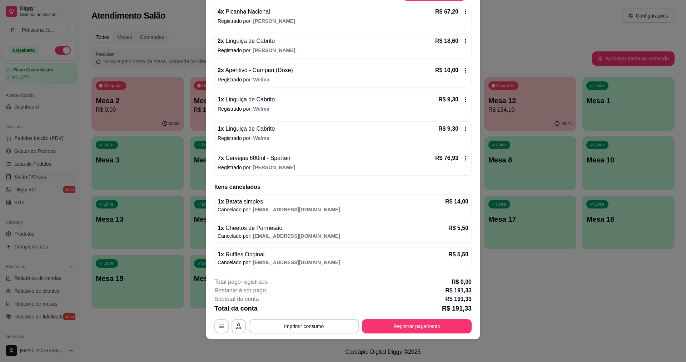
click at [465, 129] on icon at bounding box center [465, 129] width 1 height 5
click at [463, 129] on icon at bounding box center [466, 129] width 6 height 6
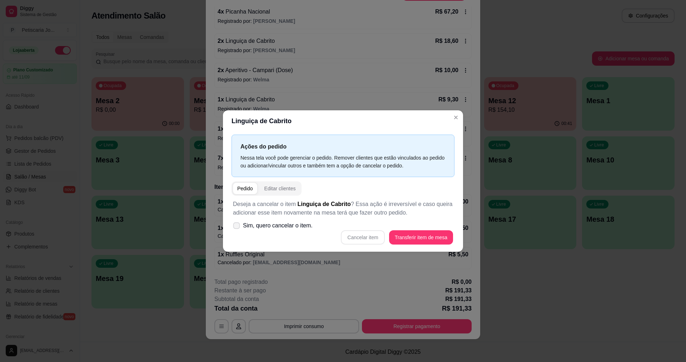
click at [233, 227] on label "Sim, quero cancelar o item." at bounding box center [272, 226] width 85 height 14
click at [233, 227] on input "Sim, quero cancelar o item." at bounding box center [235, 229] width 5 height 5
checkbox input "true"
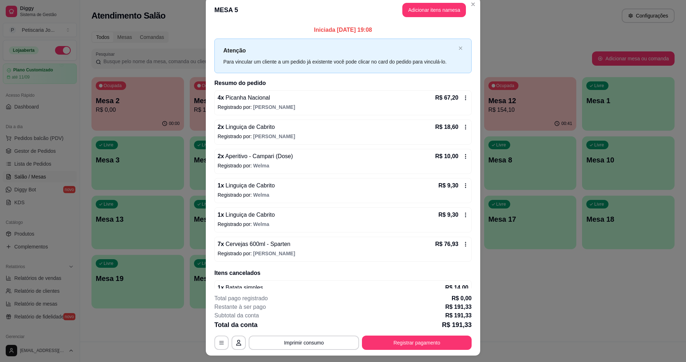
scroll to position [0, 0]
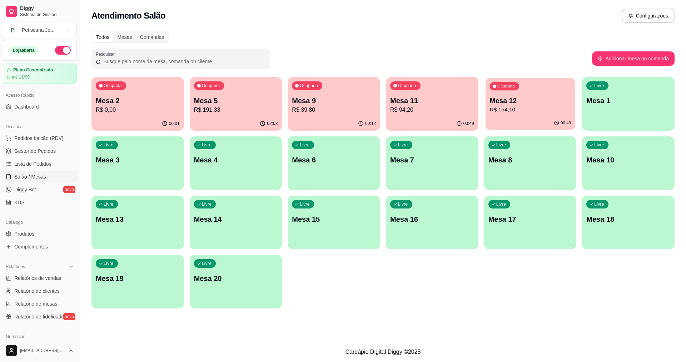
click at [528, 130] on div "Ocupada Mesa 2 R$ 0,00 00:01 Ocupada Mesa 5 R$ 191,33 02:03 Ocupada Mesa 9 R$ 3…" at bounding box center [382, 193] width 583 height 232
click at [539, 112] on p "R$ 154,10" at bounding box center [530, 110] width 84 height 9
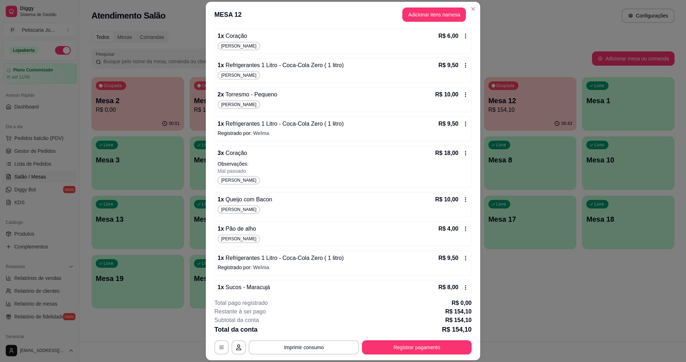
scroll to position [166, 0]
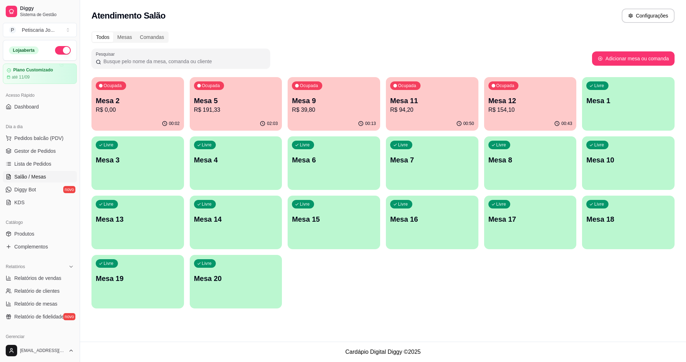
click at [234, 118] on button "Ocupada Mesa 5 R$ 191,33 02:03" at bounding box center [236, 104] width 93 height 54
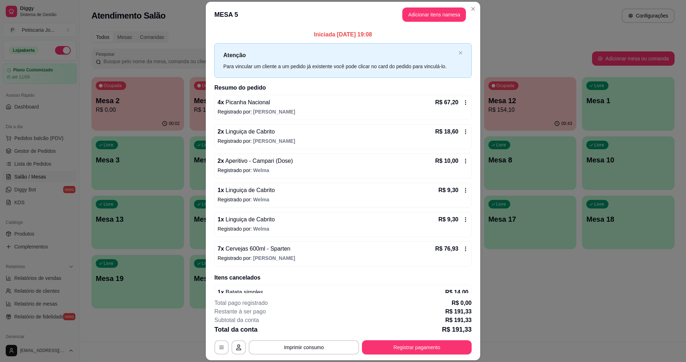
click at [463, 220] on icon at bounding box center [466, 220] width 6 height 6
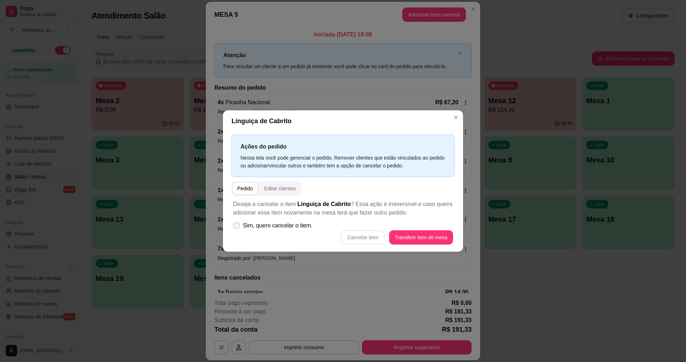
click at [238, 228] on icon at bounding box center [236, 226] width 5 height 4
click at [237, 228] on input "Sim, quero cancelar o item." at bounding box center [235, 229] width 5 height 5
checkbox input "true"
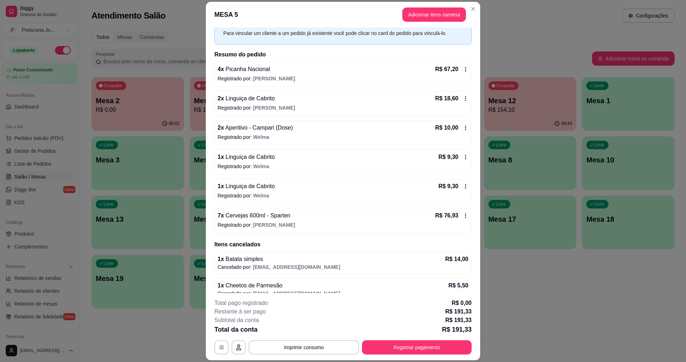
scroll to position [70, 0]
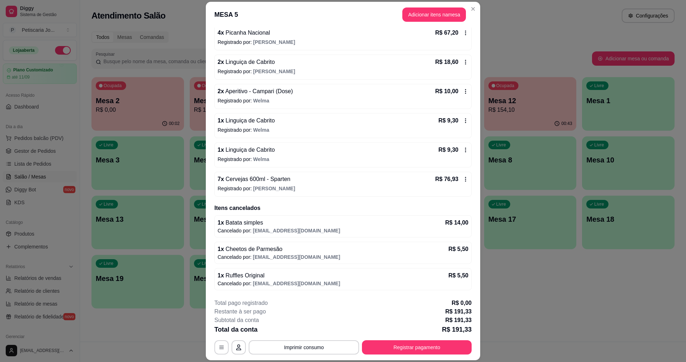
click at [463, 123] on icon at bounding box center [466, 121] width 6 height 6
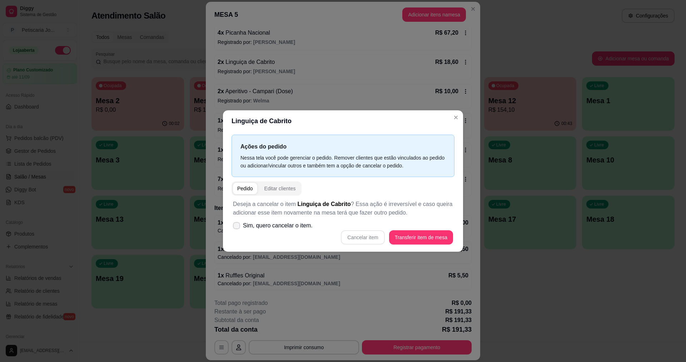
click at [236, 224] on span at bounding box center [236, 225] width 7 height 7
click at [236, 227] on input "Sim, quero cancelar o item." at bounding box center [235, 229] width 5 height 5
checkbox input "true"
click at [367, 240] on button "Cancelar item" at bounding box center [363, 237] width 44 height 14
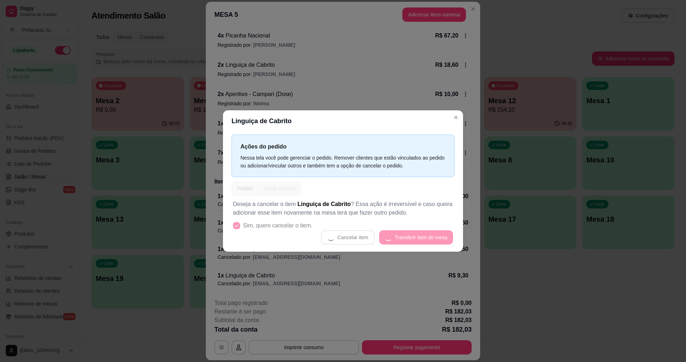
scroll to position [67, 0]
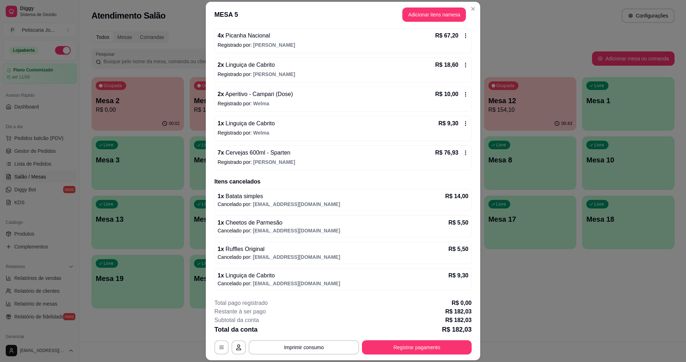
click at [463, 125] on icon at bounding box center [466, 124] width 6 height 6
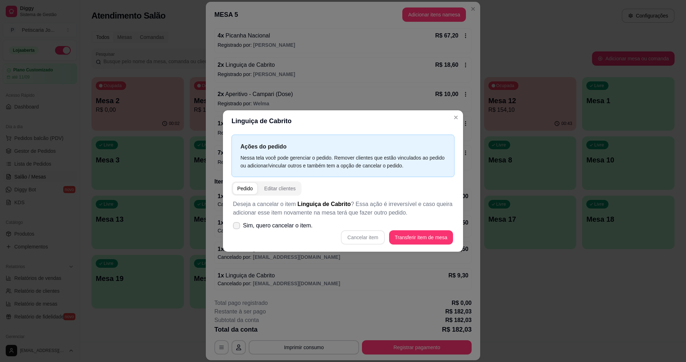
click at [238, 224] on icon at bounding box center [237, 226] width 6 height 4
click at [237, 227] on input "Sim, quero cancelar o item." at bounding box center [235, 229] width 5 height 5
checkbox input "true"
click at [366, 238] on button "Cancelar item" at bounding box center [363, 238] width 43 height 14
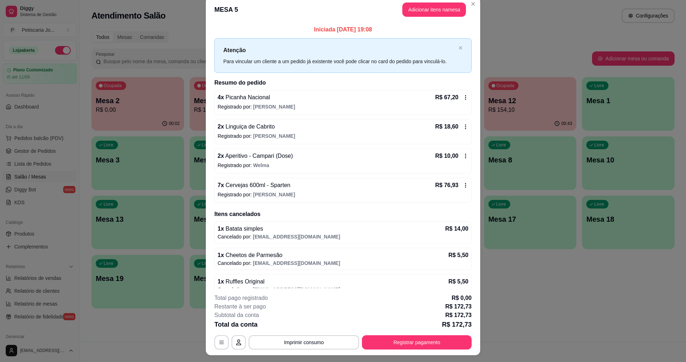
scroll to position [0, 0]
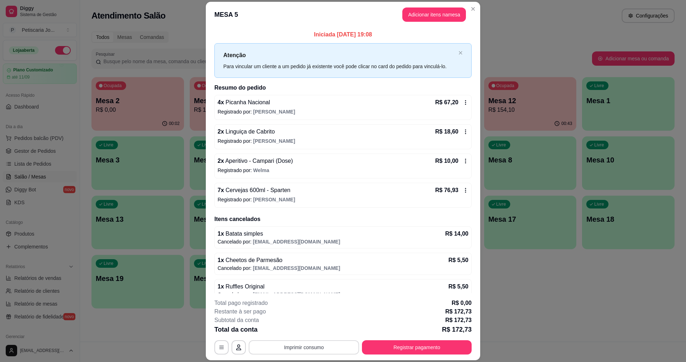
click at [301, 351] on button "Imprimir consumo" at bounding box center [304, 348] width 110 height 14
click at [297, 333] on button "IMPRESSORA" at bounding box center [304, 330] width 52 height 11
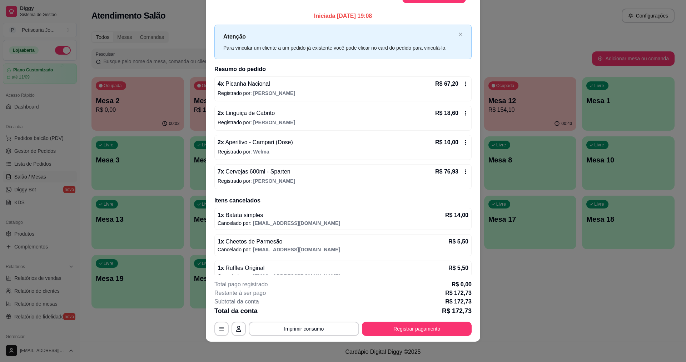
scroll to position [21, 0]
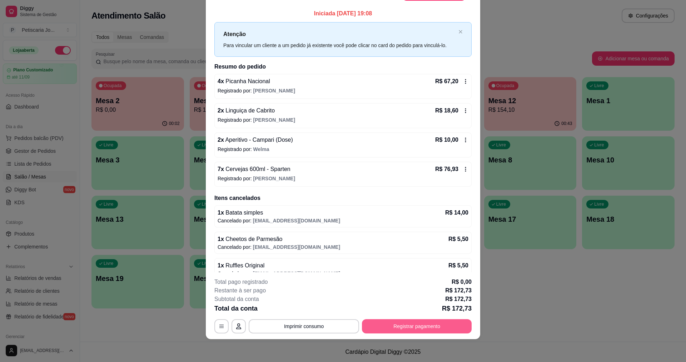
click at [395, 328] on button "Registrar pagamento" at bounding box center [417, 326] width 110 height 14
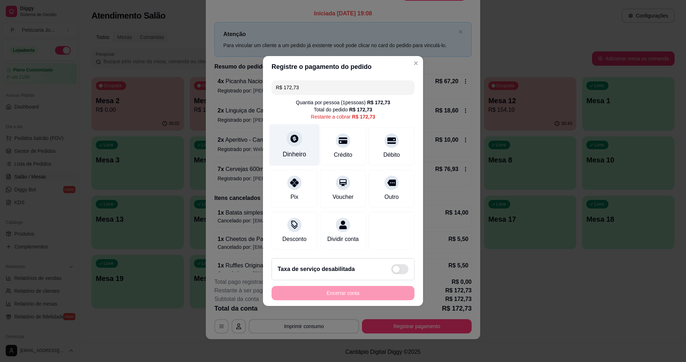
click at [293, 142] on div at bounding box center [295, 139] width 16 height 16
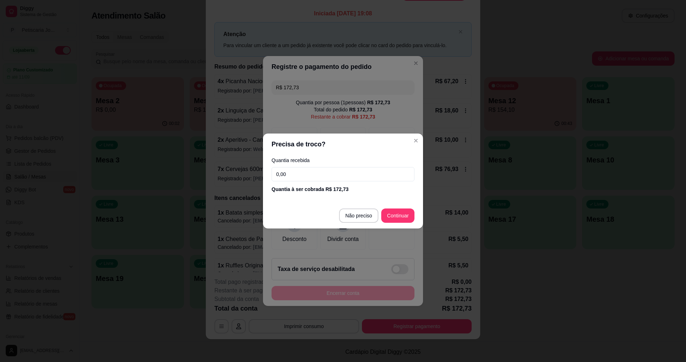
click at [293, 169] on input "0,00" at bounding box center [343, 174] width 143 height 14
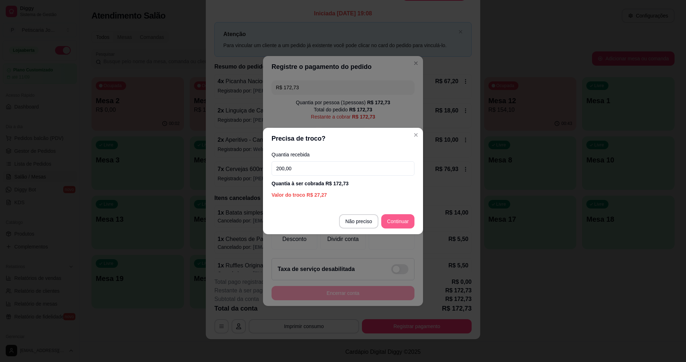
type input "200,00"
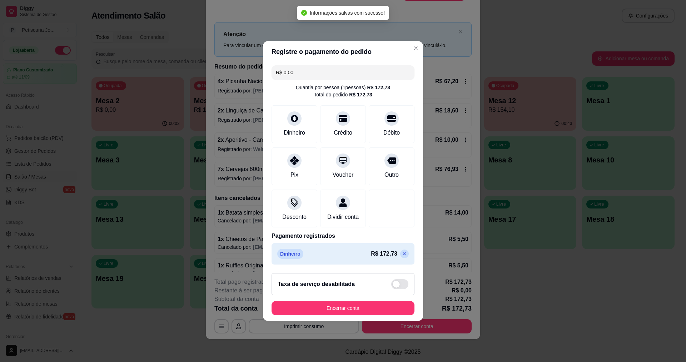
type input "R$ 0,00"
click at [381, 307] on button "Encerrar conta" at bounding box center [343, 308] width 143 height 14
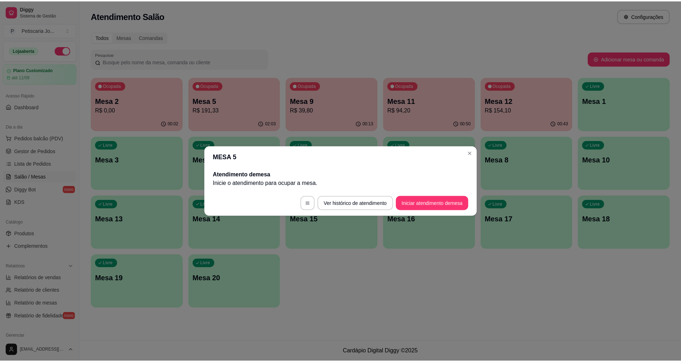
scroll to position [0, 0]
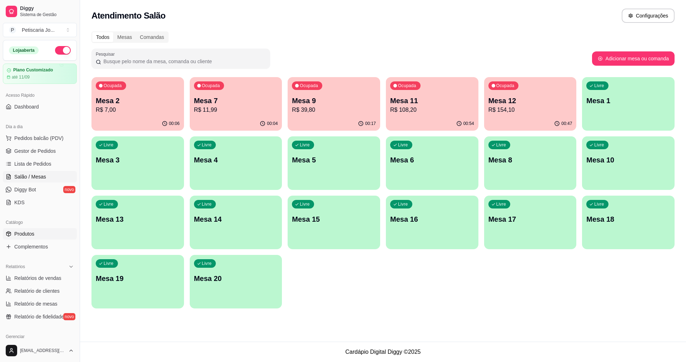
click at [23, 233] on span "Produtos" at bounding box center [24, 233] width 20 height 7
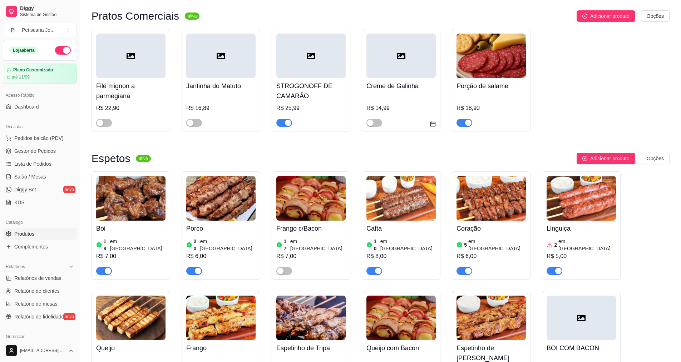
scroll to position [322, 0]
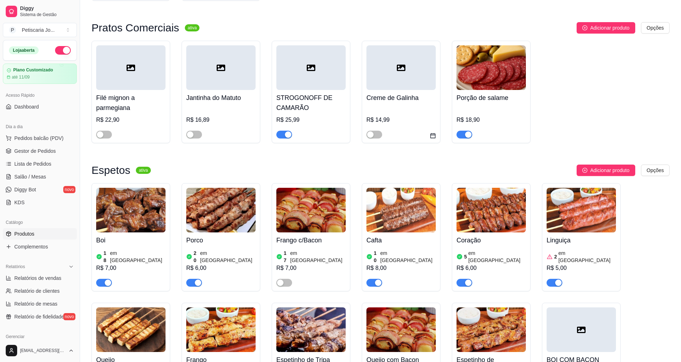
click at [104, 279] on span "button" at bounding box center [104, 283] width 16 height 8
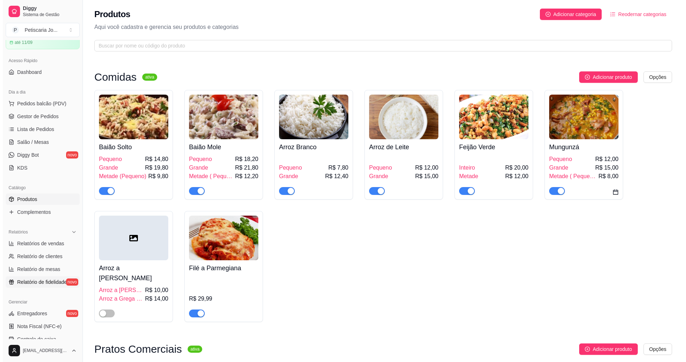
scroll to position [0, 0]
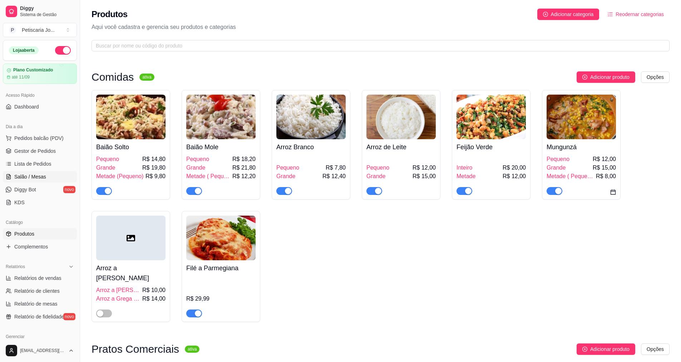
click at [40, 176] on span "Salão / Mesas" at bounding box center [30, 176] width 32 height 7
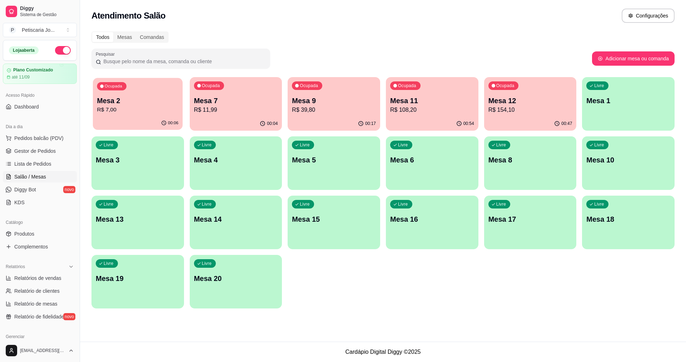
click at [131, 115] on div "Ocupada Mesa 2 R$ 7,00" at bounding box center [138, 97] width 90 height 39
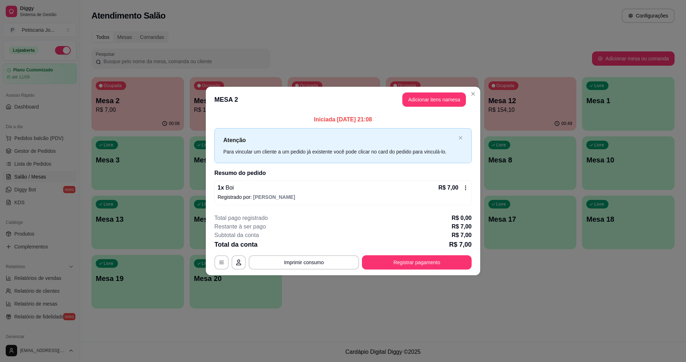
click at [468, 186] on icon at bounding box center [466, 188] width 6 height 6
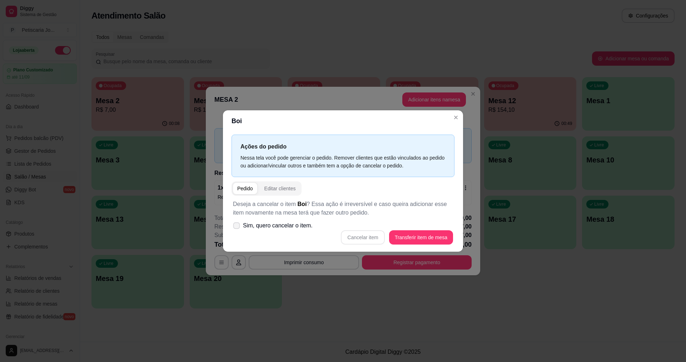
click at [235, 226] on icon at bounding box center [236, 226] width 5 height 4
click at [235, 227] on input "Sim, quero cancelar o item." at bounding box center [235, 229] width 5 height 5
checkbox input "true"
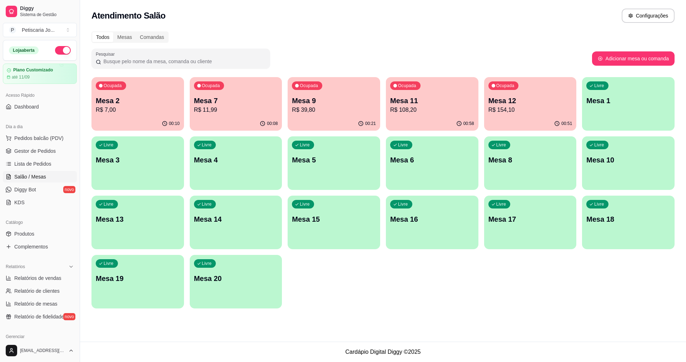
click at [533, 119] on div "00:51" at bounding box center [530, 124] width 93 height 14
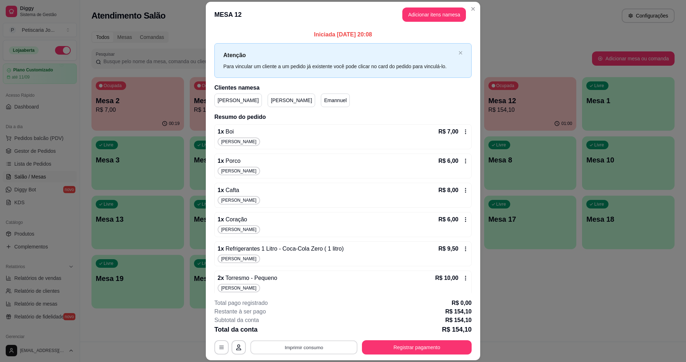
click at [288, 352] on button "Imprimir consumo" at bounding box center [303, 348] width 107 height 14
click at [310, 334] on button "IMPRESSORA" at bounding box center [303, 330] width 50 height 11
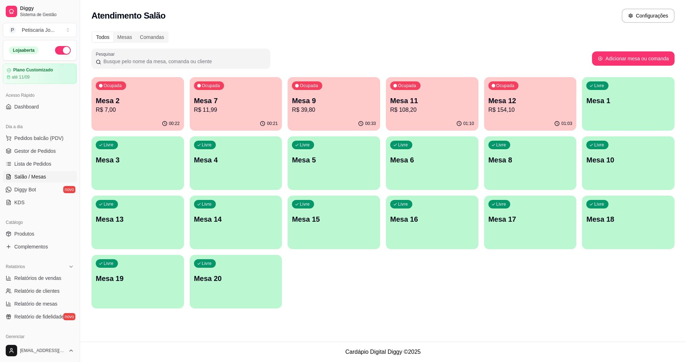
click at [309, 105] on p "Mesa 9" at bounding box center [334, 101] width 84 height 10
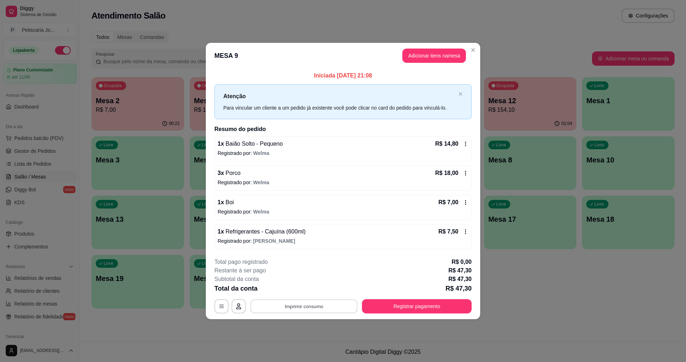
click at [300, 308] on button "Imprimir consumo" at bounding box center [303, 306] width 107 height 14
click at [299, 295] on button "IMPRESSORA" at bounding box center [306, 289] width 52 height 11
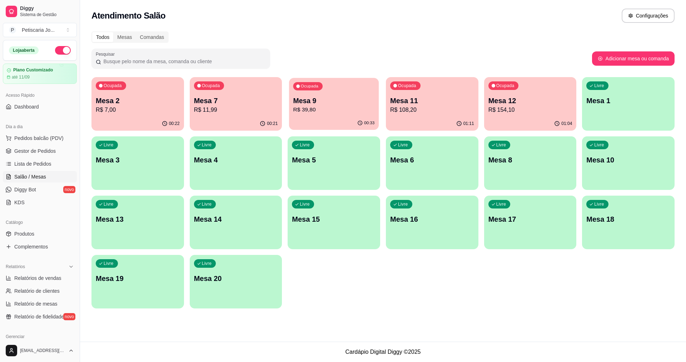
click at [316, 110] on p "R$ 39,80" at bounding box center [333, 110] width 81 height 8
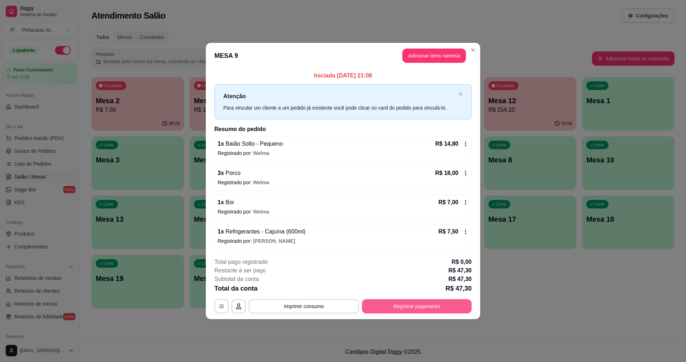
click at [389, 305] on button "Registrar pagamento" at bounding box center [417, 306] width 110 height 14
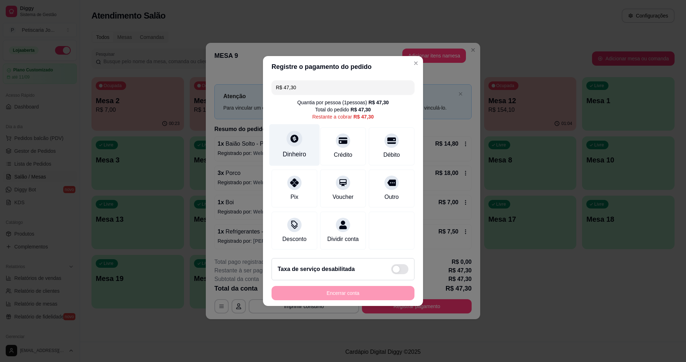
click at [295, 140] on div at bounding box center [295, 139] width 16 height 16
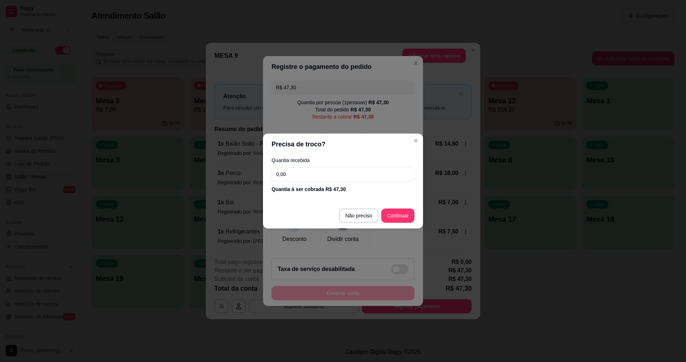
click at [338, 172] on input "0,00" at bounding box center [343, 174] width 143 height 14
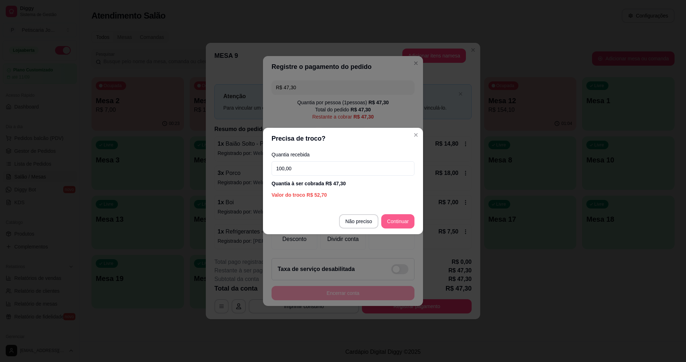
type input "100,00"
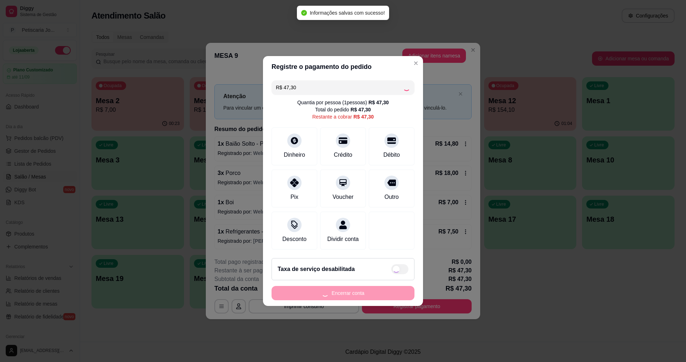
type input "R$ 0,00"
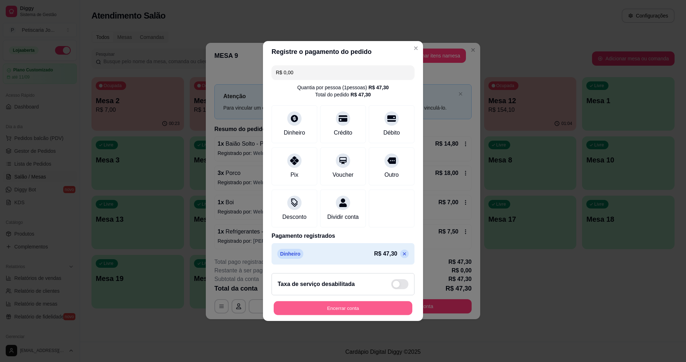
click at [358, 312] on button "Encerrar conta" at bounding box center [343, 309] width 139 height 14
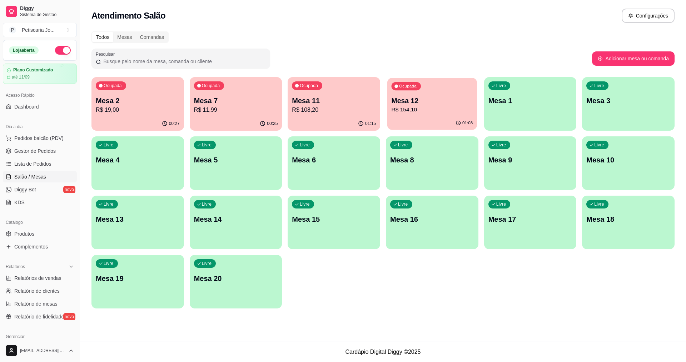
click at [423, 115] on div "Ocupada Mesa 12 R$ 154,10" at bounding box center [432, 97] width 90 height 39
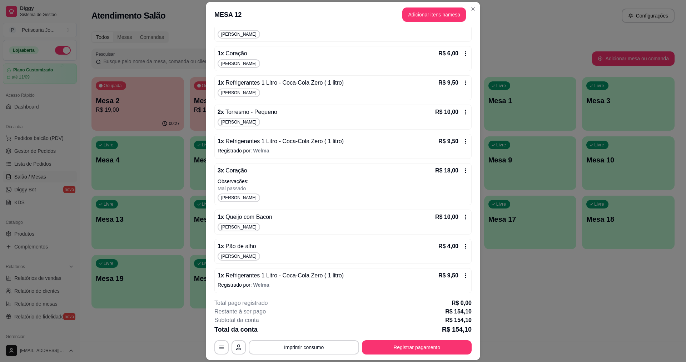
scroll to position [130, 0]
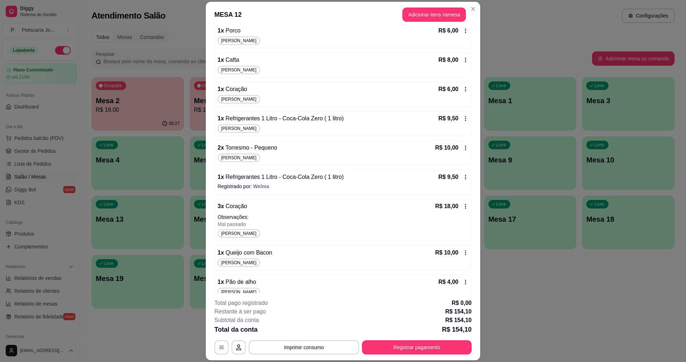
click at [460, 116] on div "R$ 9,50" at bounding box center [453, 118] width 30 height 9
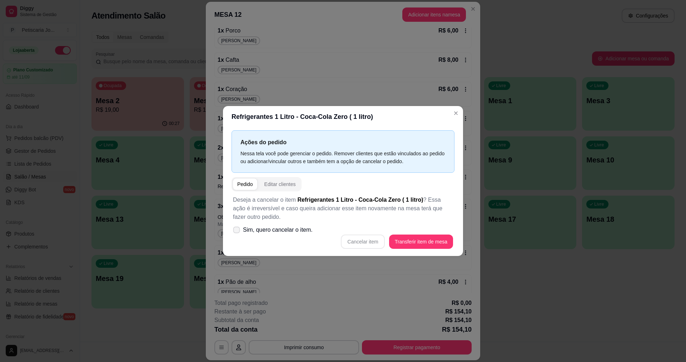
click at [235, 229] on icon at bounding box center [236, 230] width 5 height 4
click at [235, 232] on input "Sim, quero cancelar o item." at bounding box center [235, 234] width 5 height 5
checkbox input "true"
click at [374, 238] on button "Cancelar item" at bounding box center [363, 242] width 44 height 14
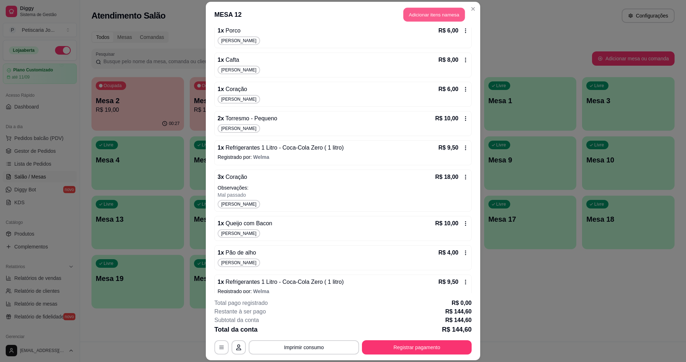
click at [432, 11] on button "Adicionar itens na mesa" at bounding box center [433, 15] width 61 height 14
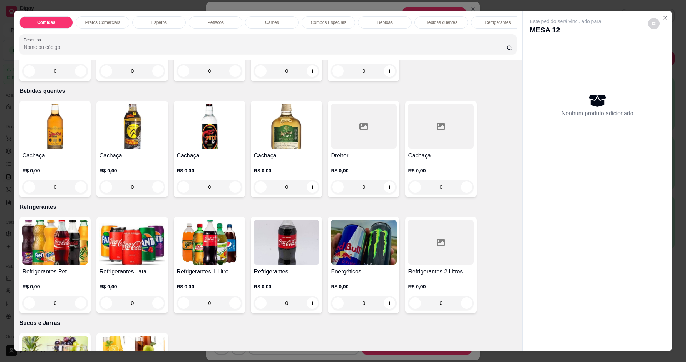
scroll to position [1251, 0]
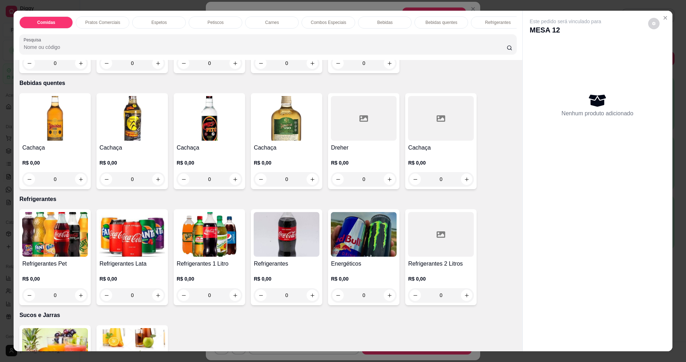
click at [52, 257] on img at bounding box center [55, 234] width 66 height 45
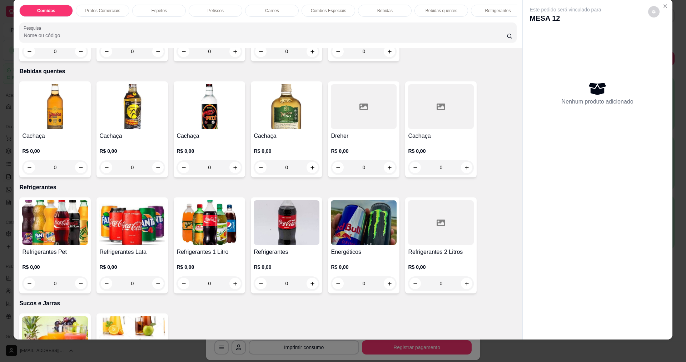
scroll to position [12, 0]
click at [273, 242] on img at bounding box center [287, 222] width 66 height 45
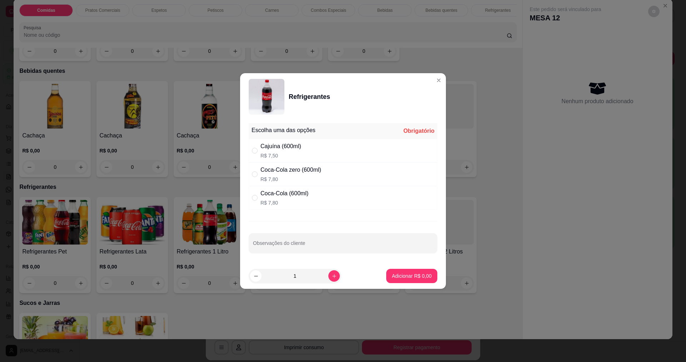
click at [267, 177] on p "R$ 7,80" at bounding box center [290, 179] width 61 height 7
radio input "true"
click at [401, 277] on p "Adicionar R$ 7,80" at bounding box center [412, 276] width 40 height 7
type input "1"
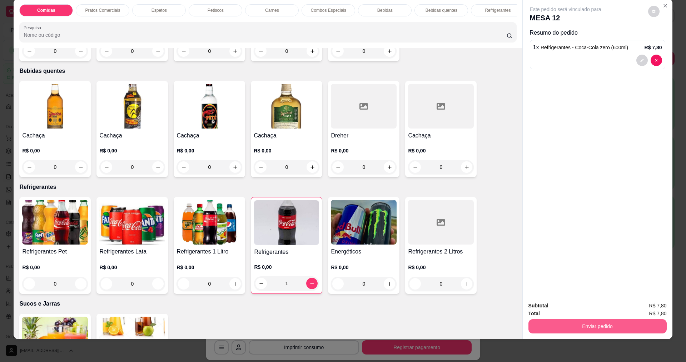
click at [620, 322] on button "Enviar pedido" at bounding box center [597, 326] width 138 height 14
click at [660, 309] on button "Sim, quero registrar" at bounding box center [641, 309] width 53 height 14
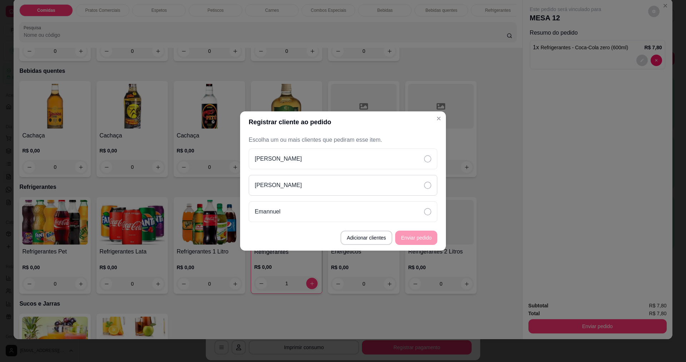
click at [429, 187] on icon at bounding box center [427, 185] width 7 height 7
click at [417, 239] on button "Enviar pedido" at bounding box center [416, 238] width 42 height 14
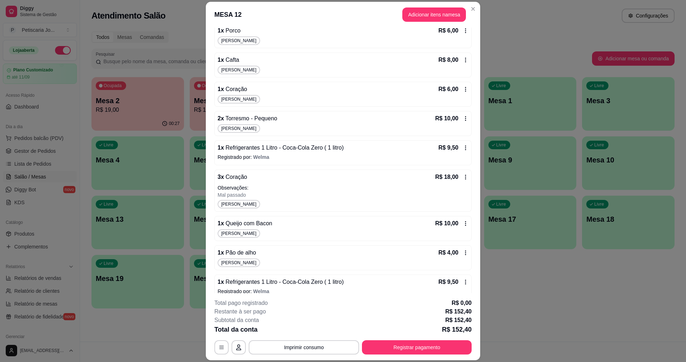
click at [310, 356] on footer "**********" at bounding box center [343, 326] width 274 height 67
click at [314, 351] on button "Imprimir consumo" at bounding box center [304, 348] width 110 height 14
click at [297, 328] on button "IMPRESSORA" at bounding box center [304, 330] width 52 height 11
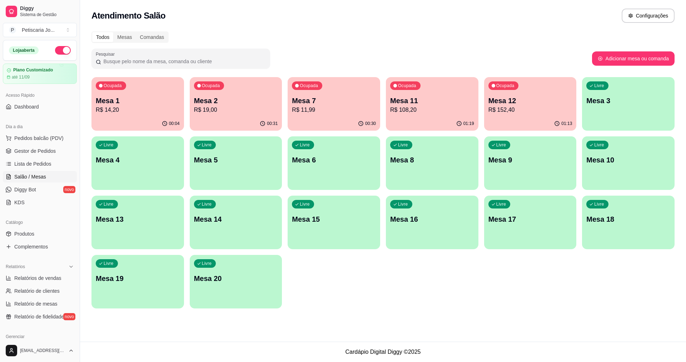
click at [223, 113] on p "R$ 19,00" at bounding box center [236, 110] width 84 height 9
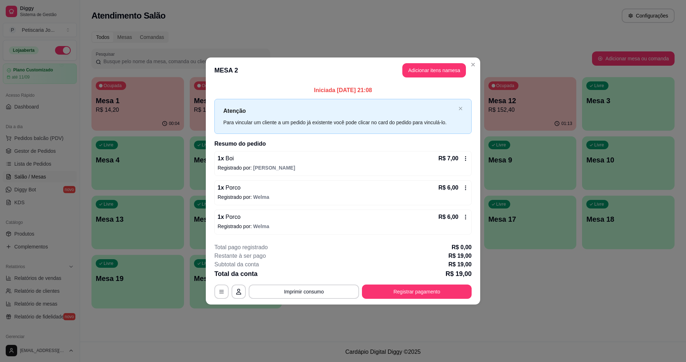
click at [465, 159] on icon at bounding box center [466, 159] width 6 height 6
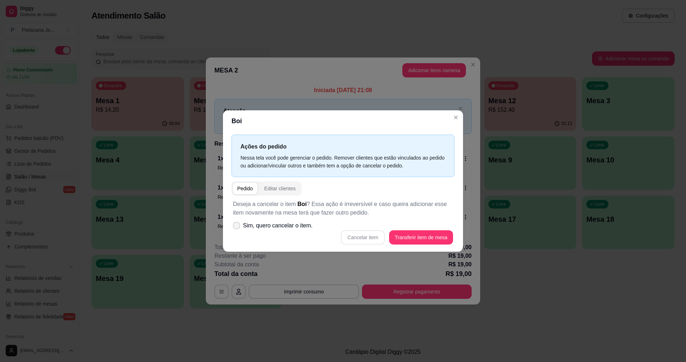
click at [237, 225] on icon at bounding box center [237, 226] width 6 height 4
click at [237, 227] on input "Sim, quero cancelar o item." at bounding box center [235, 229] width 5 height 5
checkbox input "true"
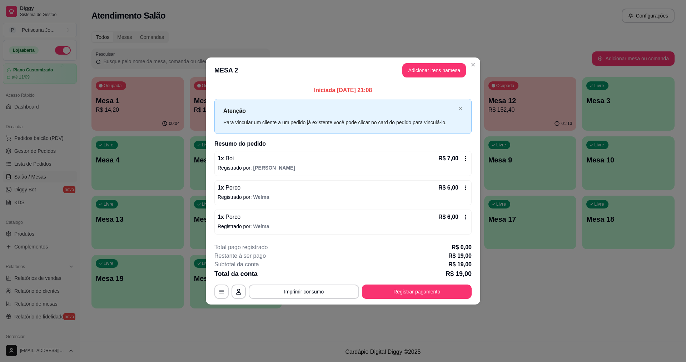
click at [463, 158] on icon at bounding box center [466, 159] width 6 height 6
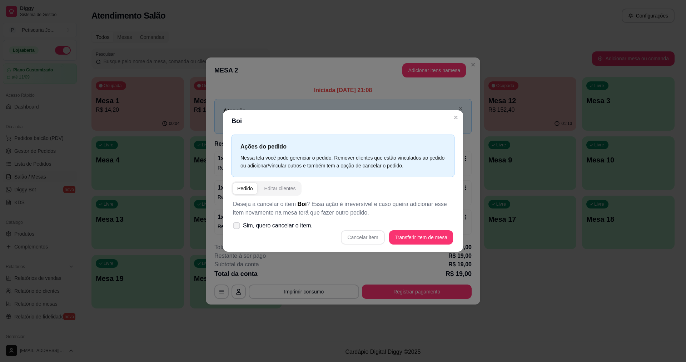
click at [239, 228] on span at bounding box center [236, 225] width 7 height 7
click at [237, 228] on input "Sim, quero cancelar o item." at bounding box center [235, 229] width 5 height 5
checkbox input "true"
click at [370, 238] on button "Cancelar item" at bounding box center [363, 238] width 43 height 14
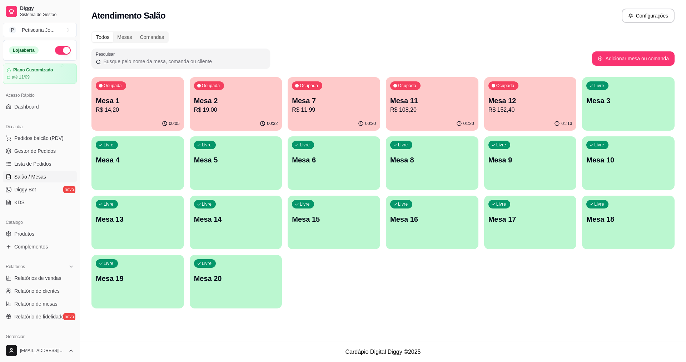
click at [515, 104] on p "Mesa 12" at bounding box center [530, 101] width 84 height 10
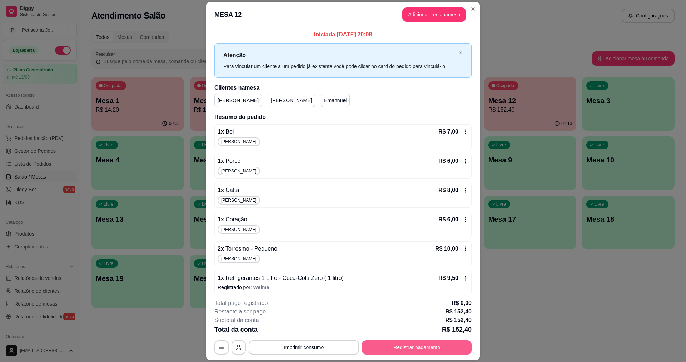
click at [410, 345] on button "Registrar pagamento" at bounding box center [417, 348] width 110 height 14
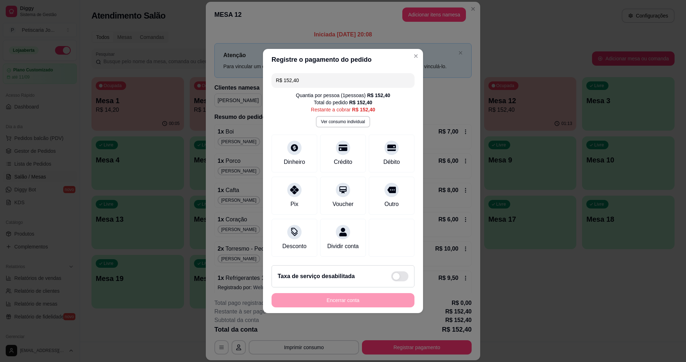
drag, startPoint x: 309, startPoint y: 83, endPoint x: 265, endPoint y: 62, distance: 48.3
click at [265, 62] on section "Registre o pagamento do pedido R$ 152,40 Quantia por pessoa ( 1 pessoas) R$ 152…" at bounding box center [343, 181] width 160 height 264
click at [383, 157] on div "Débito" at bounding box center [392, 161] width 18 height 9
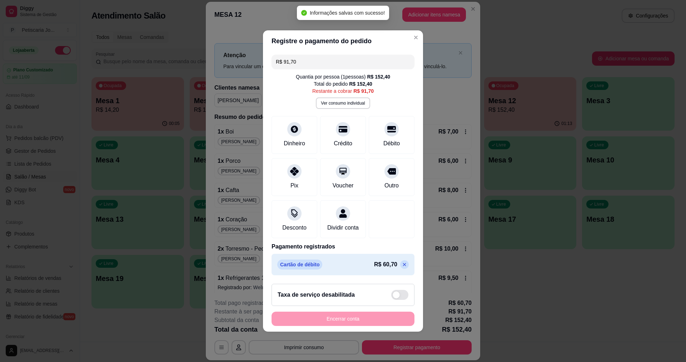
drag, startPoint x: 322, startPoint y: 55, endPoint x: 191, endPoint y: 41, distance: 131.1
click at [191, 41] on div "Registre o pagamento do pedido R$ 91,70 Quantia por pessoa ( 1 pessoas) R$ 152,…" at bounding box center [343, 181] width 686 height 362
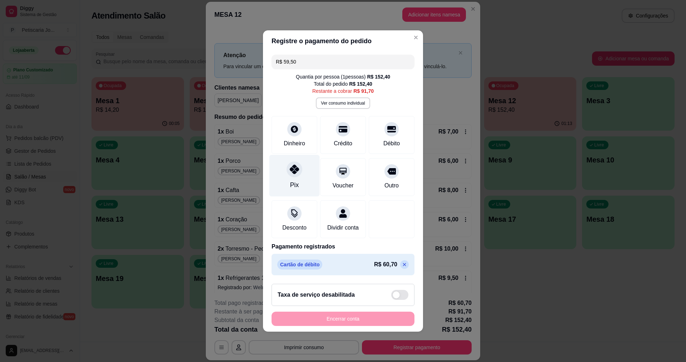
click at [292, 168] on icon at bounding box center [294, 169] width 9 height 9
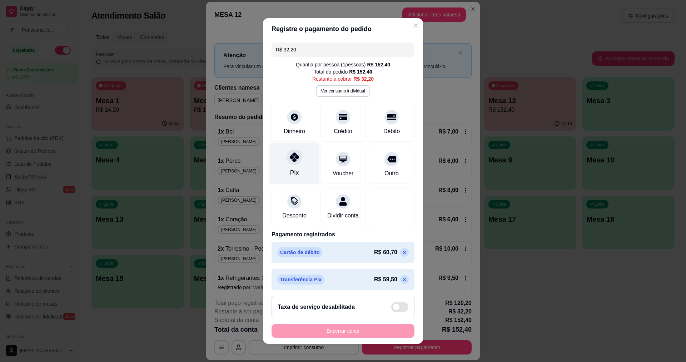
click at [290, 161] on icon at bounding box center [294, 157] width 9 height 9
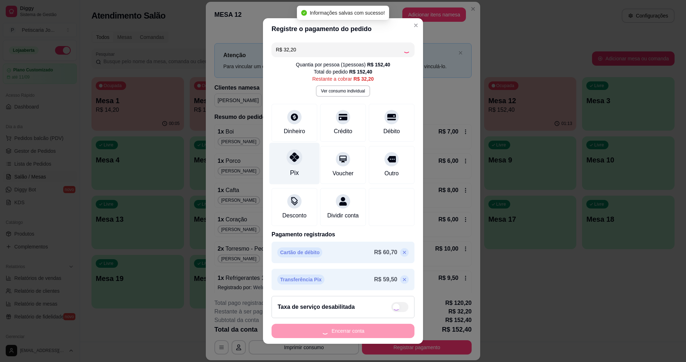
type input "R$ 0,00"
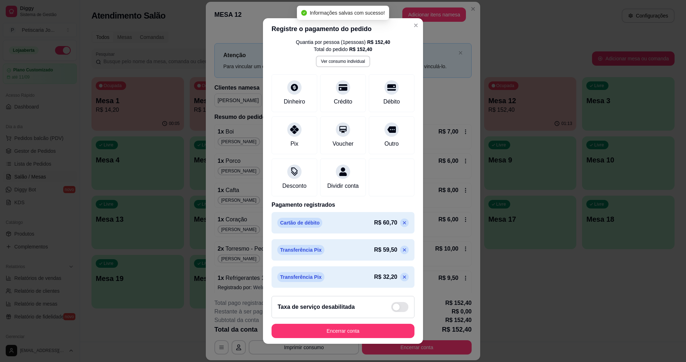
scroll to position [5, 0]
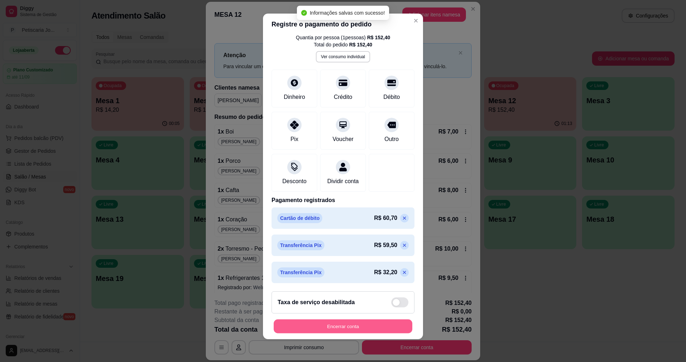
click at [329, 330] on button "Encerrar conta" at bounding box center [343, 327] width 139 height 14
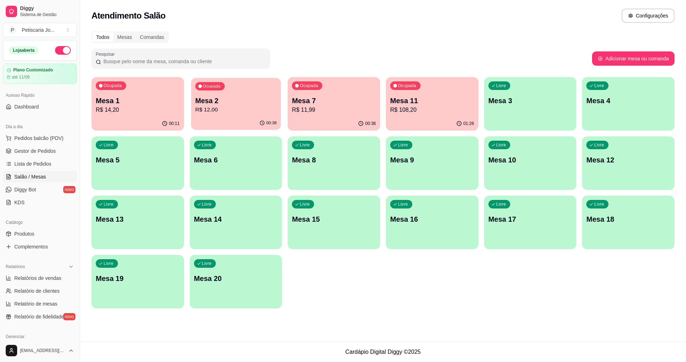
click at [224, 109] on p "R$ 12,00" at bounding box center [235, 110] width 81 height 8
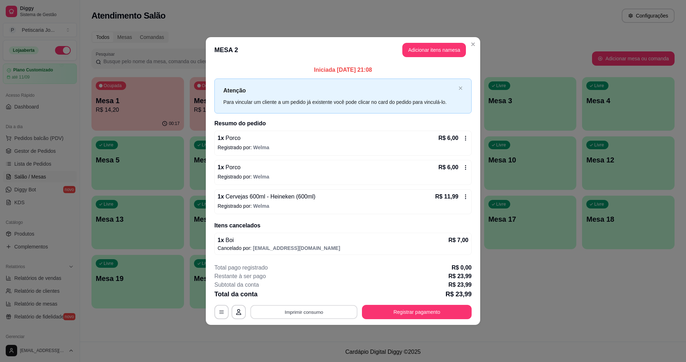
click at [319, 315] on button "Imprimir consumo" at bounding box center [303, 312] width 107 height 14
click at [292, 296] on button "IMPRESSORA" at bounding box center [306, 295] width 50 height 11
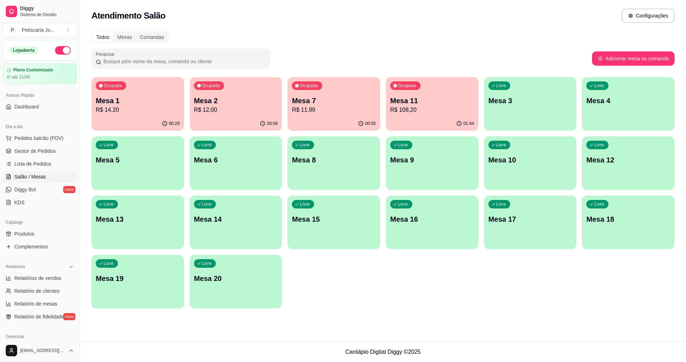
click at [405, 109] on p "R$ 108,20" at bounding box center [432, 110] width 84 height 9
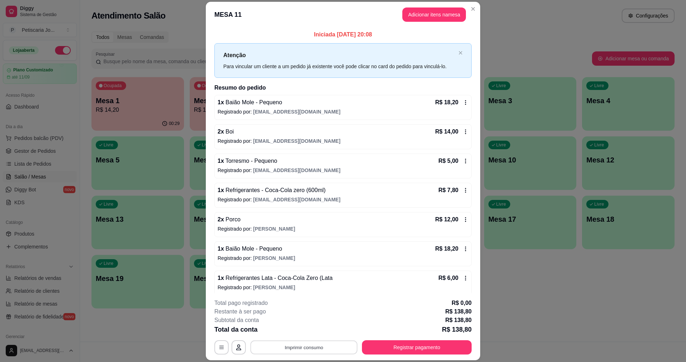
click at [301, 347] on button "Imprimir consumo" at bounding box center [303, 348] width 107 height 14
click at [299, 332] on button "IMPRESSORA" at bounding box center [304, 330] width 52 height 11
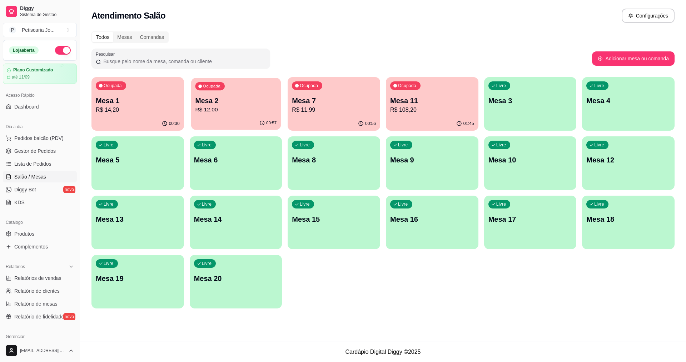
click at [245, 110] on p "R$ 12,00" at bounding box center [235, 110] width 81 height 8
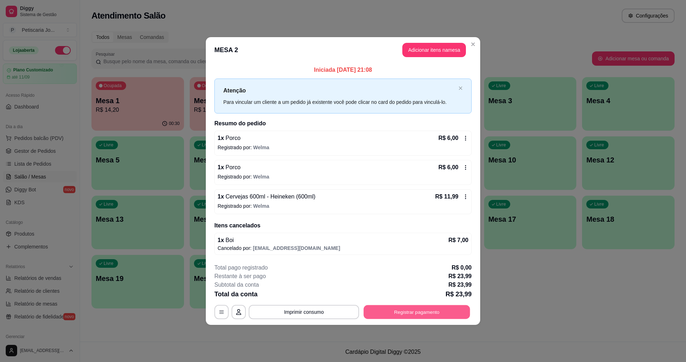
click at [387, 315] on button "Registrar pagamento" at bounding box center [417, 312] width 106 height 14
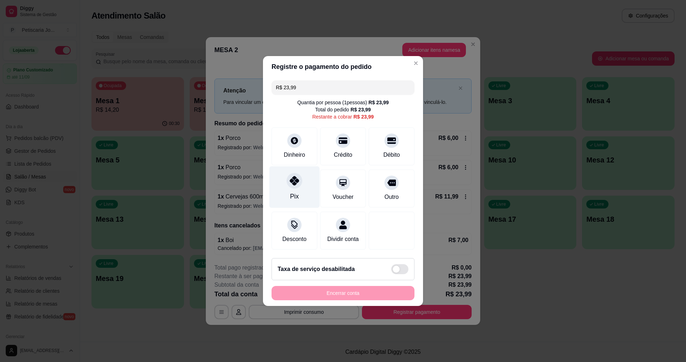
click at [301, 183] on div "Pix" at bounding box center [294, 188] width 50 height 42
type input "R$ 0,00"
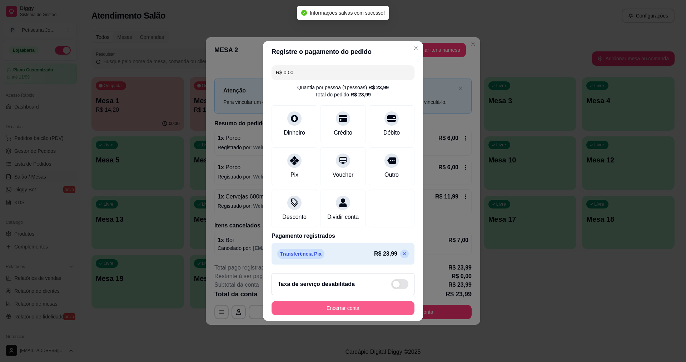
click at [363, 310] on button "Encerrar conta" at bounding box center [343, 308] width 143 height 14
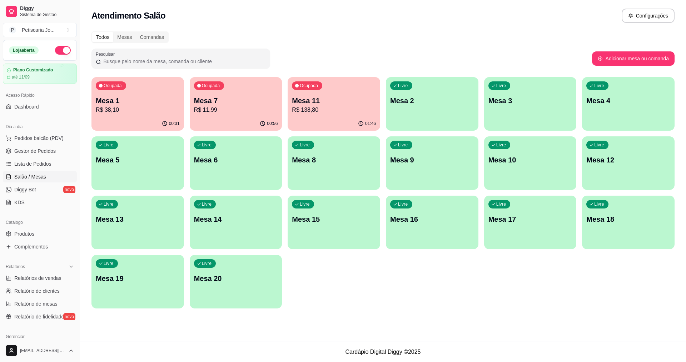
click at [312, 95] on div "Ocupada Mesa 11 R$ 138,80" at bounding box center [334, 97] width 93 height 40
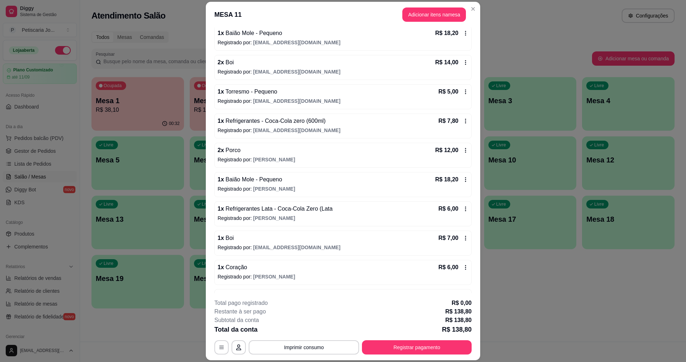
scroll to position [71, 0]
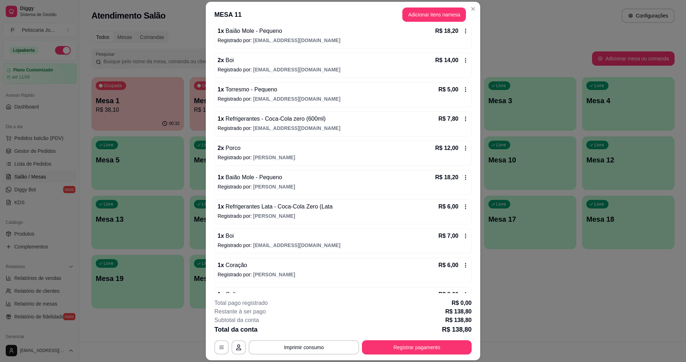
click at [463, 120] on icon at bounding box center [466, 119] width 6 height 6
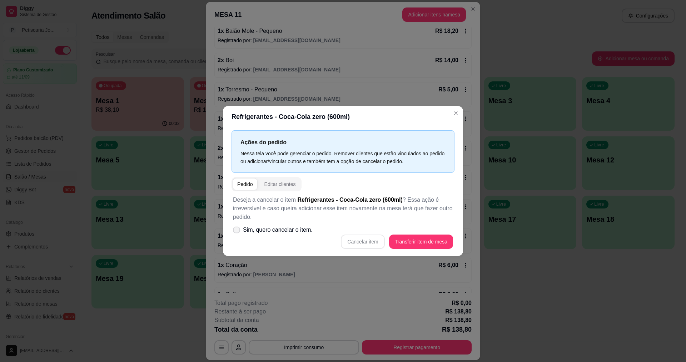
click at [235, 230] on icon at bounding box center [236, 230] width 5 height 4
click at [235, 232] on input "Sim, quero cancelar o item." at bounding box center [235, 234] width 5 height 5
checkbox input "true"
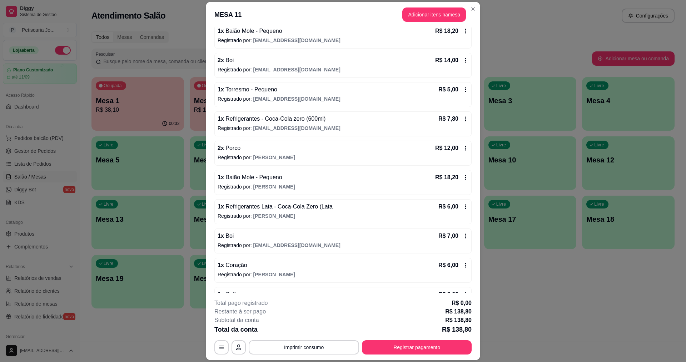
click at [449, 121] on p "R$ 7,80" at bounding box center [448, 119] width 20 height 9
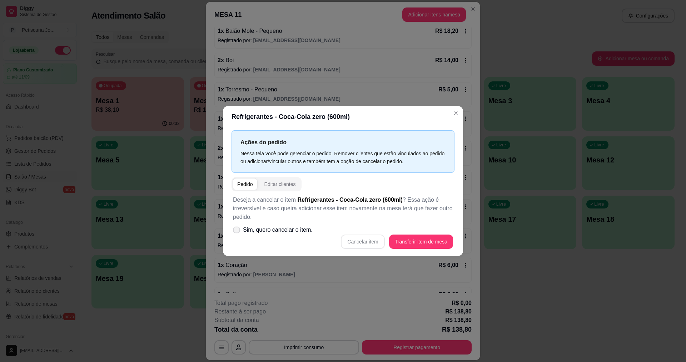
click at [236, 231] on icon at bounding box center [236, 230] width 5 height 4
click at [236, 232] on input "Sim, quero cancelar o item." at bounding box center [235, 234] width 5 height 5
checkbox input "true"
click at [359, 239] on button "Cancelar item" at bounding box center [363, 242] width 43 height 14
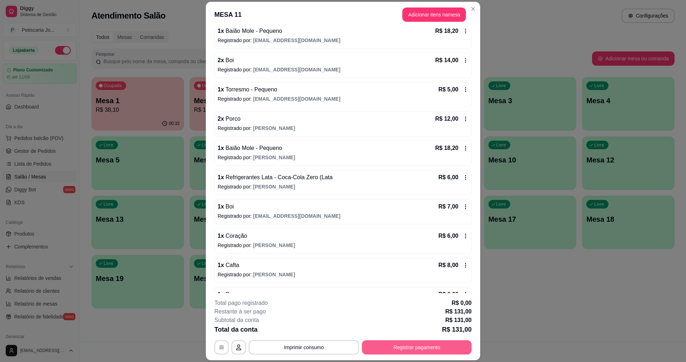
click at [436, 341] on div "**********" at bounding box center [342, 348] width 257 height 14
click at [418, 347] on button "Registrar pagamento" at bounding box center [417, 348] width 110 height 14
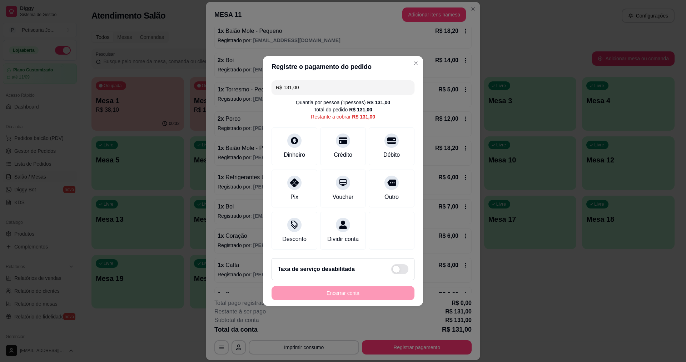
drag, startPoint x: 317, startPoint y: 86, endPoint x: 267, endPoint y: 87, distance: 49.3
click at [267, 87] on div "R$ 131,00 Quantia por pessoa ( 1 pessoas) R$ 131,00 Total do pedido R$ 131,00 R…" at bounding box center [343, 165] width 160 height 175
click at [295, 184] on div at bounding box center [295, 181] width 16 height 16
type input "R$ 79,00"
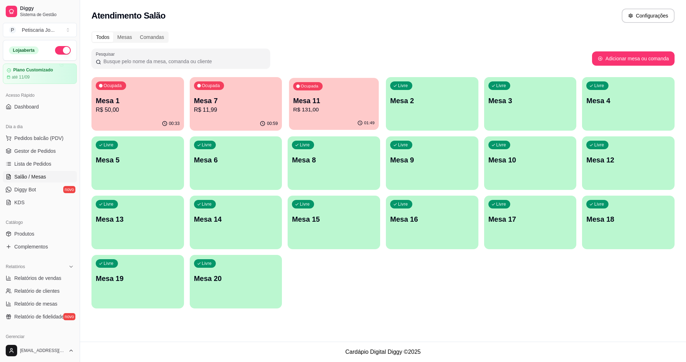
click at [323, 103] on p "Mesa 11" at bounding box center [333, 101] width 81 height 10
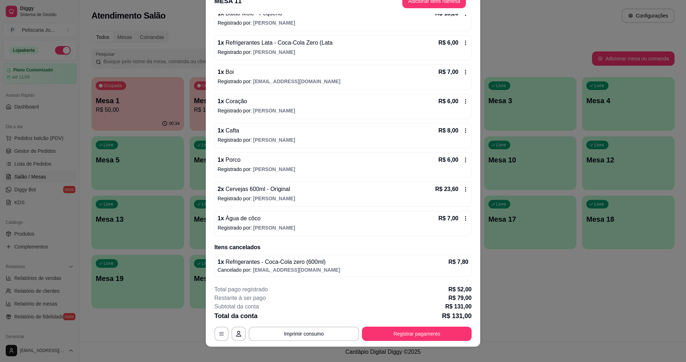
scroll to position [21, 0]
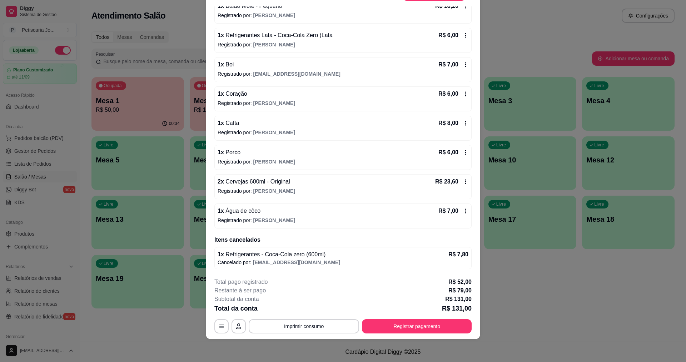
click at [258, 260] on span "[EMAIL_ADDRESS][DOMAIN_NAME]" at bounding box center [296, 263] width 87 height 6
click at [462, 256] on div "1 x Refrigerantes - Coca-Cola zero (600ml) R$ 7,80 Cancelado por: [EMAIL_ADDRES…" at bounding box center [342, 258] width 257 height 22
click at [453, 263] on p "Cancelado por: [EMAIL_ADDRESS][DOMAIN_NAME]" at bounding box center [343, 262] width 251 height 7
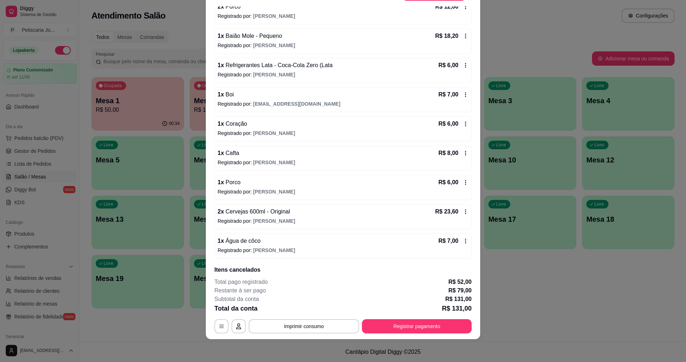
scroll to position [121, 0]
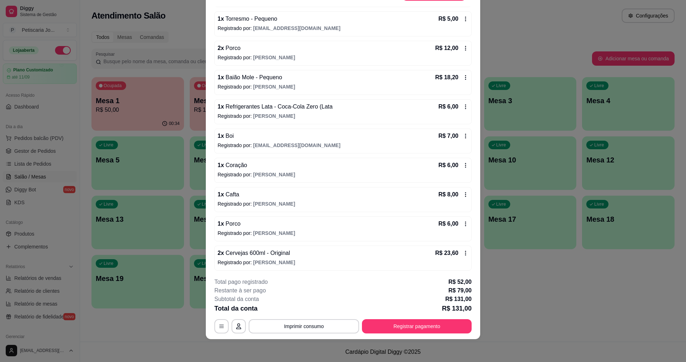
click at [463, 105] on icon at bounding box center [466, 107] width 6 height 6
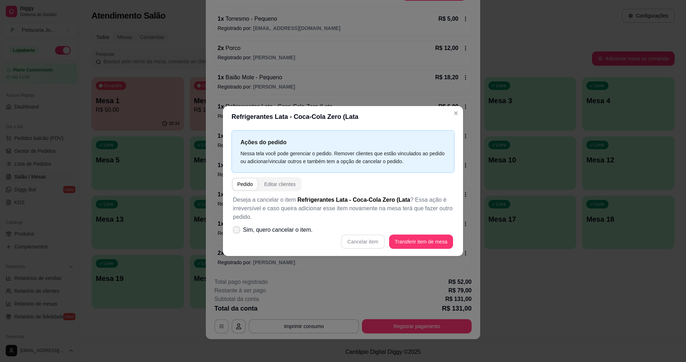
click at [231, 229] on label "Sim, quero cancelar o item." at bounding box center [272, 230] width 85 height 14
click at [233, 232] on input "Sim, quero cancelar o item." at bounding box center [235, 234] width 5 height 5
checkbox input "true"
click at [374, 241] on button "Cancelar item" at bounding box center [363, 242] width 43 height 14
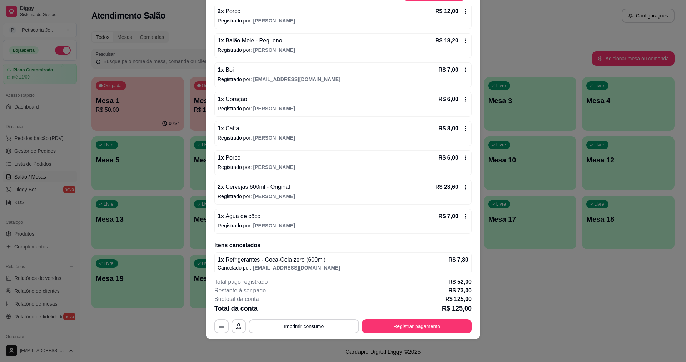
scroll to position [190, 0]
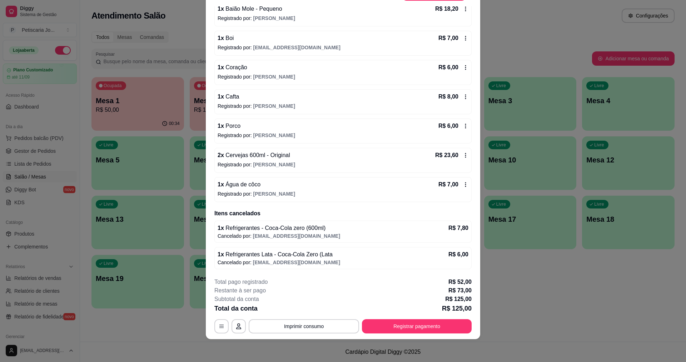
click at [328, 246] on div "1 x Refrigerantes - Coca-Cola zero (600ml) R$ 7,80 Cancelado por: [EMAIL_ADDRES…" at bounding box center [342, 245] width 257 height 49
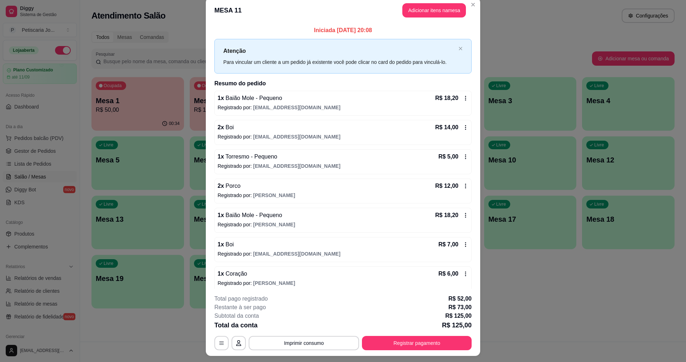
scroll to position [0, 0]
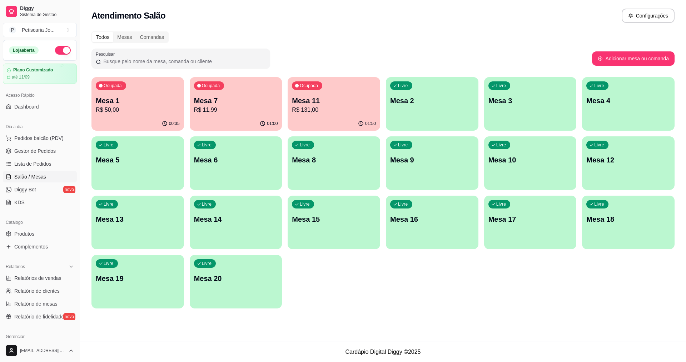
click at [165, 113] on p "R$ 50,00" at bounding box center [138, 110] width 84 height 9
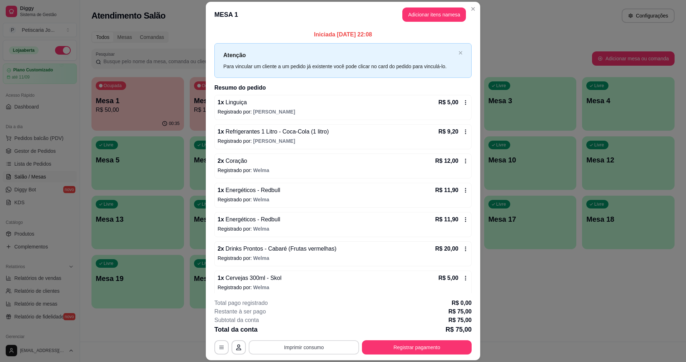
click at [313, 347] on button "Imprimir consumo" at bounding box center [304, 348] width 110 height 14
click at [311, 329] on button "IMPRESSORA" at bounding box center [303, 330] width 50 height 11
click at [399, 352] on button "Registrar pagamento" at bounding box center [417, 348] width 106 height 14
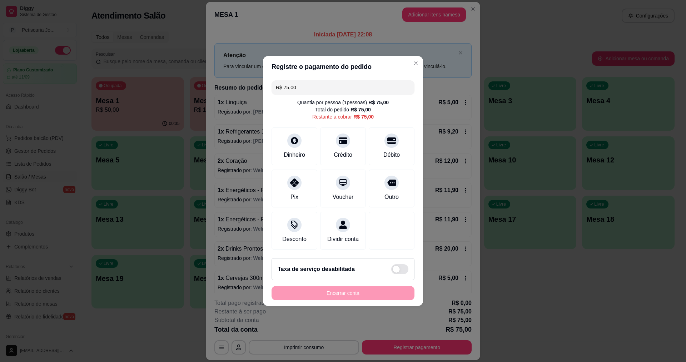
drag, startPoint x: 302, startPoint y: 79, endPoint x: 268, endPoint y: 81, distance: 34.3
click at [268, 81] on div "R$ 75,00 Quantia por pessoa ( 1 pessoas) R$ 75,00 Total do pedido R$ 75,00 Rest…" at bounding box center [343, 165] width 160 height 175
click at [300, 154] on div "Dinheiro" at bounding box center [295, 154] width 24 height 9
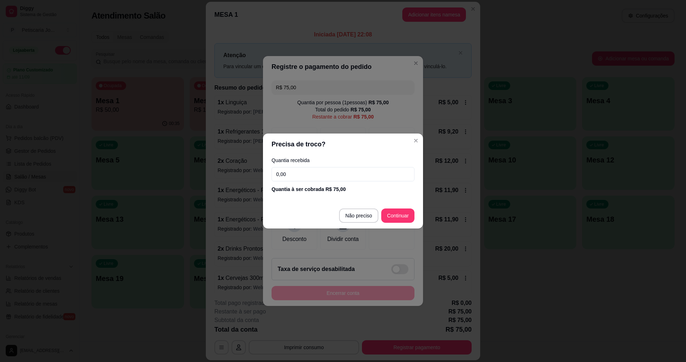
click at [317, 174] on input "0,00" at bounding box center [343, 174] width 143 height 14
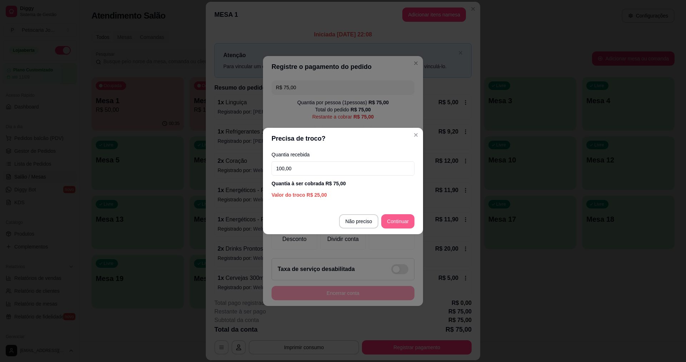
type input "100,00"
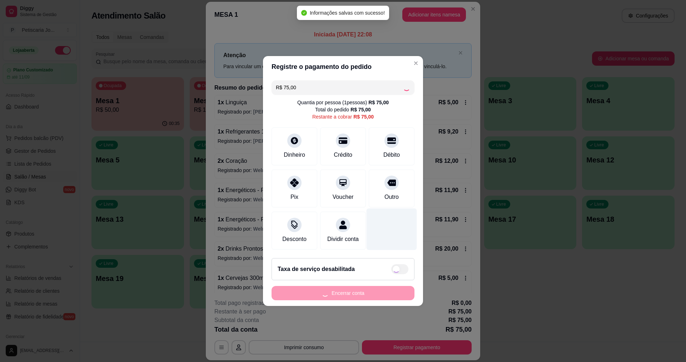
type input "R$ 0,00"
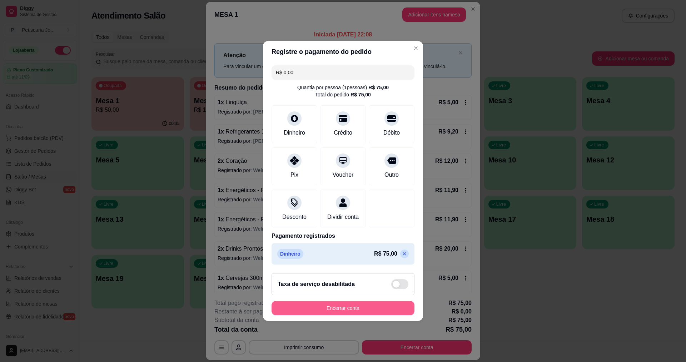
click at [320, 311] on button "Encerrar conta" at bounding box center [343, 308] width 143 height 14
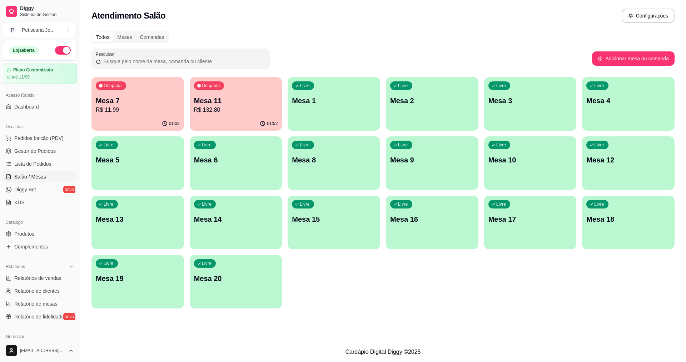
click at [238, 118] on div "01:52" at bounding box center [236, 124] width 93 height 14
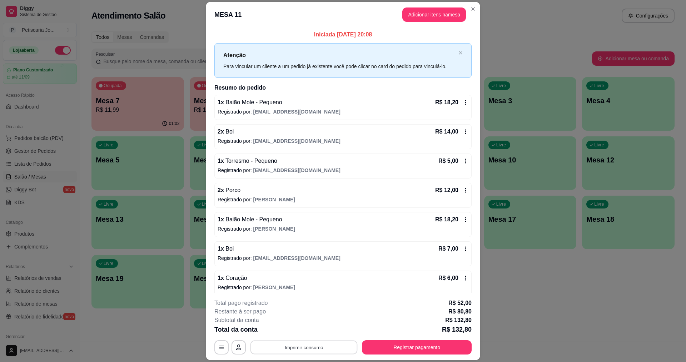
click at [290, 351] on button "Imprimir consumo" at bounding box center [303, 348] width 107 height 14
click at [302, 334] on button "IMPRESSORA" at bounding box center [303, 330] width 50 height 11
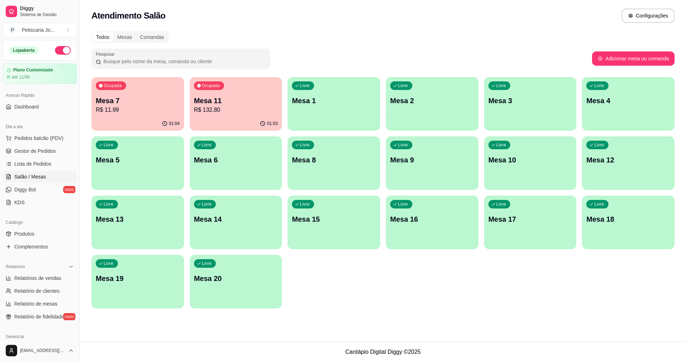
click at [134, 115] on div "Ocupada Mesa 7 R$ 11,99" at bounding box center [137, 97] width 93 height 40
click at [225, 100] on p "Mesa 11" at bounding box center [236, 101] width 84 height 10
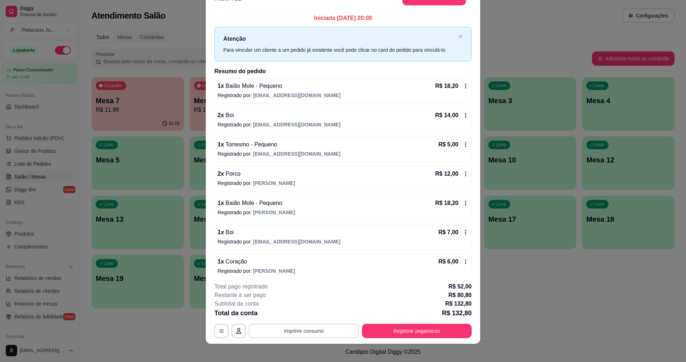
scroll to position [21, 0]
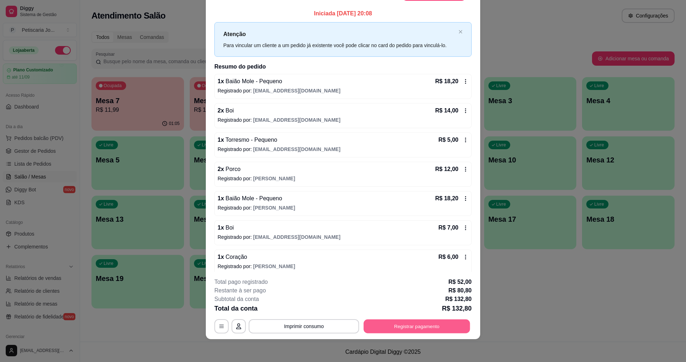
click at [391, 329] on button "Registrar pagamento" at bounding box center [417, 327] width 106 height 14
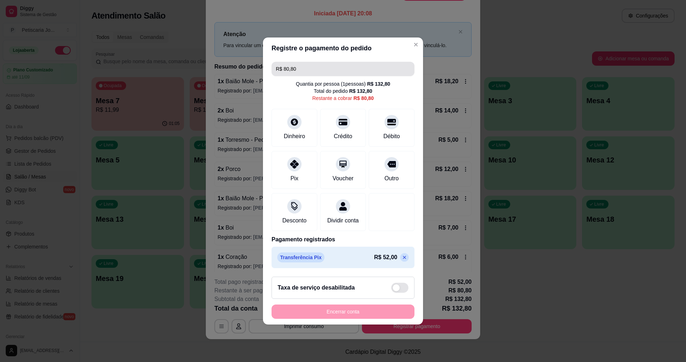
drag, startPoint x: 304, startPoint y: 64, endPoint x: 31, endPoint y: 56, distance: 272.7
click at [31, 56] on div "Registre o pagamento do pedido R$ 80,80 Quantia por pessoa ( 1 pessoas) R$ 132,…" at bounding box center [343, 181] width 686 height 362
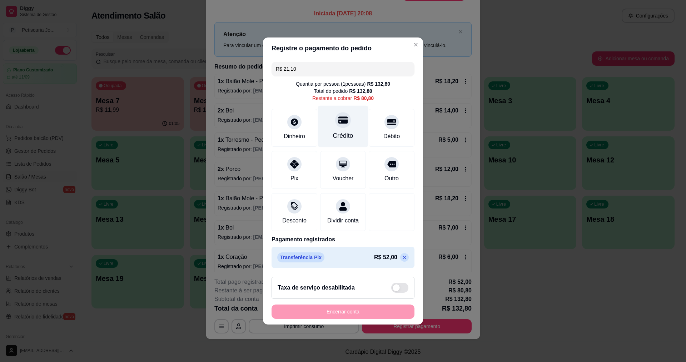
click at [342, 131] on div "Crédito" at bounding box center [343, 135] width 20 height 9
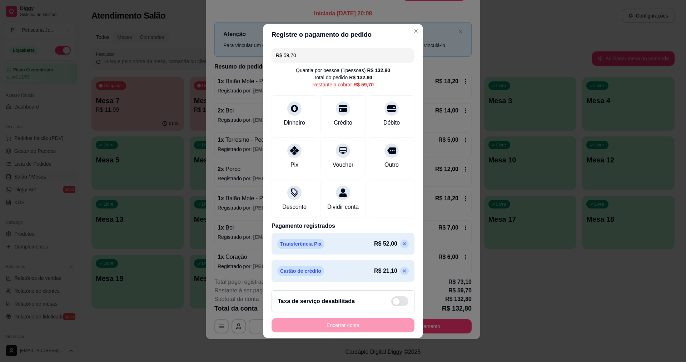
drag, startPoint x: 311, startPoint y: 51, endPoint x: 296, endPoint y: 51, distance: 15.4
click at [296, 51] on input "R$ 59,70" at bounding box center [343, 55] width 134 height 14
click at [334, 113] on div "Crédito" at bounding box center [343, 113] width 50 height 42
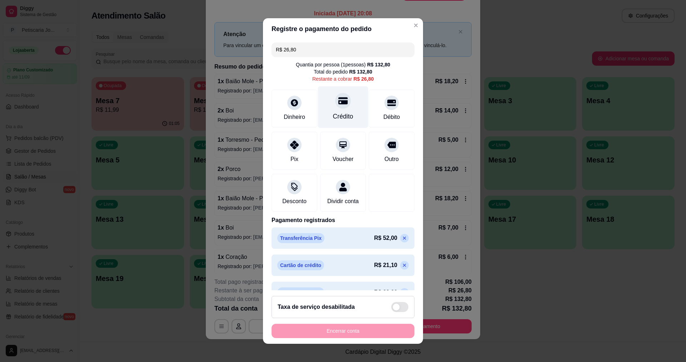
click at [336, 113] on div "Crédito" at bounding box center [343, 116] width 20 height 9
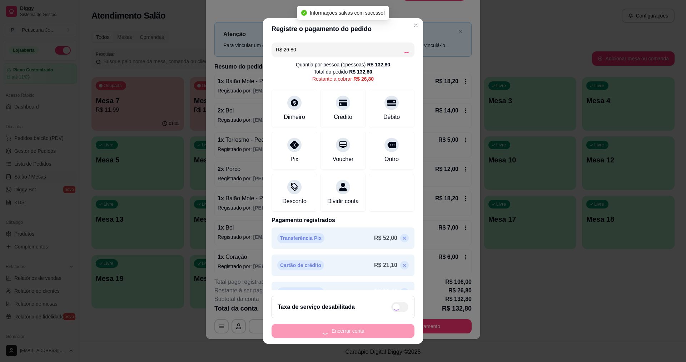
type input "R$ 0,00"
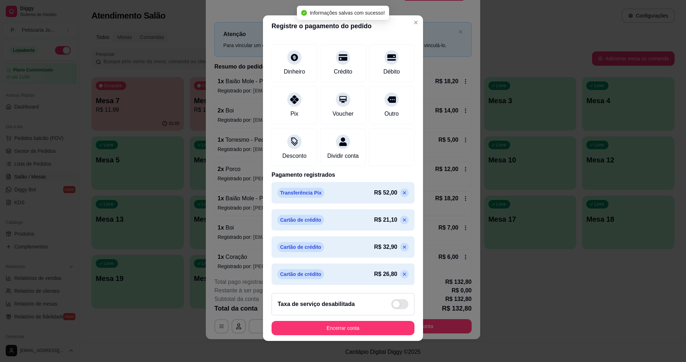
scroll to position [5, 0]
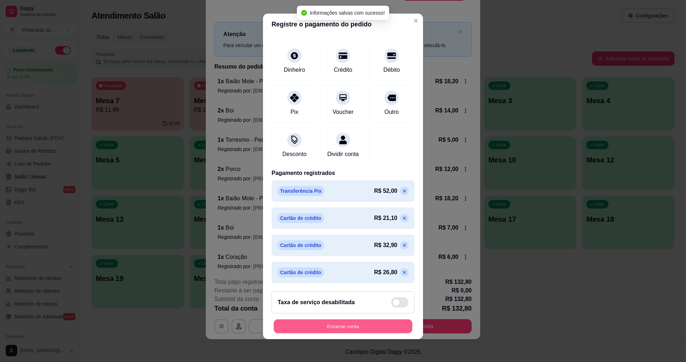
click at [368, 329] on button "Encerrar conta" at bounding box center [343, 327] width 139 height 14
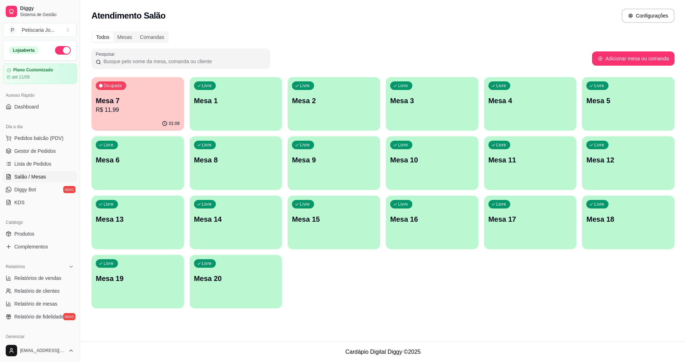
click at [131, 109] on p "R$ 11,99" at bounding box center [138, 110] width 84 height 9
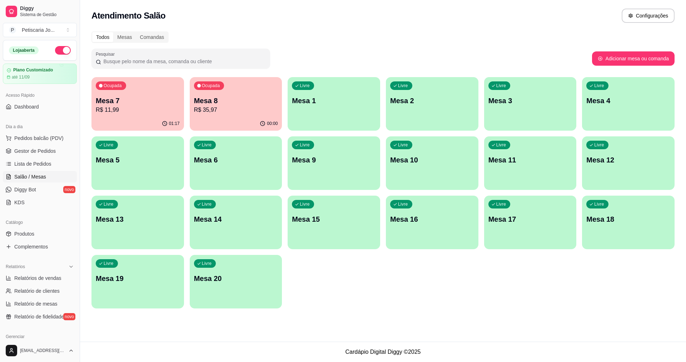
click at [227, 112] on p "R$ 35,97" at bounding box center [236, 110] width 84 height 9
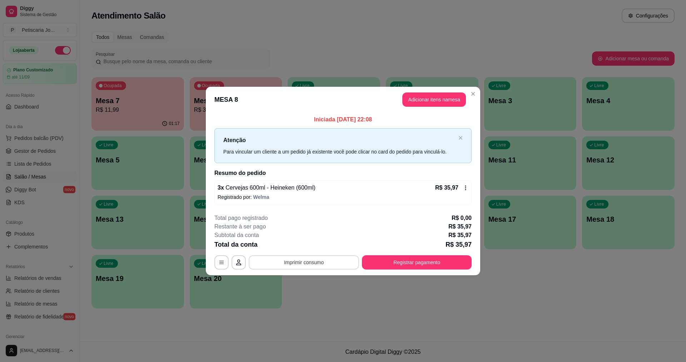
click at [317, 263] on button "Imprimir consumo" at bounding box center [304, 262] width 110 height 14
click at [305, 245] on button "IMPRESSORA" at bounding box center [306, 245] width 52 height 11
click at [409, 261] on button "Registrar pagamento" at bounding box center [417, 262] width 106 height 14
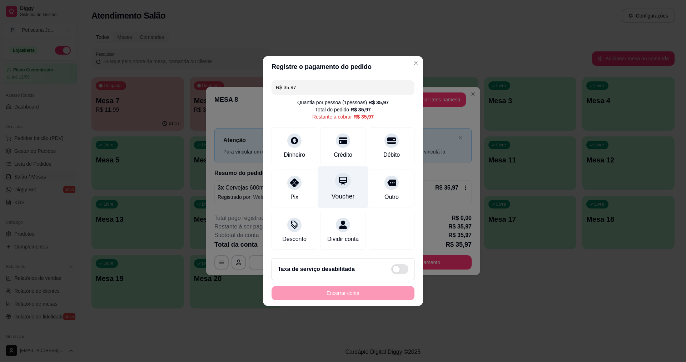
click at [344, 192] on div "Voucher" at bounding box center [343, 196] width 23 height 9
type input "R$ 0,00"
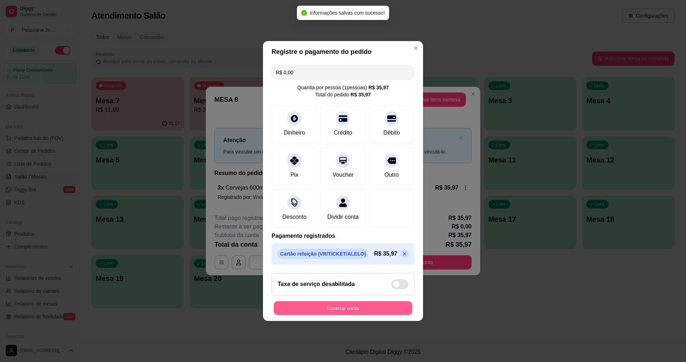
click at [329, 314] on button "Encerrar conta" at bounding box center [343, 309] width 139 height 14
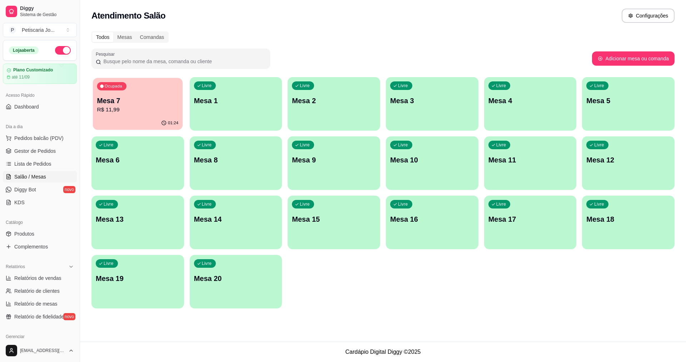
click at [112, 109] on p "R$ 11,99" at bounding box center [137, 110] width 81 height 8
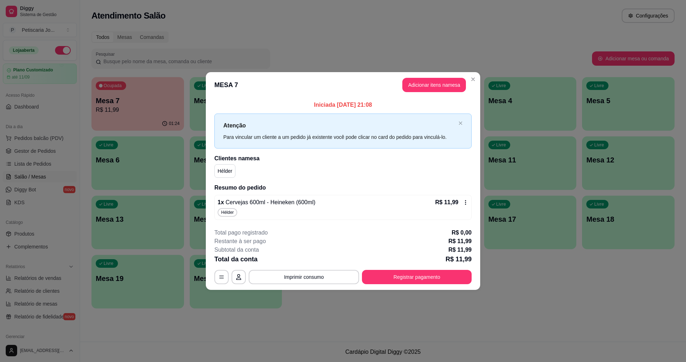
click at [238, 209] on div "Hélder" at bounding box center [343, 212] width 251 height 9
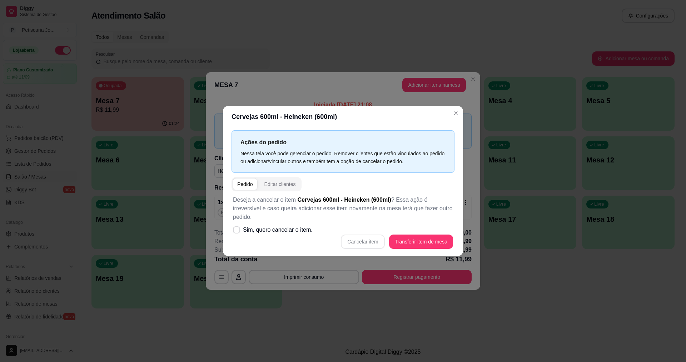
click at [361, 239] on div "Cancelar item Transferir item de mesa" at bounding box center [343, 242] width 220 height 14
click at [354, 235] on div "Cancelar item Transferir item de mesa" at bounding box center [343, 242] width 220 height 14
click at [355, 239] on div "Cancelar item Transferir item de mesa" at bounding box center [343, 242] width 220 height 14
click at [356, 239] on div "Cancelar item Transferir item de mesa" at bounding box center [343, 242] width 220 height 14
click at [234, 228] on icon at bounding box center [236, 230] width 5 height 4
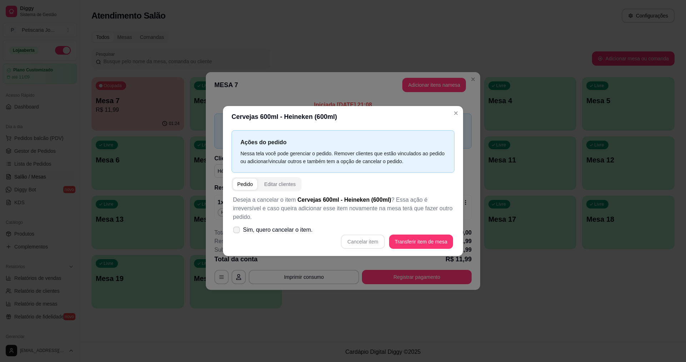
click at [234, 232] on input "Sim, quero cancelar o item." at bounding box center [235, 234] width 5 height 5
checkbox input "true"
click at [359, 240] on button "Cancelar item" at bounding box center [363, 242] width 43 height 14
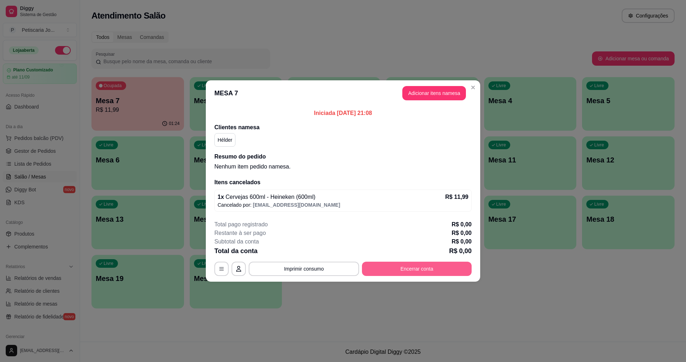
click at [403, 272] on button "Encerrar conta" at bounding box center [417, 269] width 110 height 14
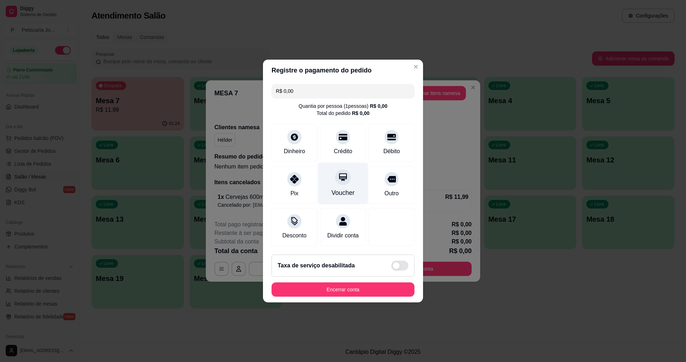
drag, startPoint x: 355, startPoint y: 169, endPoint x: 343, endPoint y: 178, distance: 15.1
click at [352, 173] on div "Voucher" at bounding box center [343, 184] width 50 height 42
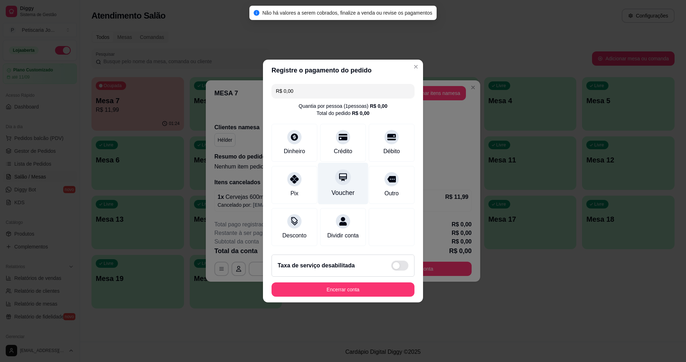
click at [342, 192] on div "Voucher" at bounding box center [343, 192] width 23 height 9
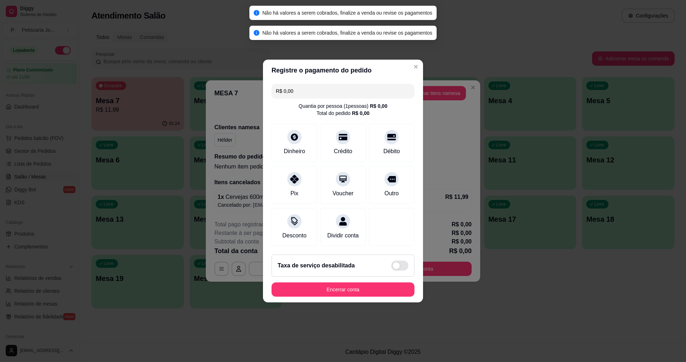
click at [324, 287] on footer "Taxa de serviço desabilitada Encerrar conta" at bounding box center [343, 276] width 160 height 54
click at [323, 297] on button "Encerrar conta" at bounding box center [343, 290] width 143 height 14
